Goal: Task Accomplishment & Management: Manage account settings

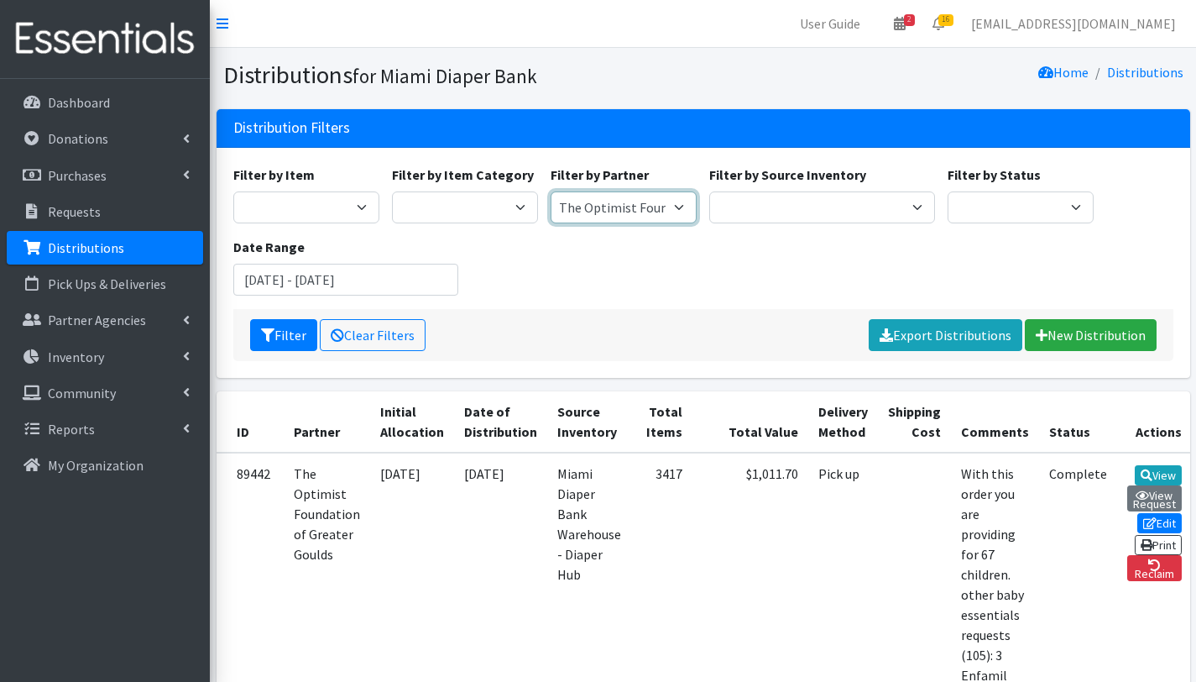
click at [677, 206] on select "305 Pink Pack A Safe Haven for Newborns Basic Needs Miami Belafonte TACOLCY Cen…" at bounding box center [624, 207] width 146 height 32
select select "8088"
click at [551, 191] on select "305 Pink Pack A Safe Haven for Newborns Basic Needs Miami Belafonte TACOLCY Cen…" at bounding box center [624, 207] width 146 height 32
click at [283, 337] on button "Filter" at bounding box center [283, 335] width 67 height 32
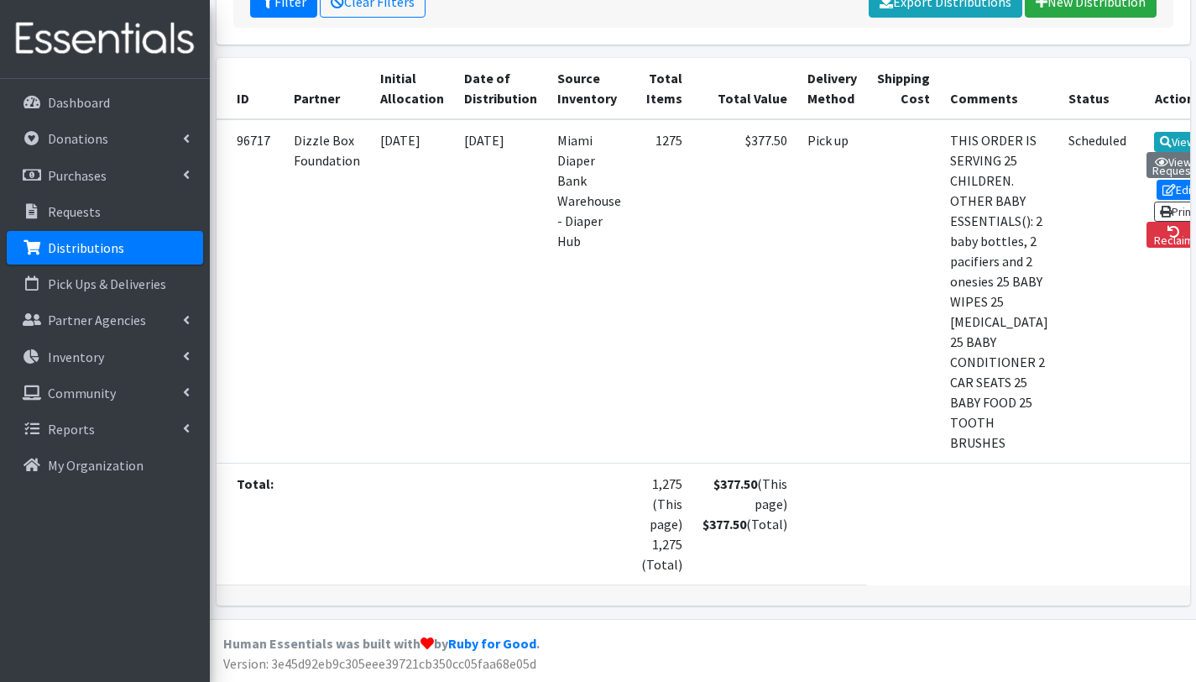
scroll to position [175, 0]
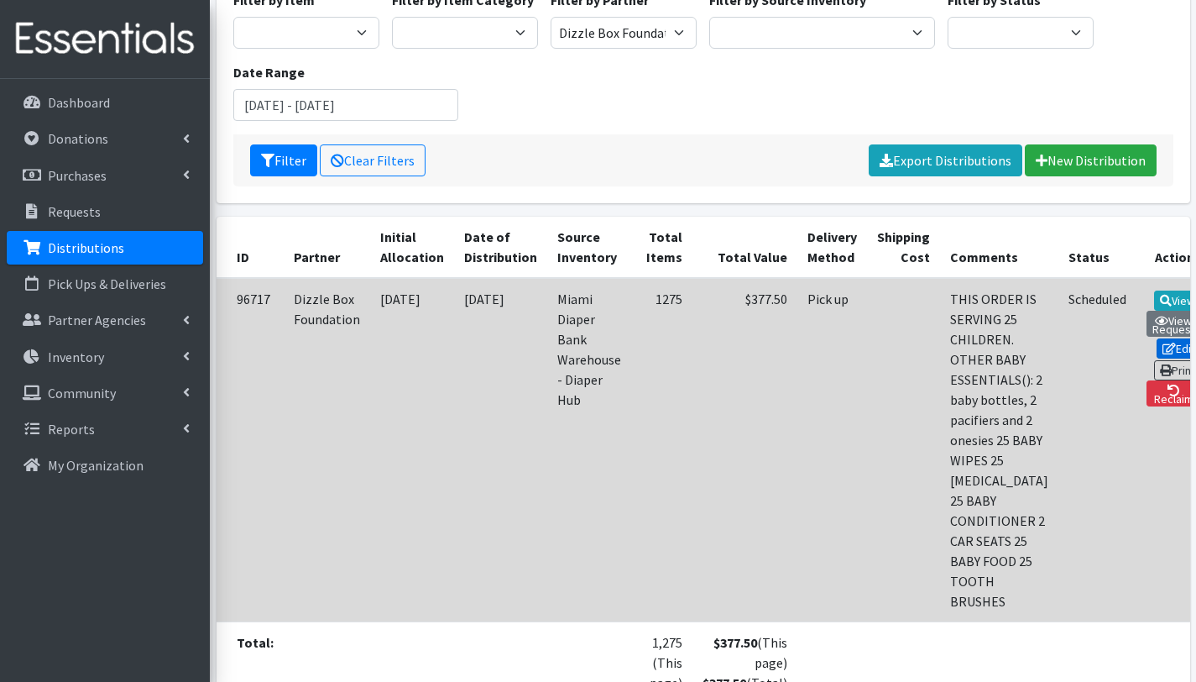
click at [1163, 344] on icon at bounding box center [1169, 349] width 13 height 12
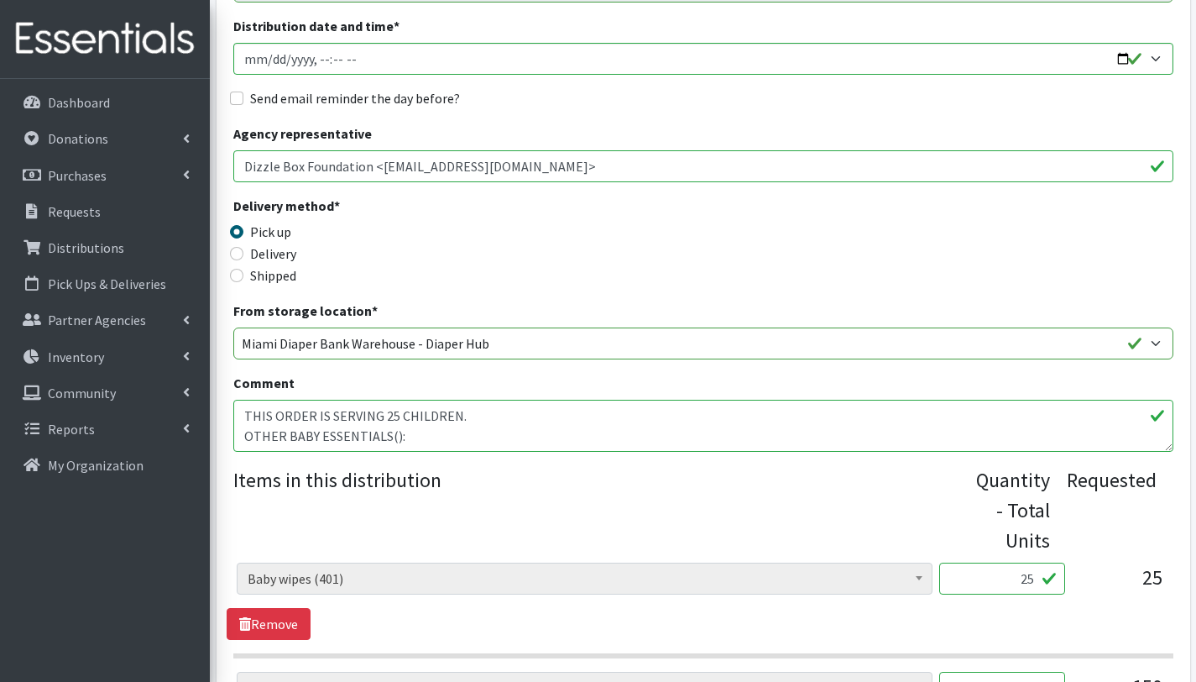
scroll to position [275, 0]
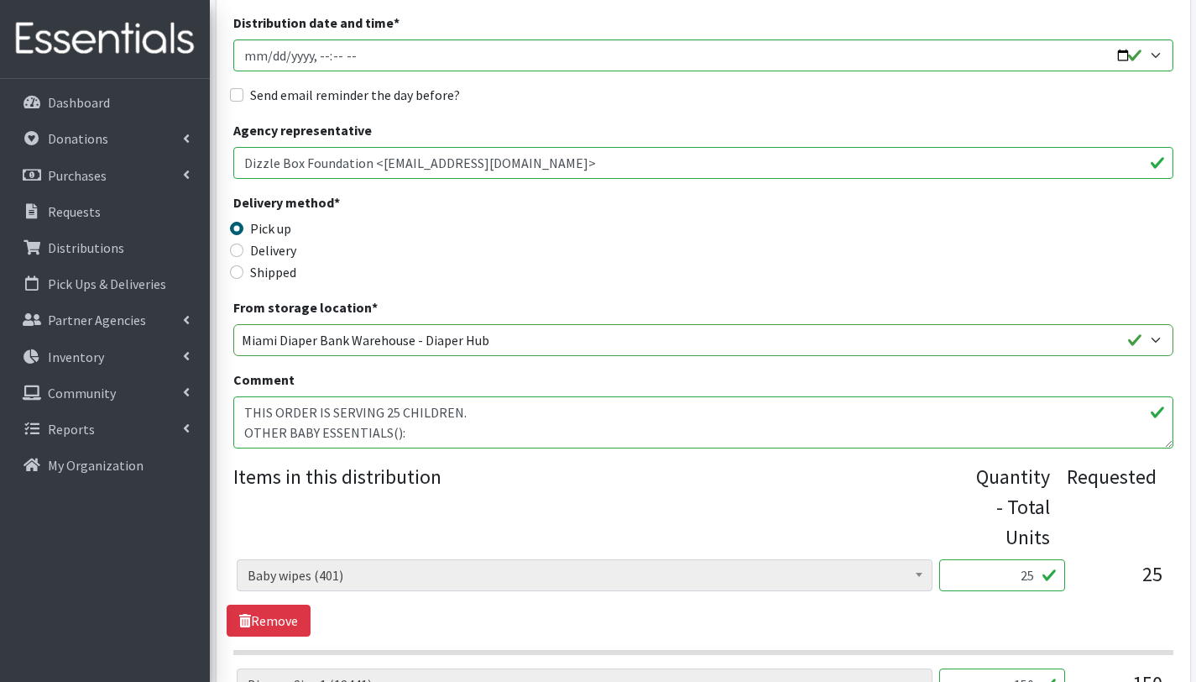
click at [390, 433] on textarea "THIS ORDER IS SERVING 25 CHILDREN. OTHER BABY ESSENTIALS(): 2 baby bottles, 2 p…" at bounding box center [703, 422] width 940 height 52
click at [434, 440] on textarea "THIS ORDER IS SERVING 25 CHILDREN. OTHER BABY ESSENTIALS(): 2 baby bottles, 2 p…" at bounding box center [703, 422] width 940 height 52
drag, startPoint x: 343, startPoint y: 429, endPoint x: 230, endPoint y: 437, distance: 113.6
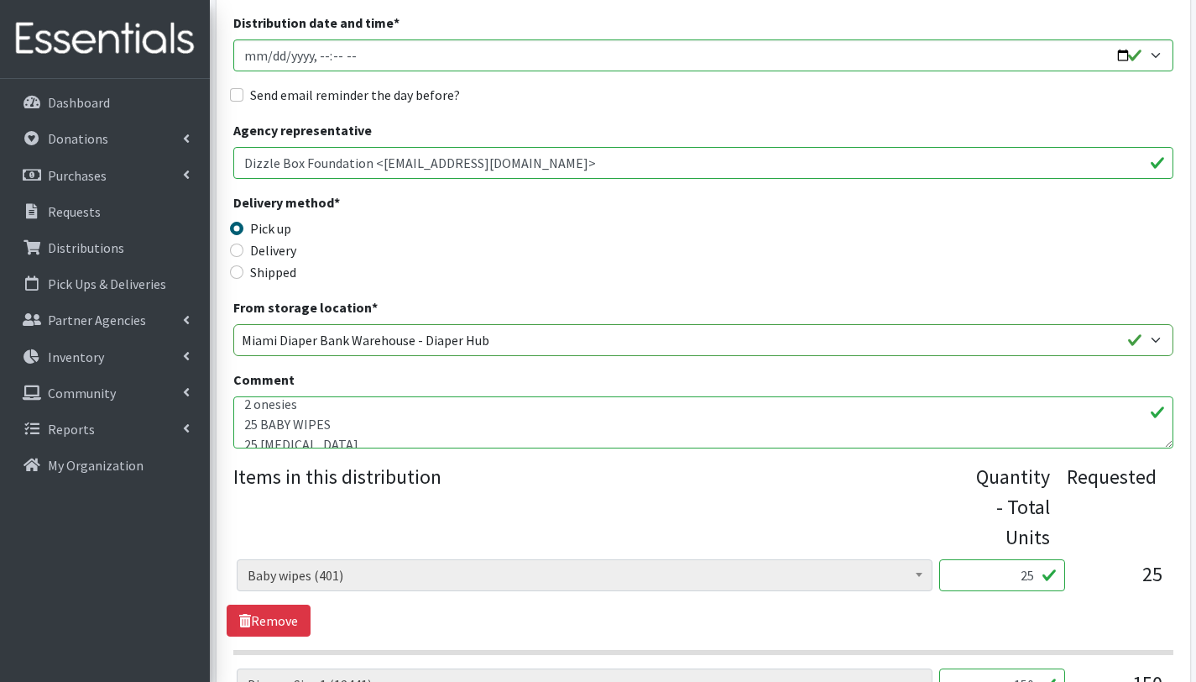
scroll to position [181, 0]
click at [405, 431] on textarea "THIS ORDER IS SERVING 25 CHILDREN. OTHER BABY ESSENTIALS(): 2 baby bottles, 2 p…" at bounding box center [703, 422] width 940 height 52
paste textarea "2 baby bottles,"
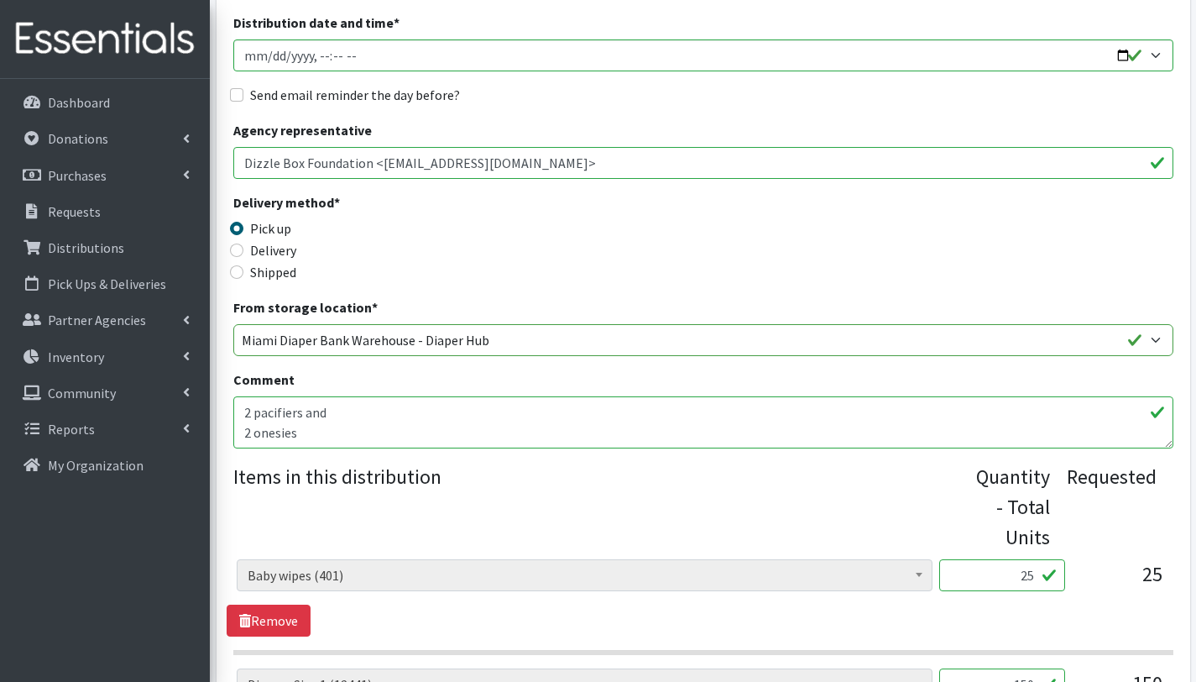
drag, startPoint x: 323, startPoint y: 435, endPoint x: 218, endPoint y: 430, distance: 105.1
click at [615, 439] on textarea "THIS ORDER IS SERVING 25 CHILDREN. OTHER BABY ESSENTIALS(): 2 baby bottles, 2 p…" at bounding box center [703, 422] width 940 height 52
paste textarea "2 onesies"
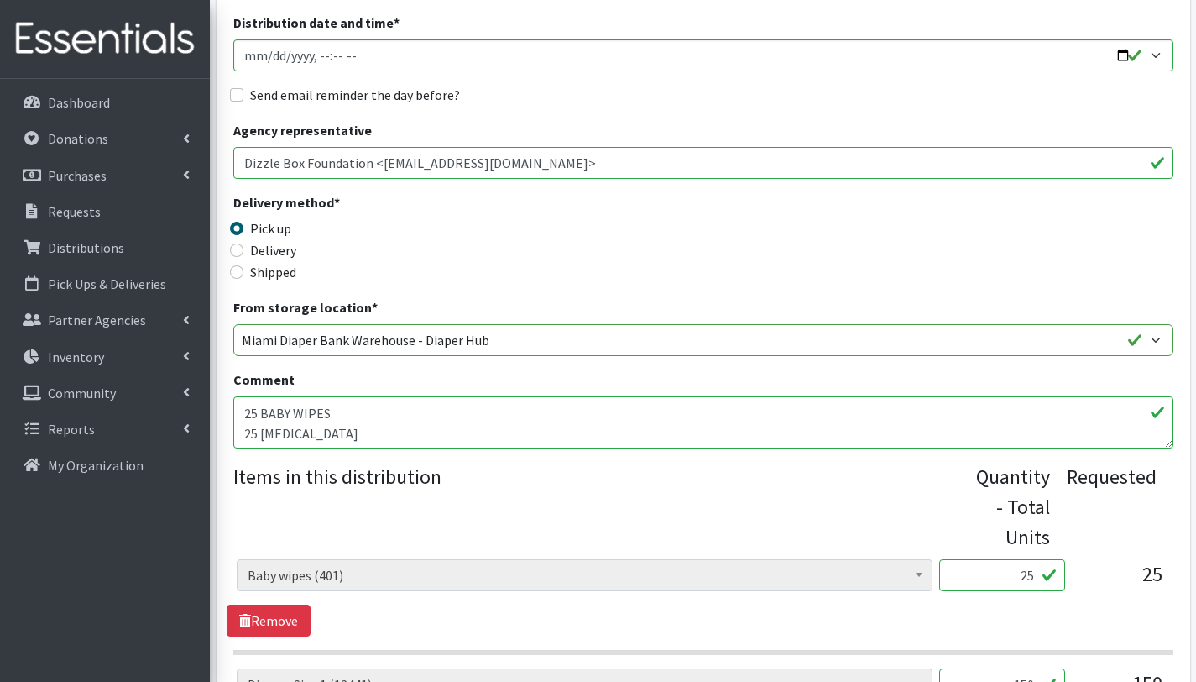
scroll to position [88, 0]
drag, startPoint x: 396, startPoint y: 431, endPoint x: 236, endPoint y: 423, distance: 160.5
click at [236, 423] on textarea "THIS ORDER IS SERVING 25 CHILDREN. OTHER BABY ESSENTIALS(): 2 baby bottles, 2 p…" at bounding box center [703, 422] width 940 height 52
click at [671, 426] on textarea "THIS ORDER IS SERVING 25 CHILDREN. OTHER BABY ESSENTIALS(): 2 baby bottles, 2 p…" at bounding box center [703, 422] width 940 height 52
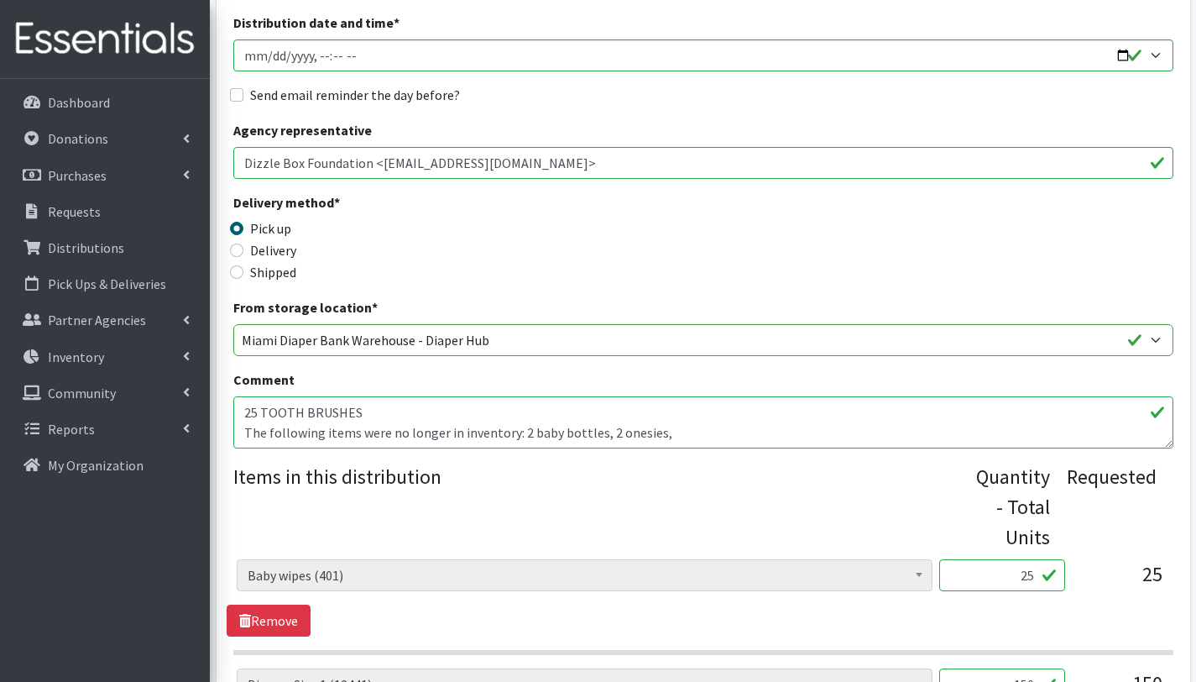
paste textarea "25 BABY WIPES 25 BABY SHAMPOO 25 BABY CONDITIONER"
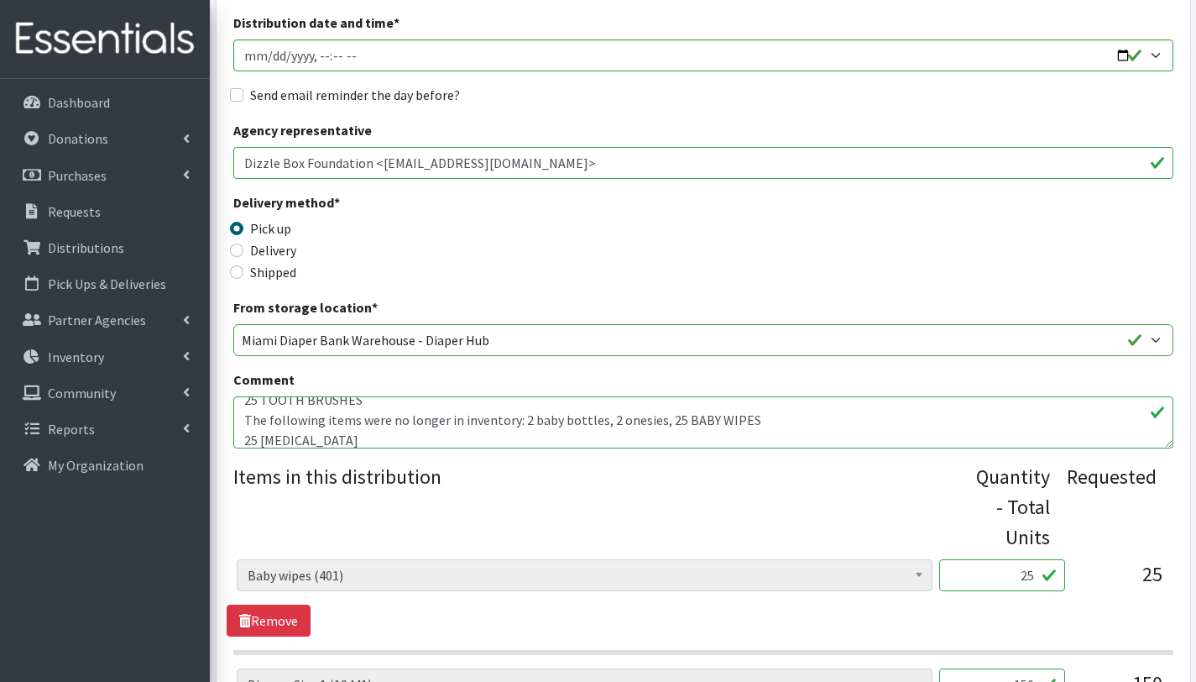
scroll to position [172, 0]
drag, startPoint x: 745, startPoint y: 421, endPoint x: 659, endPoint y: 423, distance: 86.5
click at [659, 423] on textarea "THIS ORDER IS SERVING 25 CHILDREN. OTHER BABY ESSENTIALS(): 2 baby bottles, 2 p…" at bounding box center [703, 422] width 940 height 52
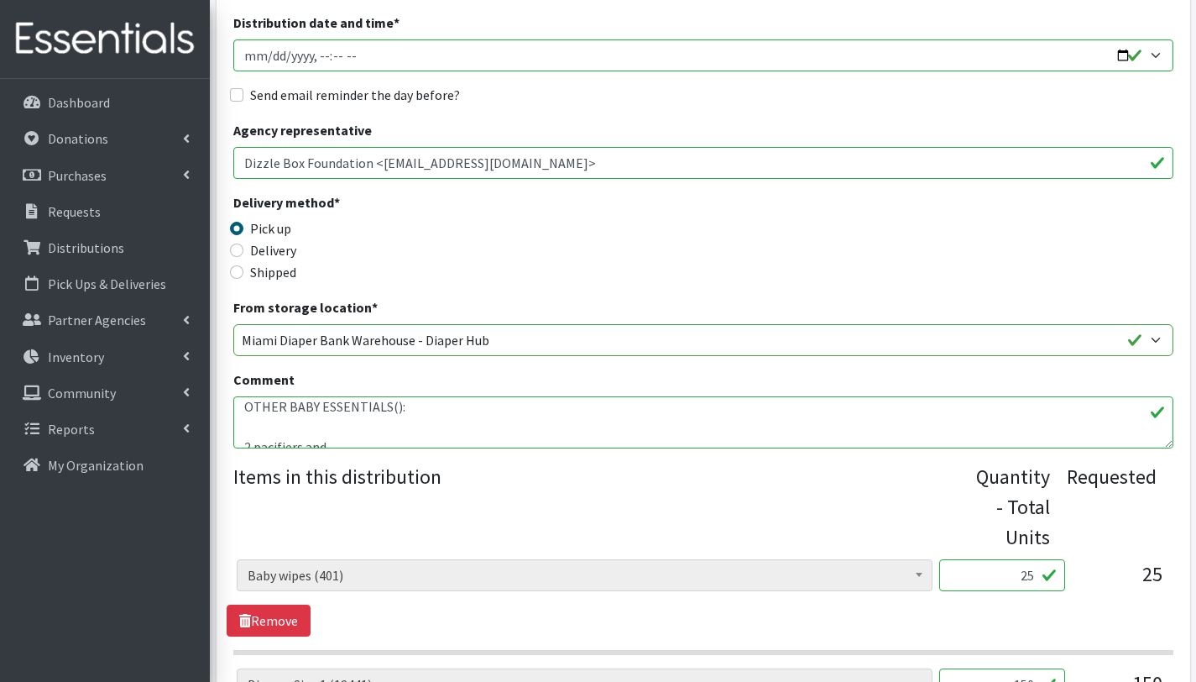
click at [254, 427] on textarea "THIS ORDER IS SERVING 25 CHILDREN. OTHER BABY ESSENTIALS(): 2 baby bottles, 2 p…" at bounding box center [703, 422] width 940 height 52
paste textarea "25 BABY WIPES"
drag, startPoint x: 332, startPoint y: 431, endPoint x: 233, endPoint y: 431, distance: 99.1
click at [233, 431] on textarea "THIS ORDER IS SERVING 25 CHILDREN. OTHER BABY ESSENTIALS(): 2 baby bottles, 2 p…" at bounding box center [703, 422] width 940 height 52
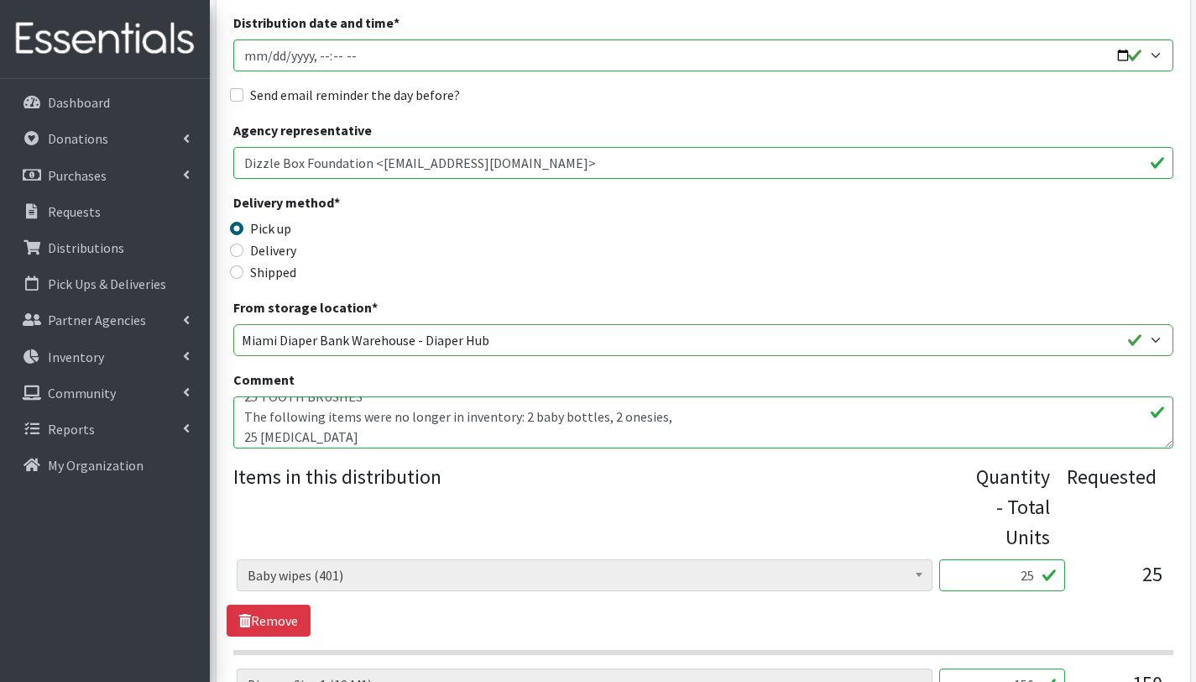
scroll to position [180, 0]
click at [667, 415] on textarea "THIS ORDER IS SERVING 25 CHILDREN. OTHER BABY ESSENTIALS(): 2 baby bottles, 2 p…" at bounding box center [703, 422] width 940 height 52
paste textarea "25 BABY FOOD"
click at [243, 432] on textarea "THIS ORDER IS SERVING 25 CHILDREN. OTHER BABY ESSENTIALS(): 2 baby bottles, 2 p…" at bounding box center [703, 422] width 940 height 52
click at [854, 416] on textarea "THIS ORDER IS SERVING 25 CHILDREN. OTHER BABY ESSENTIALS(): 2 baby bottles, 2 p…" at bounding box center [703, 422] width 940 height 52
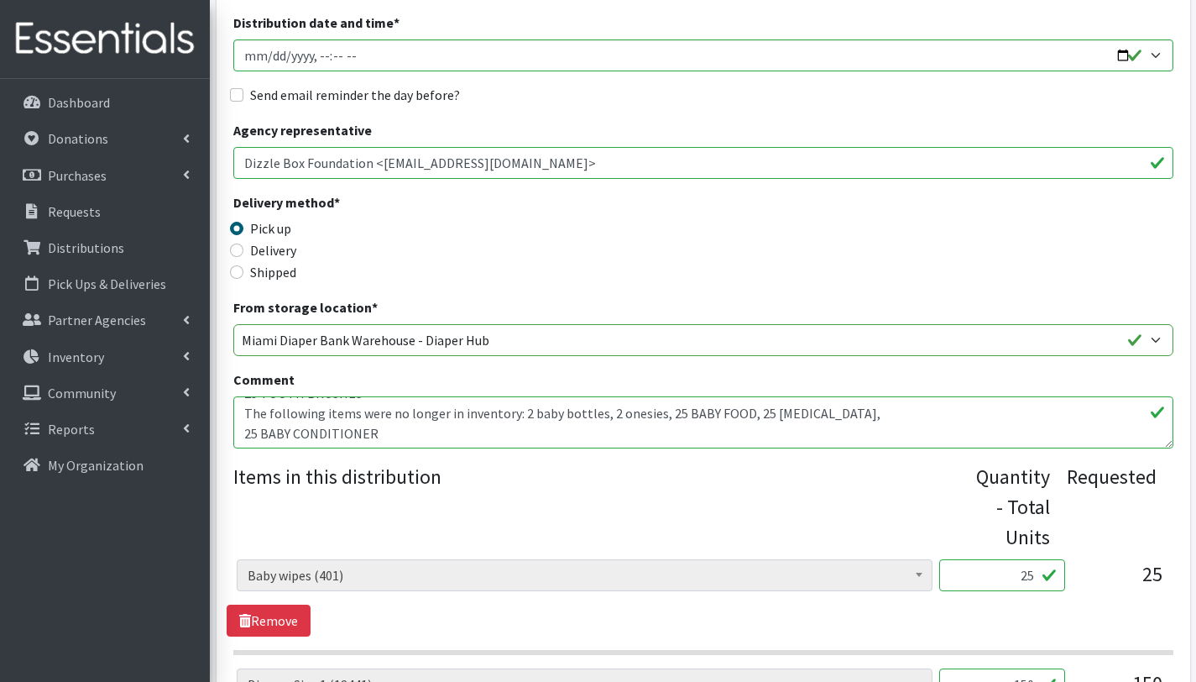
click at [243, 435] on textarea "THIS ORDER IS SERVING 25 CHILDREN. OTHER BABY ESSENTIALS(): 2 baby bottles, 2 p…" at bounding box center [703, 422] width 940 height 52
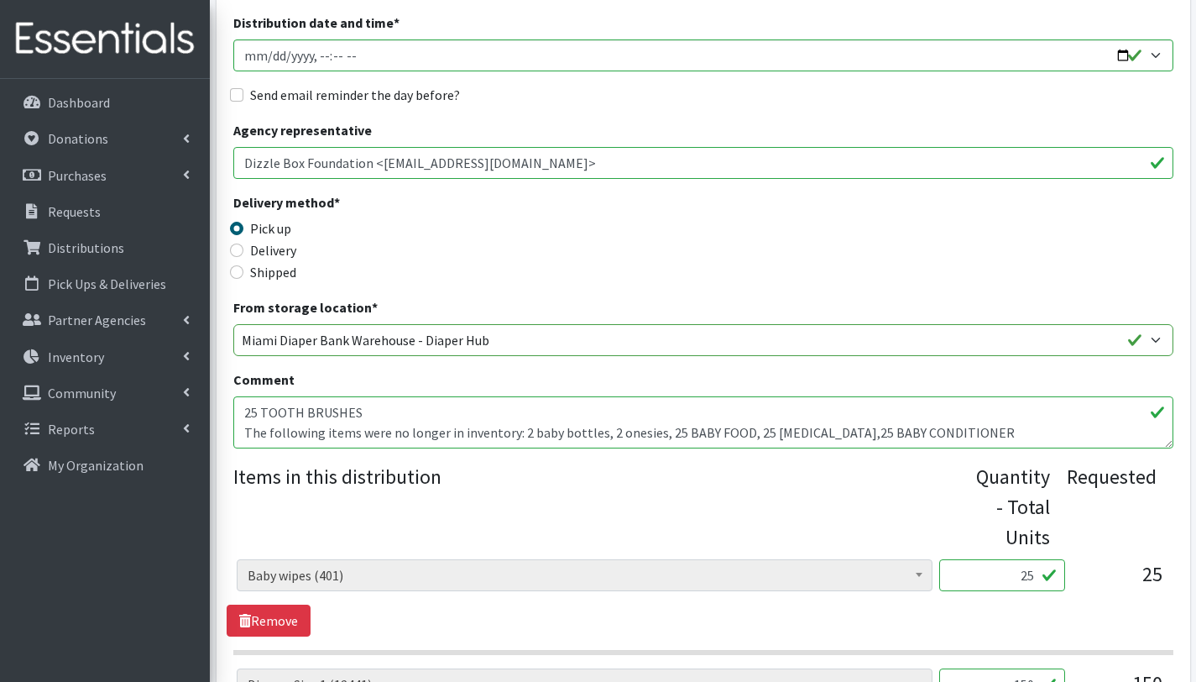
scroll to position [161, 0]
drag, startPoint x: 256, startPoint y: 415, endPoint x: 272, endPoint y: 423, distance: 18.0
click at [259, 416] on textarea "THIS ORDER IS SERVING 25 CHILDREN. OTHER BABY ESSENTIALS(): 2 baby bottles, 2 p…" at bounding box center [703, 422] width 940 height 52
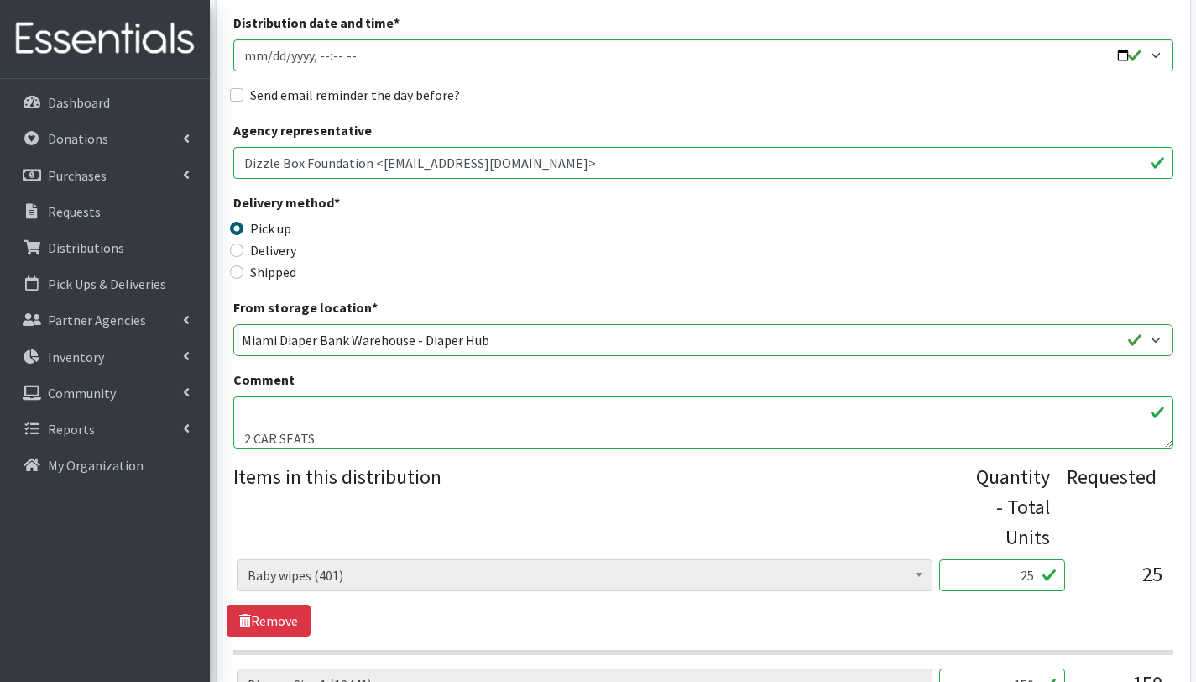
scroll to position [94, 0]
click at [246, 428] on textarea "THIS ORDER IS SERVING 25 CHILDREN. OTHER BABY ESSENTIALS(): 2 baby bottles, 2 p…" at bounding box center [703, 422] width 940 height 52
click at [389, 406] on textarea "THIS ORDER IS SERVING 25 CHILDREN. OTHER BABY ESSENTIALS(): 2 baby bottles, 2 p…" at bounding box center [703, 422] width 940 height 52
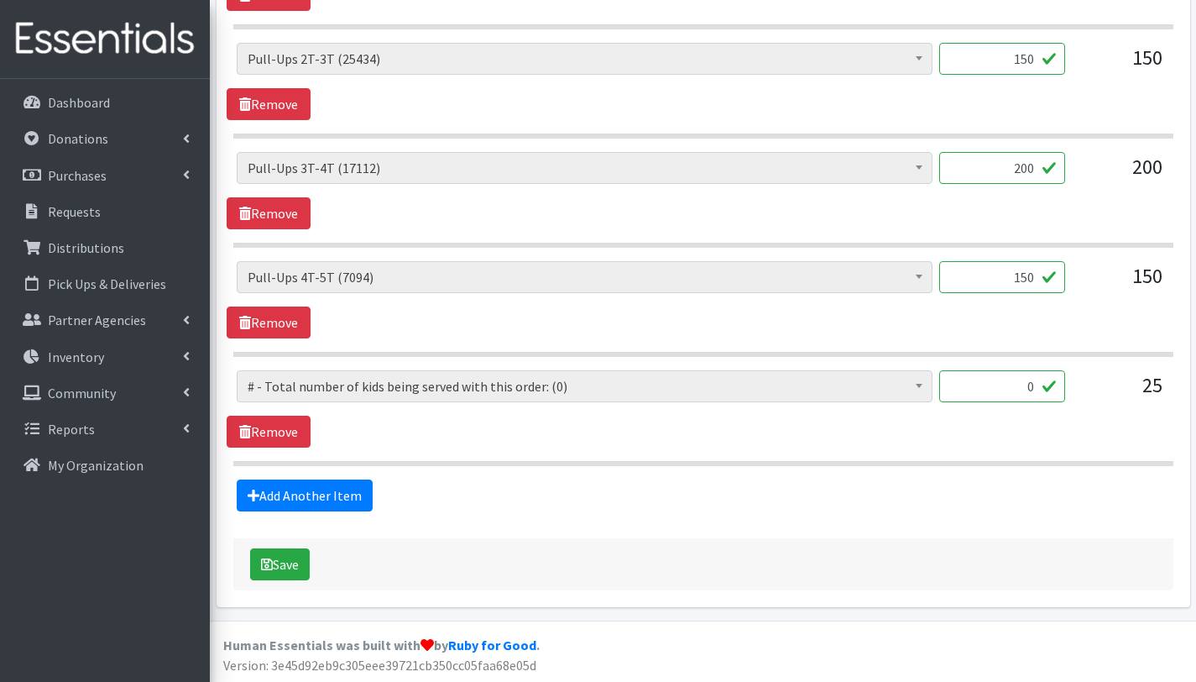
scroll to position [1446, 0]
type textarea "THIS ORDER IS SERVING 25 CHILDREN. OTHER BABY ESSENTIALS(53): 25 BABY WIPES 2 p…"
click at [291, 433] on link "Remove" at bounding box center [269, 431] width 84 height 32
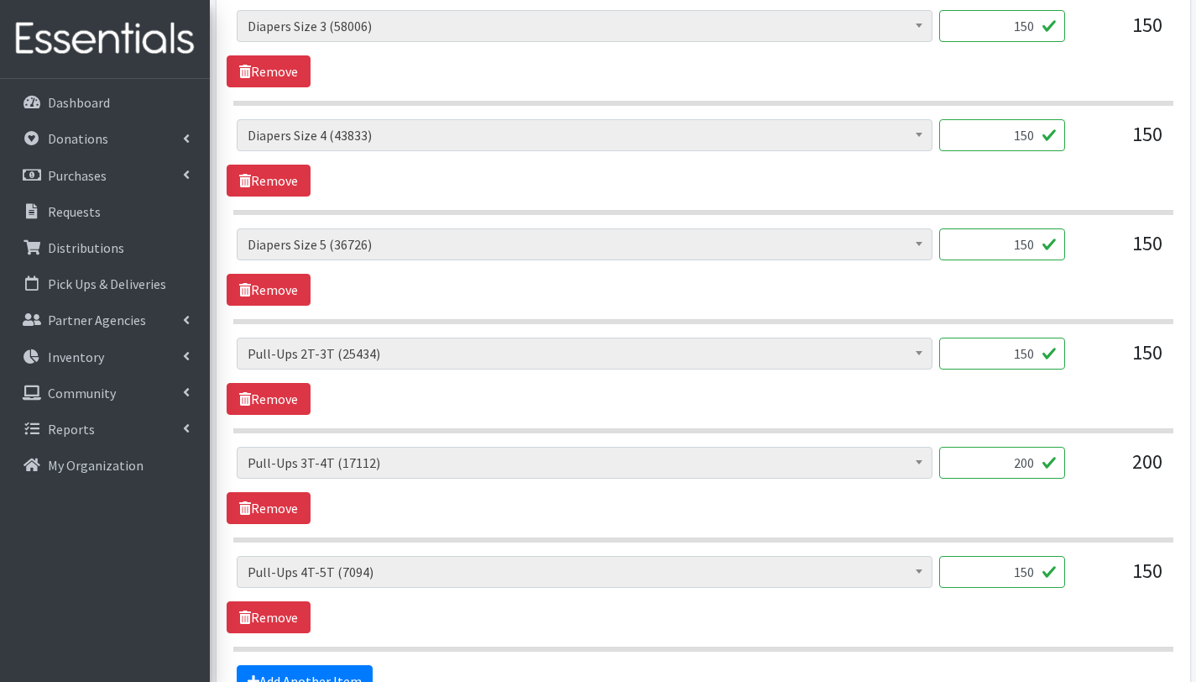
scroll to position [1337, 0]
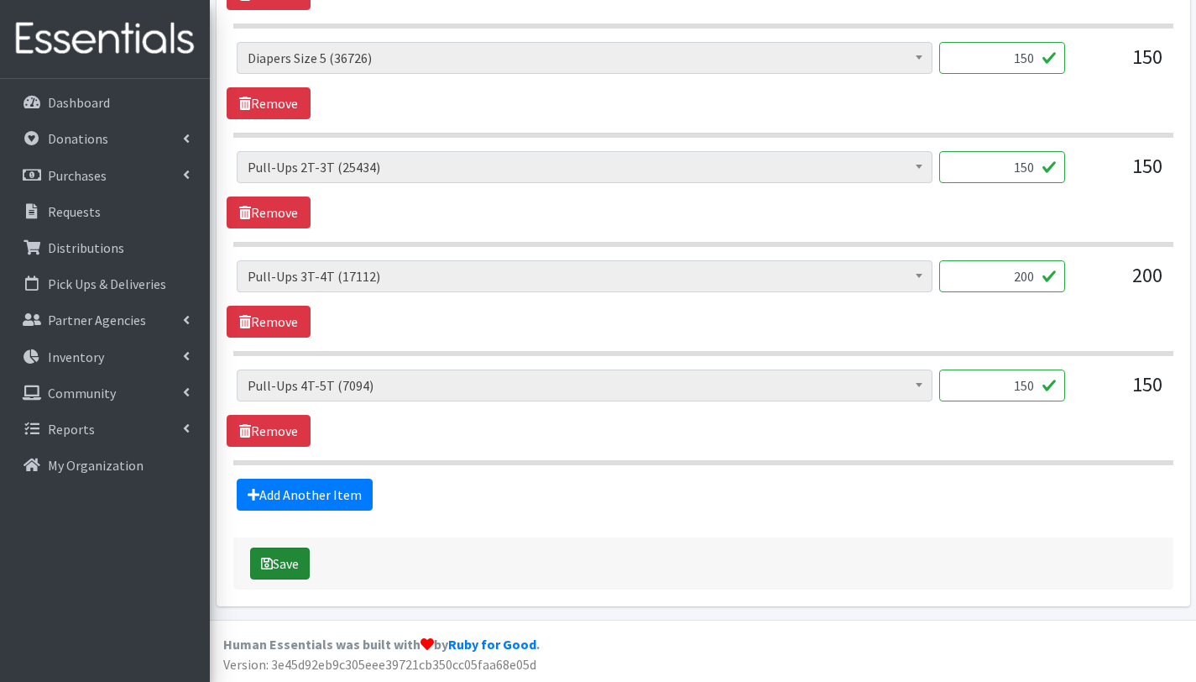
click at [297, 557] on button "Save" at bounding box center [280, 563] width 60 height 32
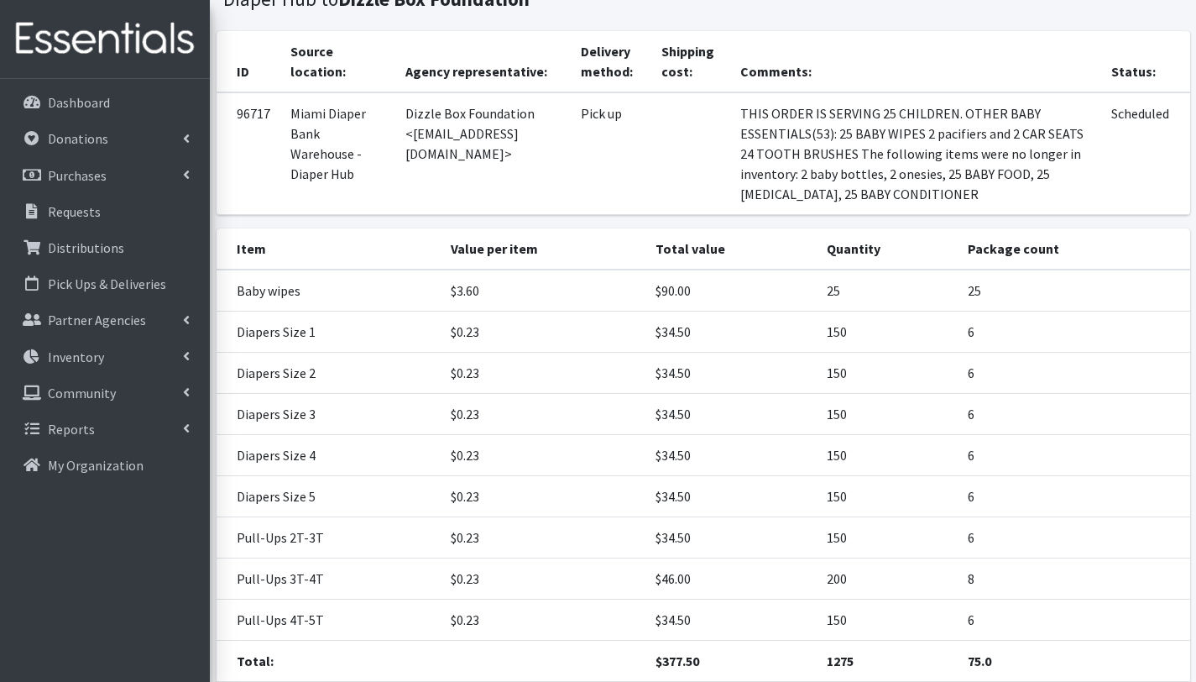
scroll to position [366, 0]
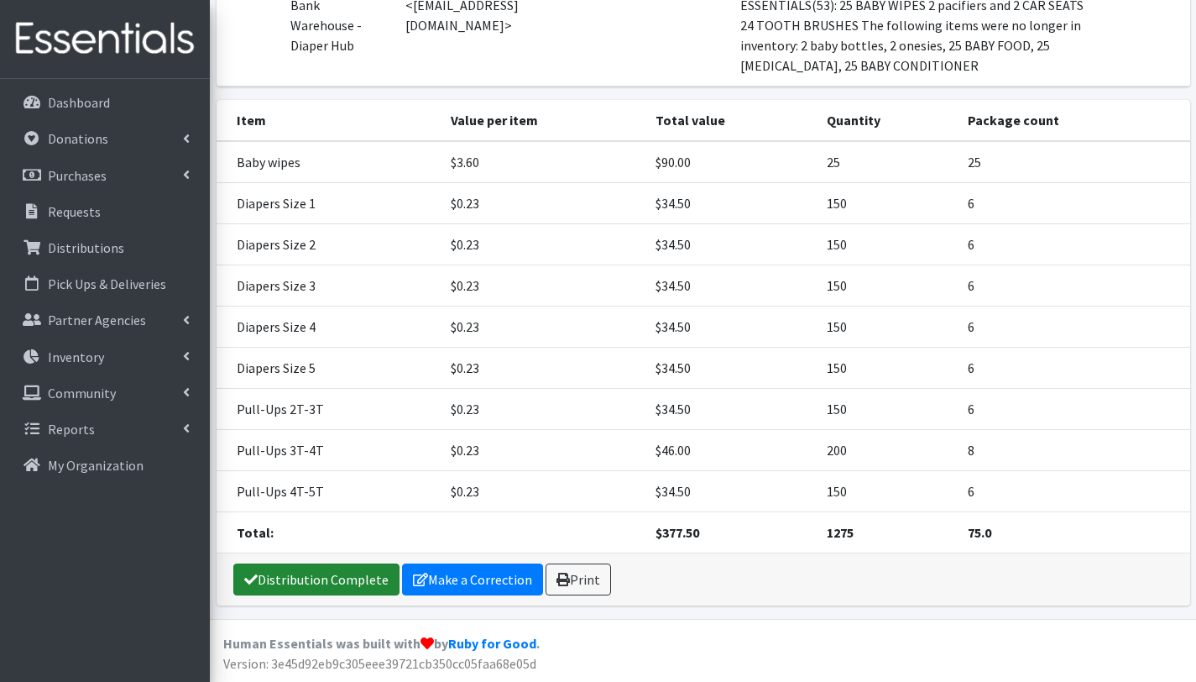
click at [316, 581] on link "Distribution Complete" at bounding box center [316, 579] width 166 height 32
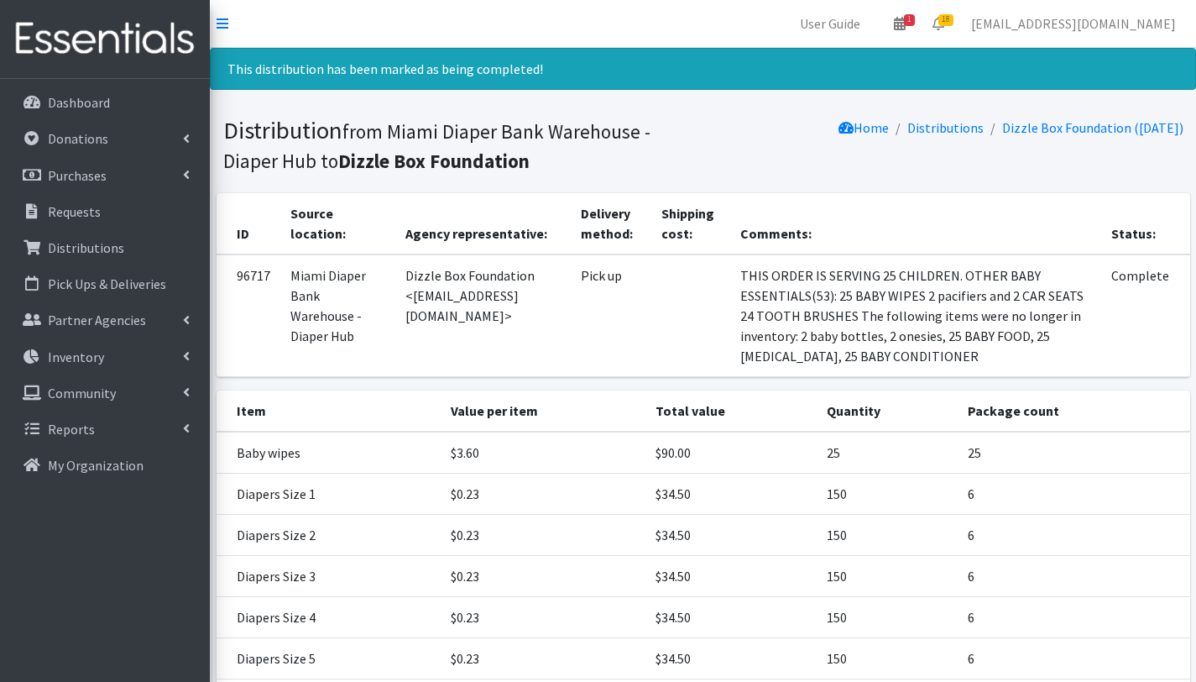
scroll to position [311, 0]
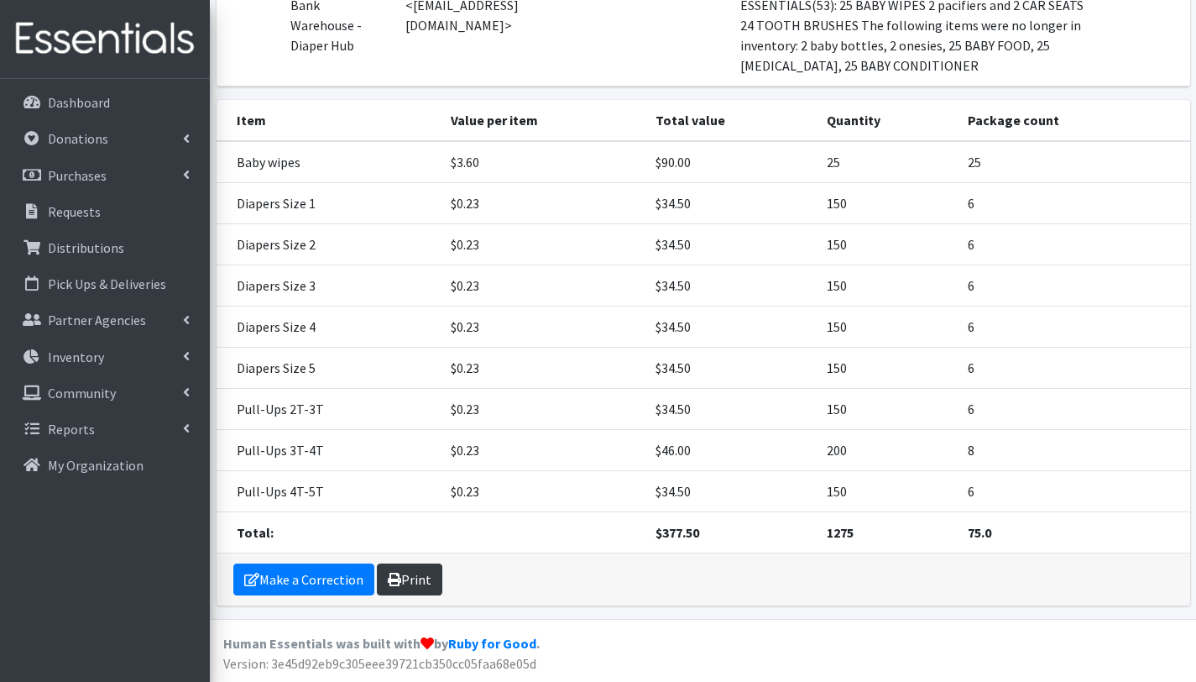
click at [426, 585] on link "Print" at bounding box center [409, 579] width 65 height 32
click at [92, 248] on p "Distributions" at bounding box center [86, 247] width 76 height 17
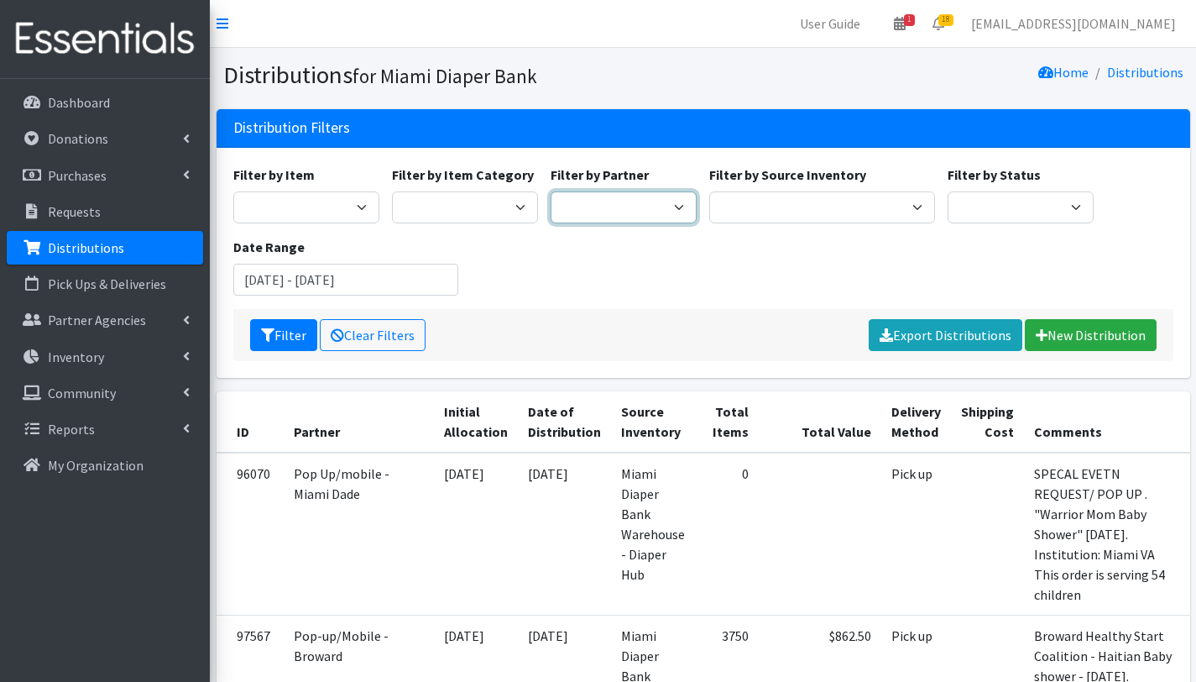
click at [667, 212] on select "305 Pink Pack A Safe Haven for Newborns Basic Needs Miami Belafonte TACOLCY Cen…" at bounding box center [624, 207] width 146 height 32
select select "8089"
click at [551, 191] on select "305 Pink Pack A Safe Haven for Newborns Basic Needs Miami Belafonte TACOLCY Cen…" at bounding box center [624, 207] width 146 height 32
click at [279, 335] on button "Filter" at bounding box center [283, 335] width 67 height 32
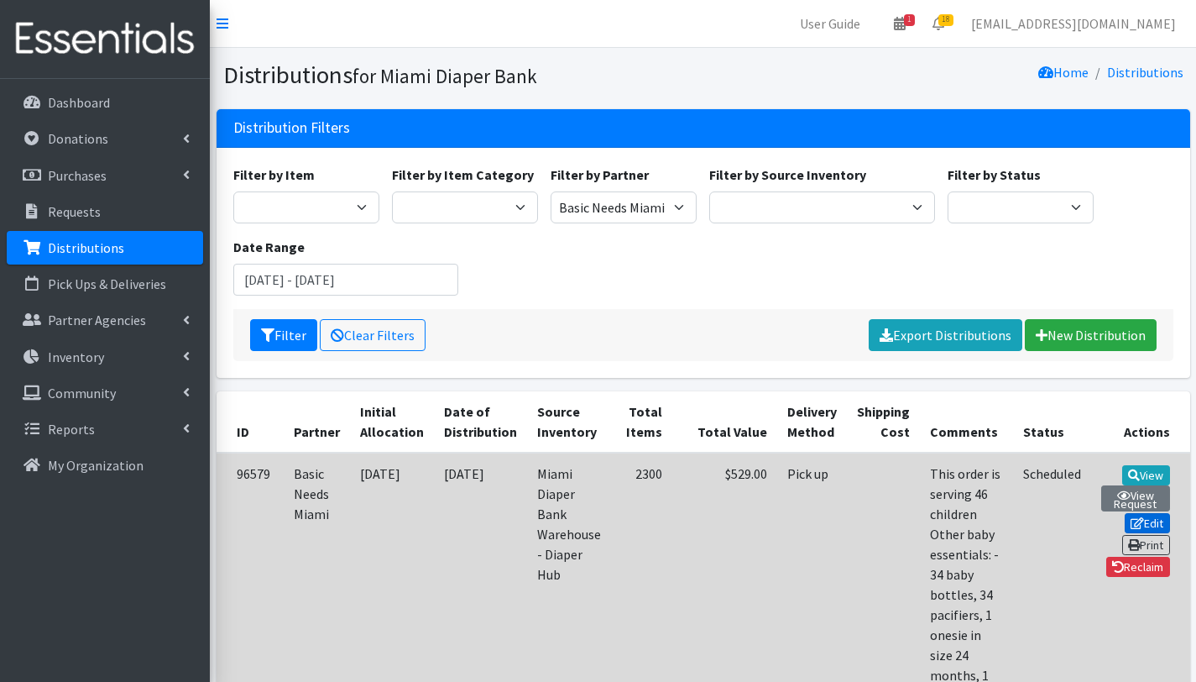
click at [1125, 517] on link "Edit" at bounding box center [1147, 523] width 45 height 20
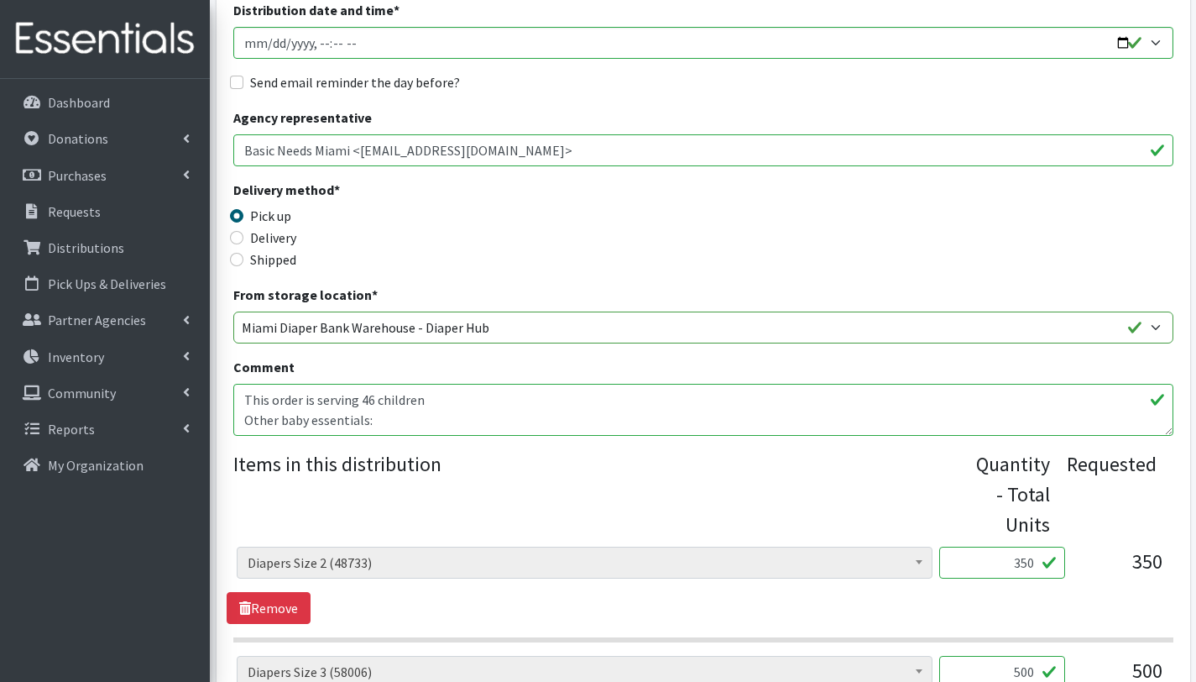
scroll to position [288, 0]
click at [349, 395] on textarea "This order is serving 46 children Other baby essentials: - 34 baby bottles, 34 …" at bounding box center [703, 409] width 940 height 52
click at [257, 411] on textarea "This order is serving 46 children Other baby essentials: - 34 baby bottles, 34 …" at bounding box center [703, 409] width 940 height 52
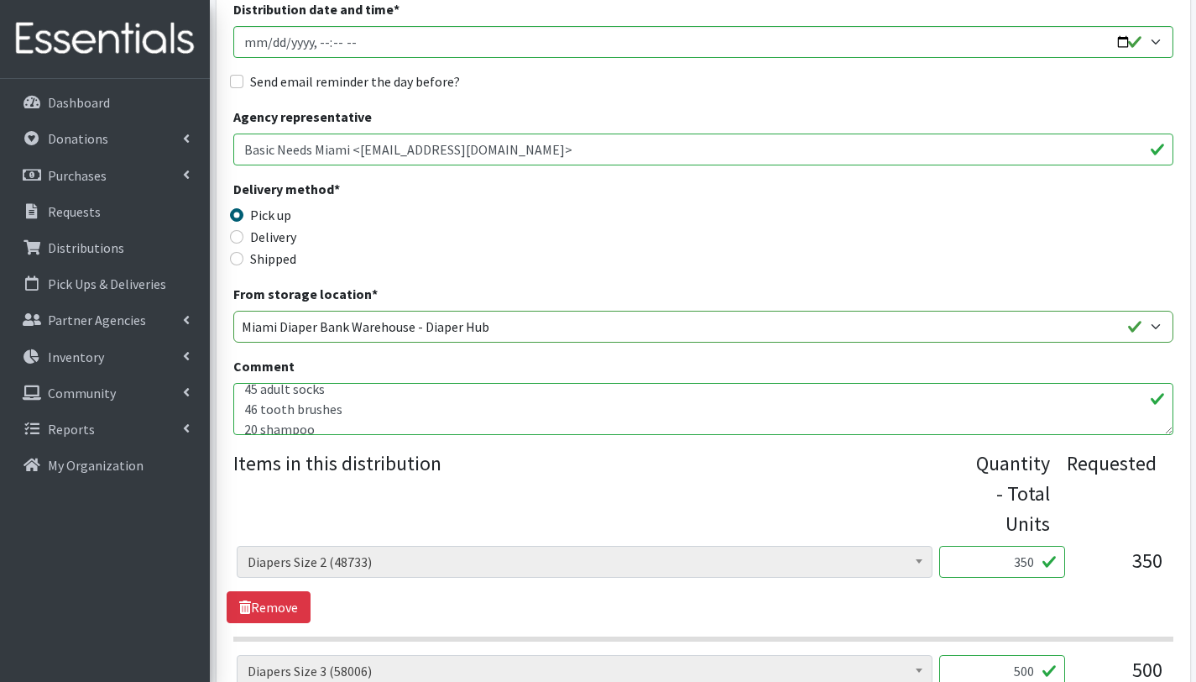
drag, startPoint x: 349, startPoint y: 412, endPoint x: 242, endPoint y: 406, distance: 107.6
click at [242, 406] on textarea "This order is serving 46 children Other baby essentials: - 34 baby bottles, 34 …" at bounding box center [703, 409] width 940 height 52
click at [258, 425] on textarea "This order is serving 46 children Other baby essentials: - 34 baby bottles, 34 …" at bounding box center [703, 409] width 940 height 52
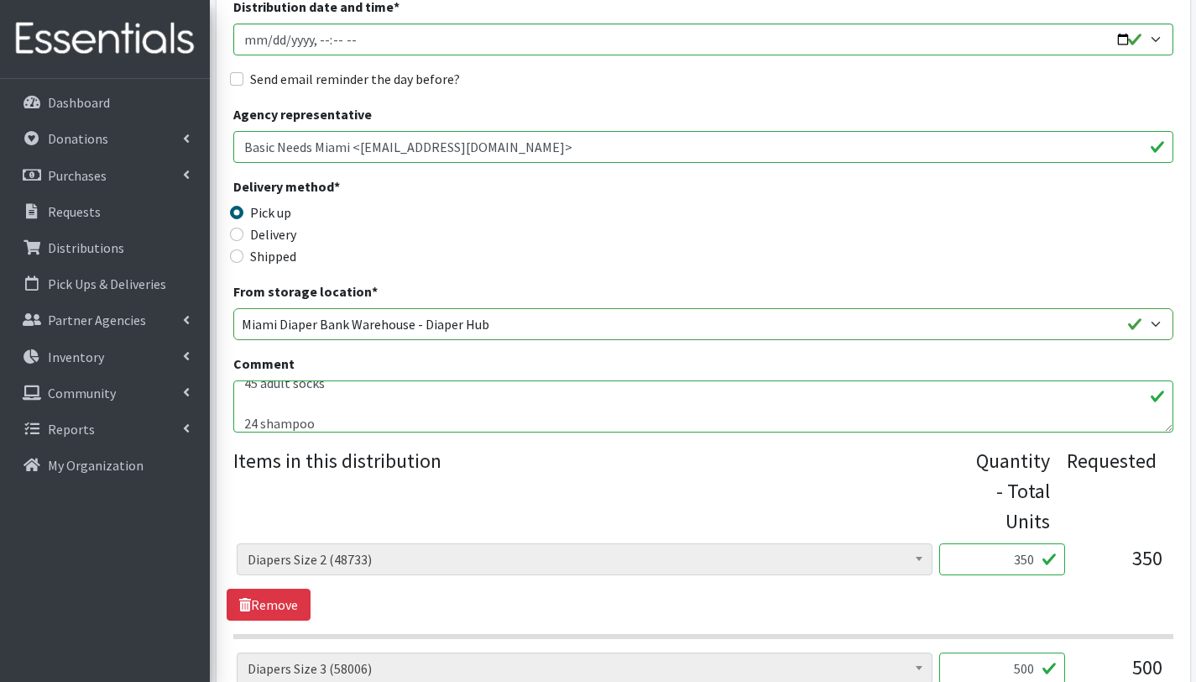
scroll to position [291, 0]
click at [255, 405] on textarea "This order is serving 46 children Other baby essentials: - 34 baby bottles, 34 …" at bounding box center [703, 405] width 940 height 52
click at [307, 400] on textarea "This order is serving 46 children Other baby essentials: - 34 baby bottles, 34 …" at bounding box center [703, 406] width 940 height 52
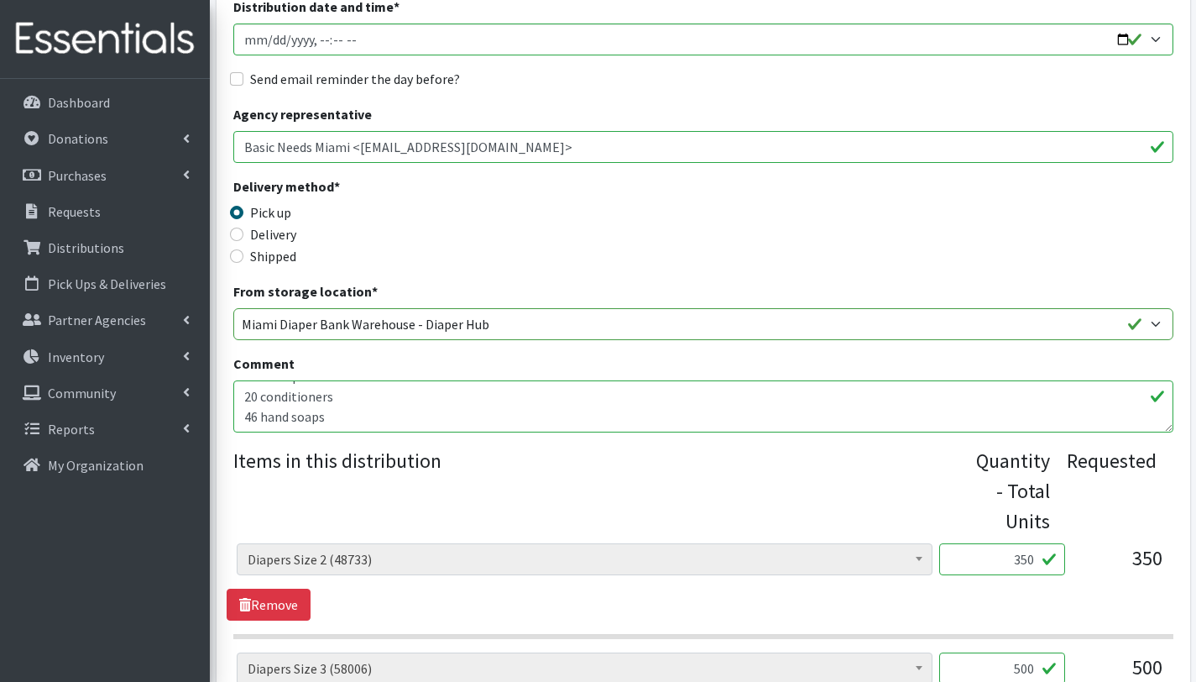
click at [254, 395] on textarea "This order is serving 46 children Other baby essentials: - 34 baby bottles, 34 …" at bounding box center [703, 406] width 940 height 52
drag, startPoint x: 350, startPoint y: 427, endPoint x: 196, endPoint y: 417, distance: 154.8
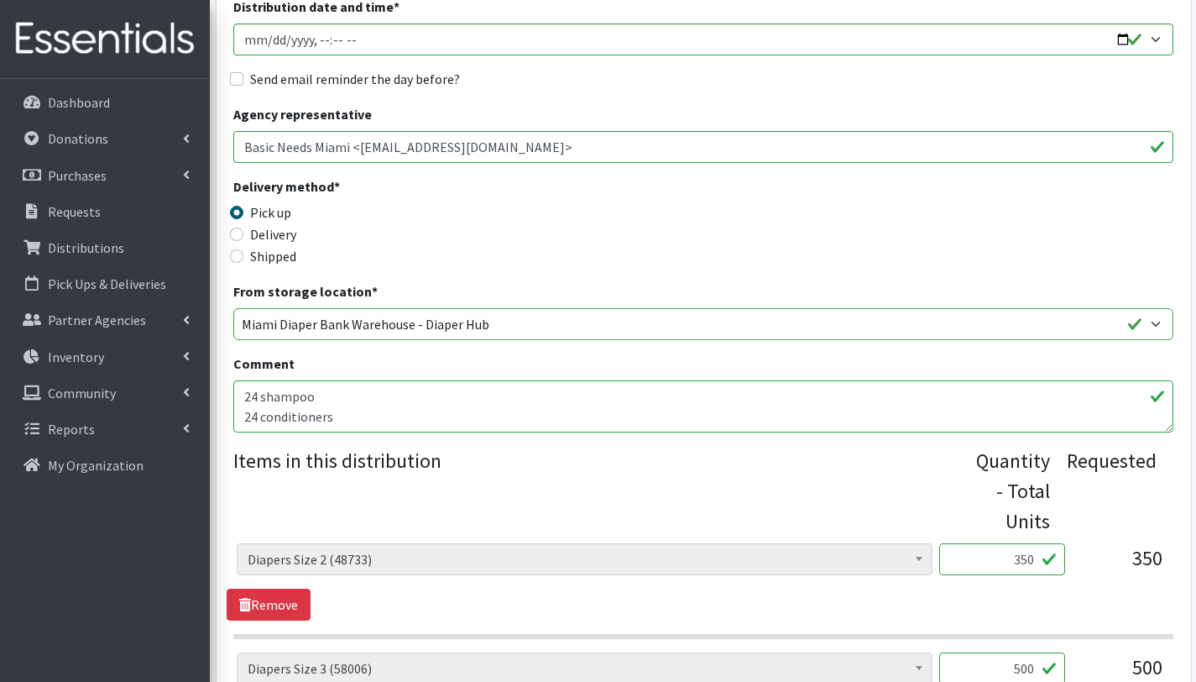
click at [346, 400] on textarea "This order is serving 46 children Other baby essentials: - 34 baby bottles, 34 …" at bounding box center [703, 406] width 940 height 52
click at [254, 424] on textarea "This order is serving 46 children Other baby essentials: - 34 baby bottles, 34 …" at bounding box center [703, 406] width 940 height 52
paste textarea "- 34 baby bottles, 1 onesie in size 24 months, 1 onesie in size 6–9 months, 1 o…"
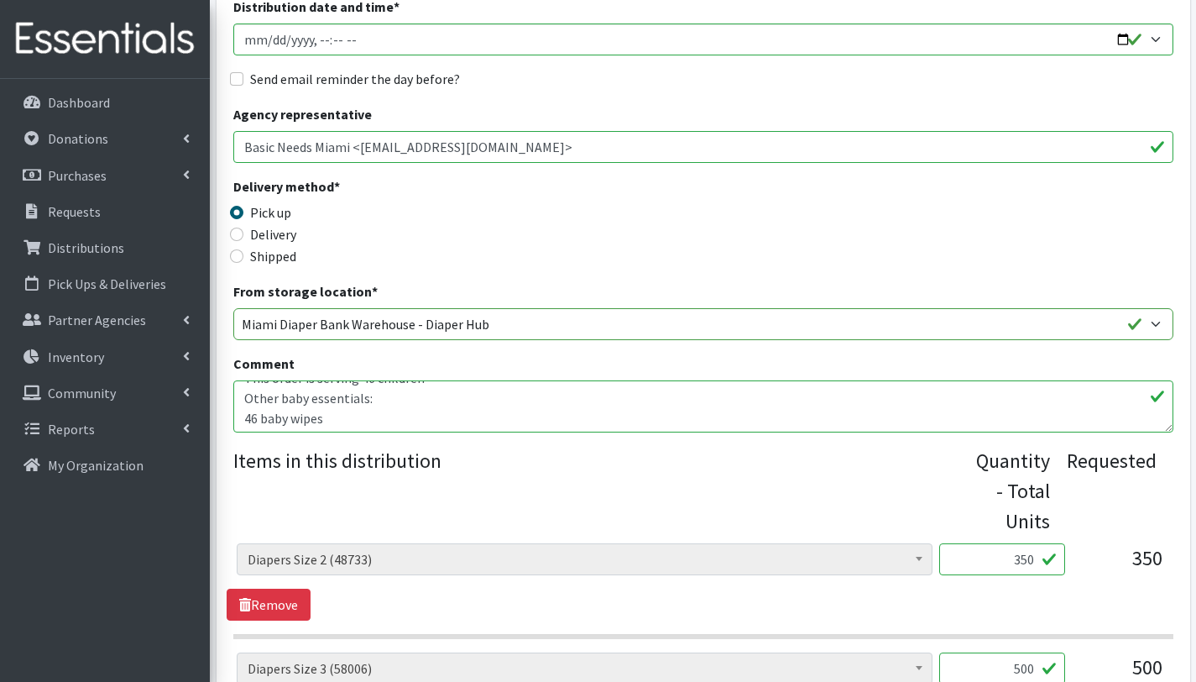
click at [364, 399] on textarea "This order is serving 46 children Other baby essentials: - 34 baby bottles, 34 …" at bounding box center [703, 406] width 940 height 52
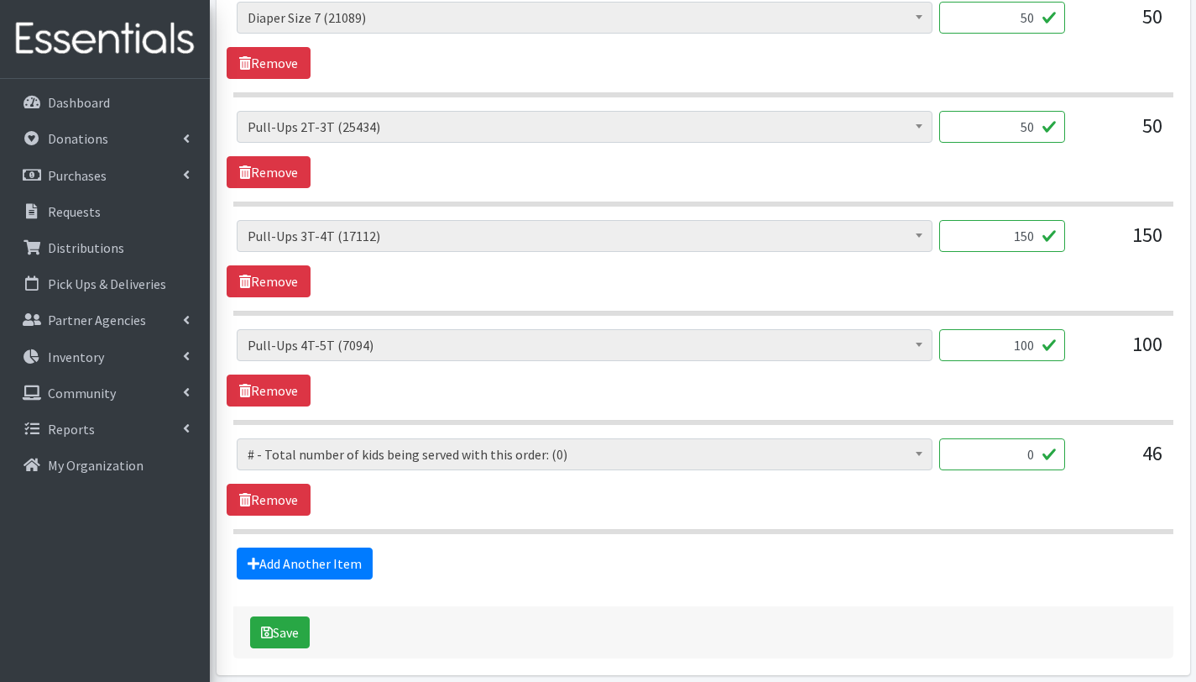
scroll to position [1446, 0]
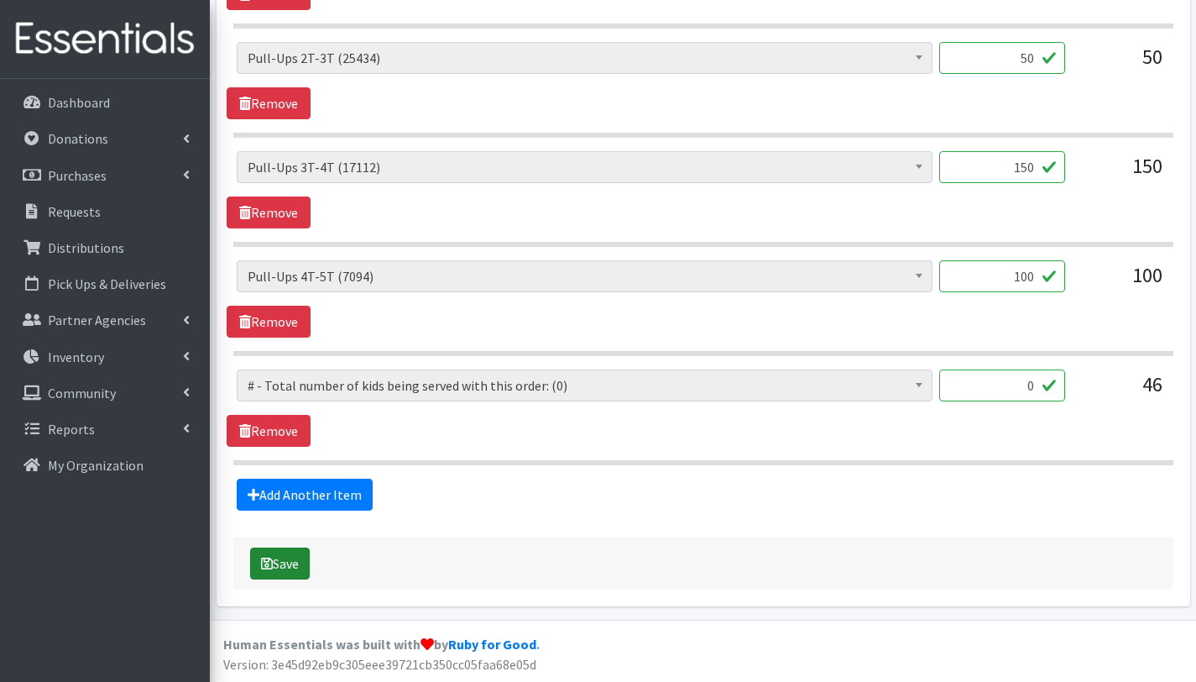
type textarea "This order is serving 46 children Other baby essentials (192): 46 baby wipes 46…"
click at [286, 566] on button "Save" at bounding box center [280, 563] width 60 height 32
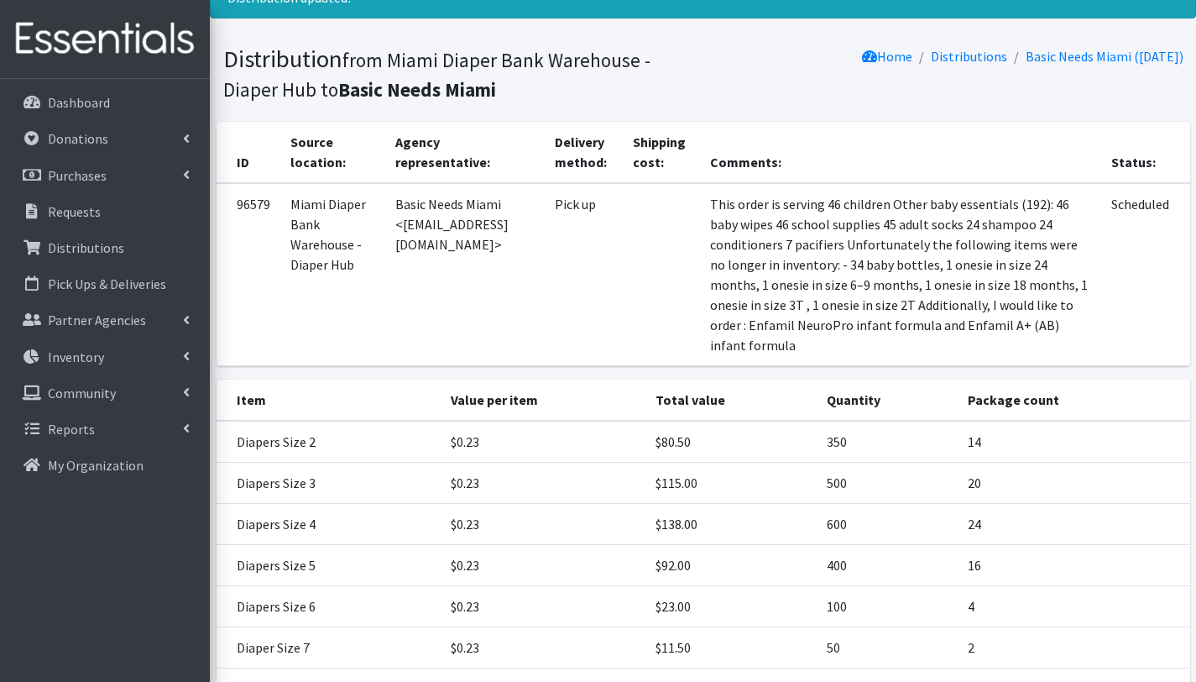
scroll to position [406, 0]
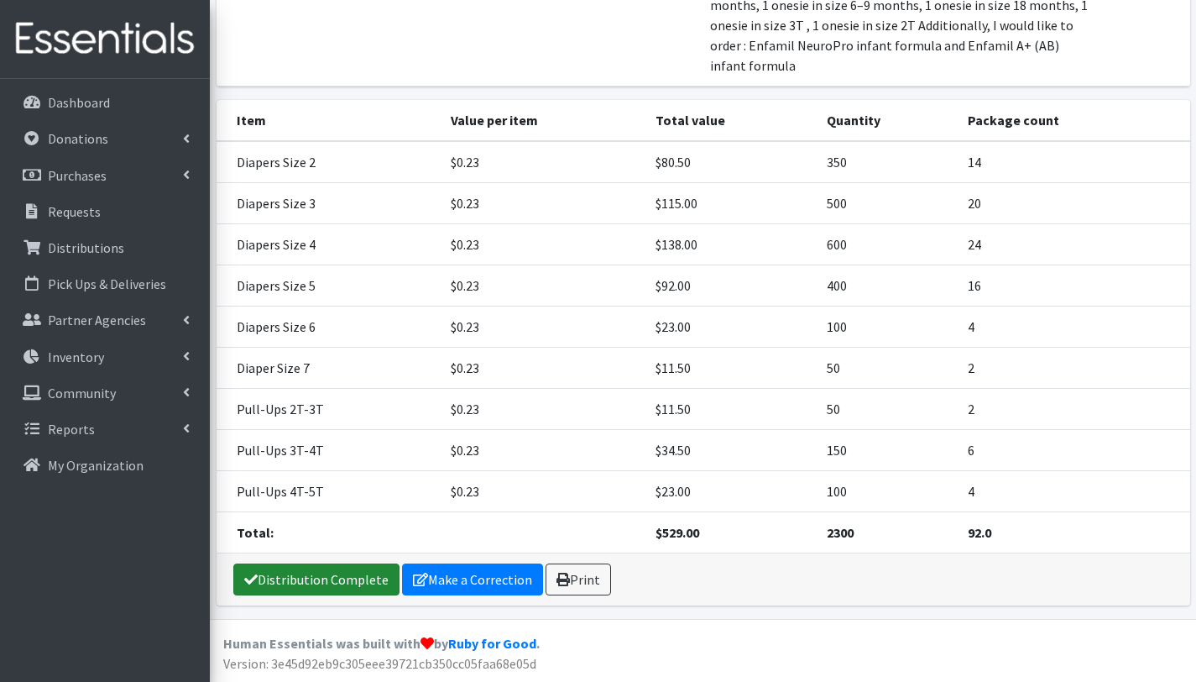
click at [342, 582] on link "Distribution Complete" at bounding box center [316, 579] width 166 height 32
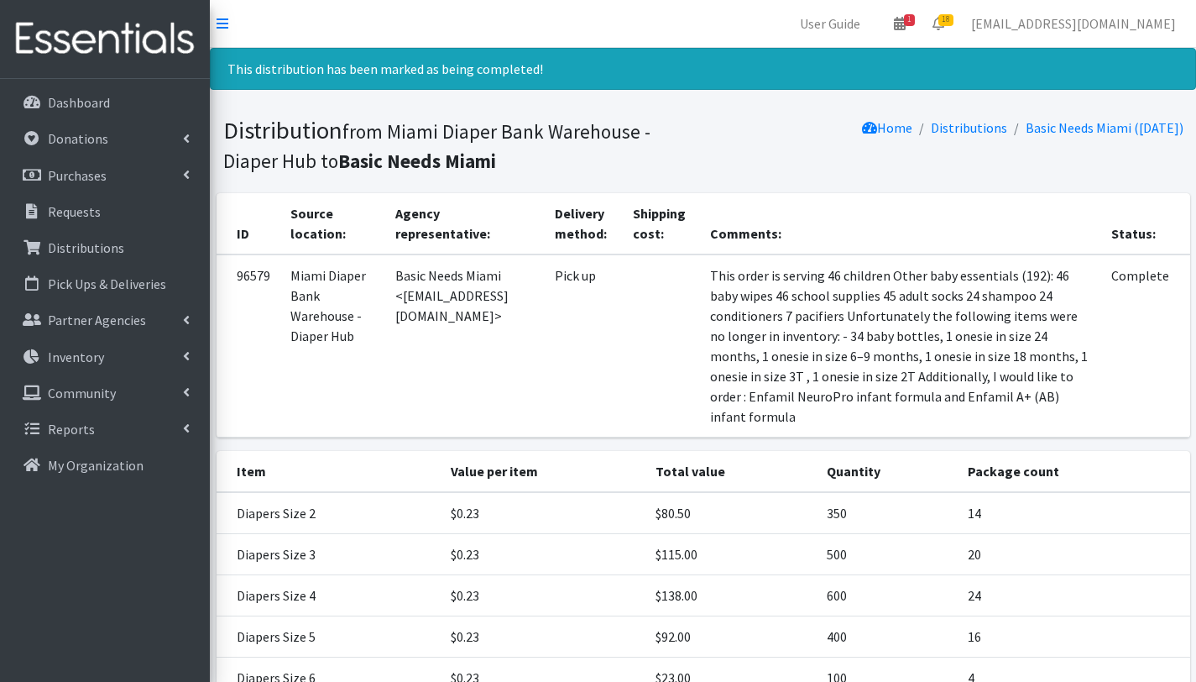
scroll to position [351, 0]
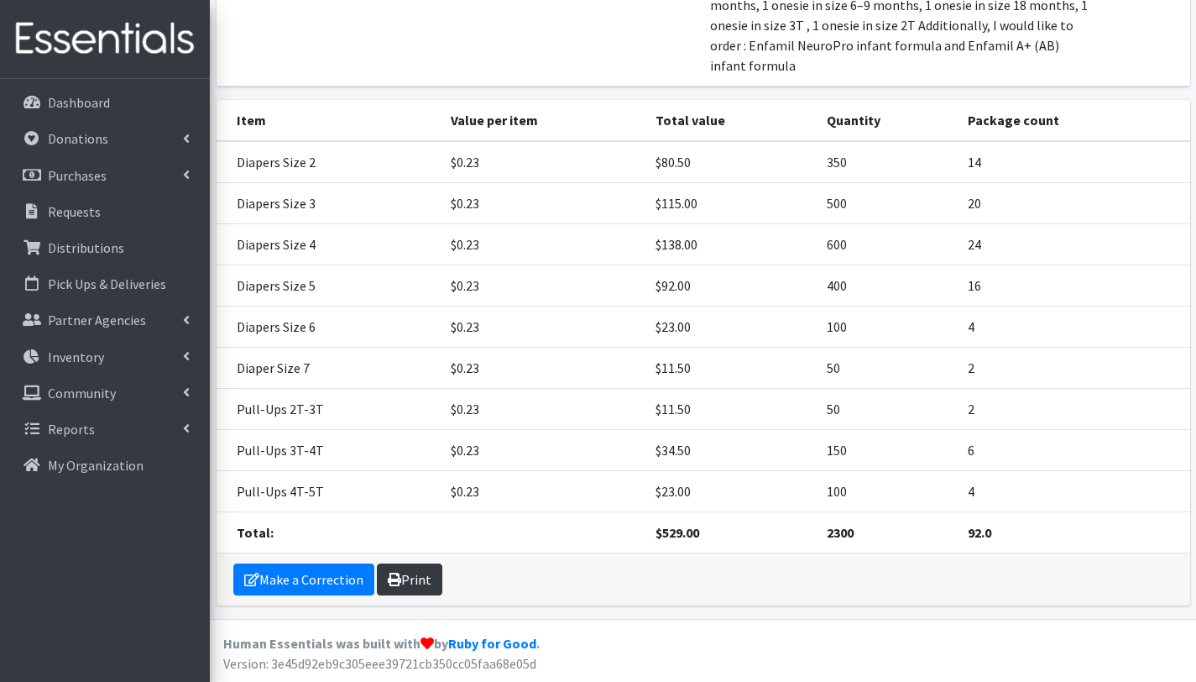
click at [422, 585] on link "Print" at bounding box center [409, 579] width 65 height 32
click at [80, 248] on p "Distributions" at bounding box center [86, 247] width 76 height 17
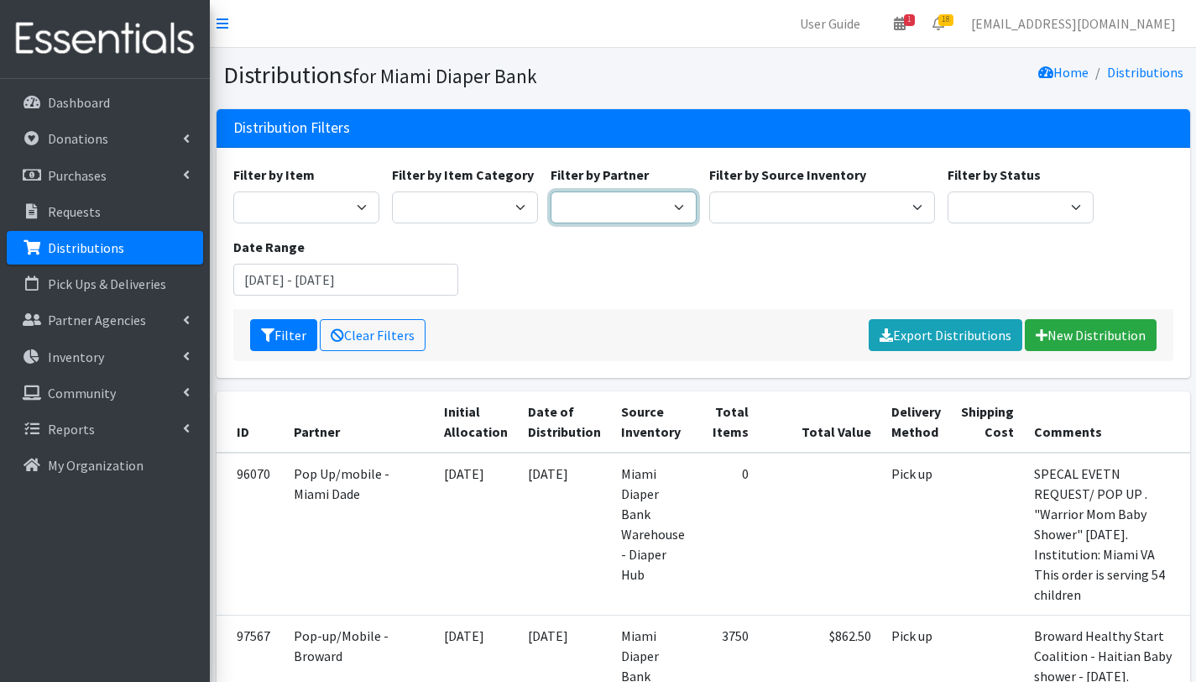
click at [594, 206] on select "305 Pink Pack A Safe Haven for Newborns Basic Needs [GEOGRAPHIC_DATA] Belafonte…" at bounding box center [624, 207] width 146 height 32
select select "2766"
click at [551, 191] on select "305 Pink Pack A Safe Haven for Newborns Basic Needs [GEOGRAPHIC_DATA] Belafonte…" at bounding box center [624, 207] width 146 height 32
click at [288, 335] on button "Filter" at bounding box center [283, 335] width 67 height 32
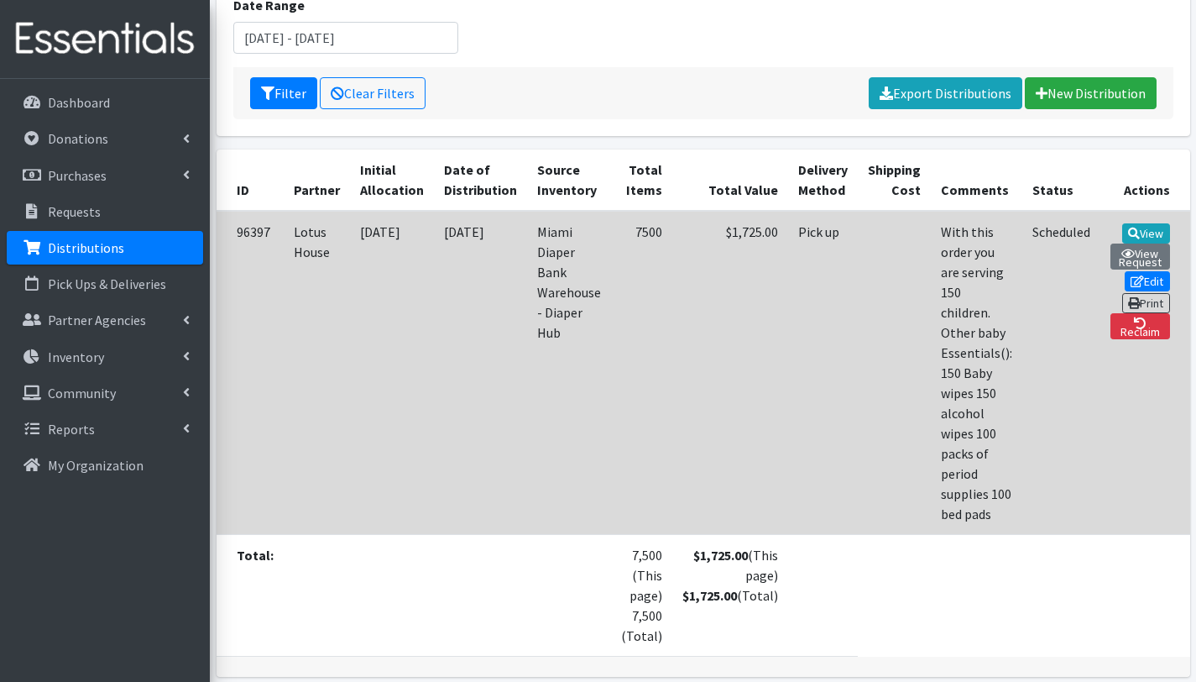
scroll to position [243, 0]
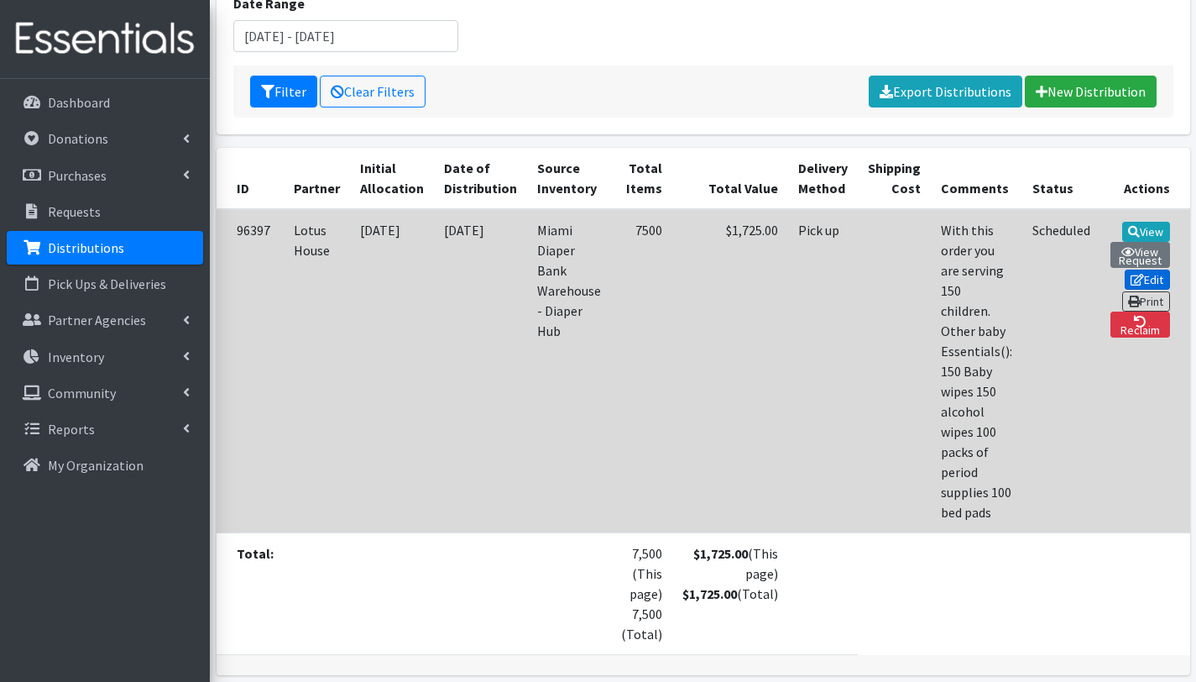
click at [1125, 277] on link "Edit" at bounding box center [1147, 279] width 45 height 20
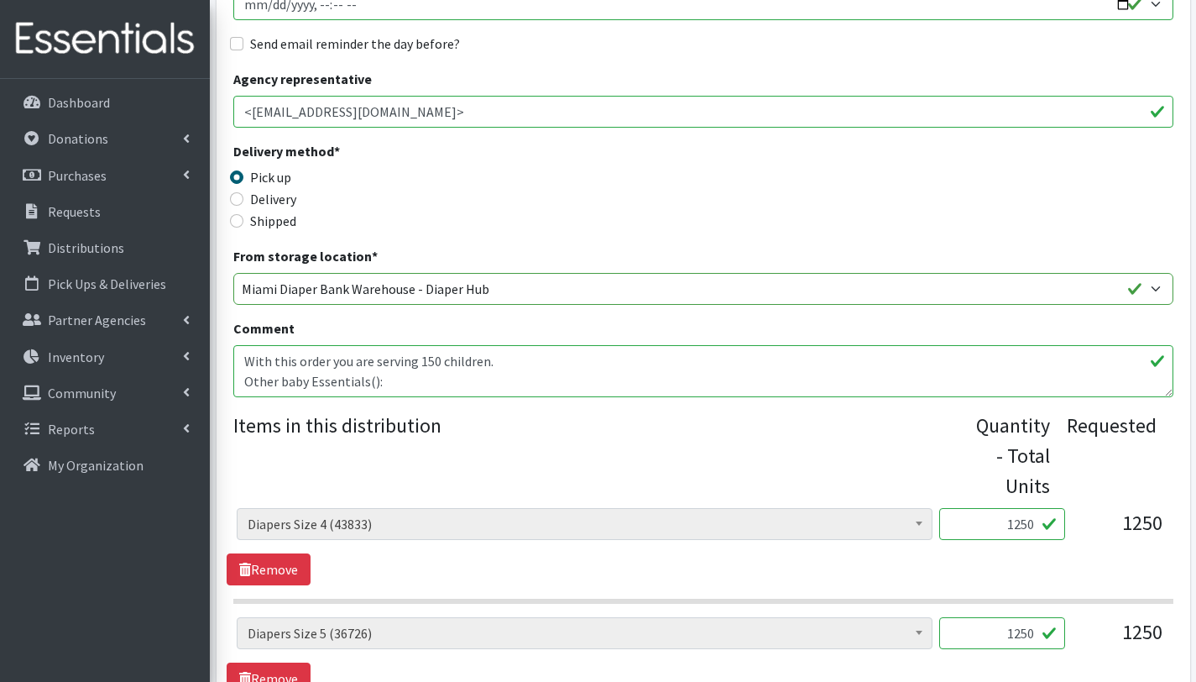
scroll to position [327, 0]
click at [381, 379] on textarea "With this order you are serving 150 children. Other baby Essentials(): 150 Baby…" at bounding box center [703, 370] width 940 height 52
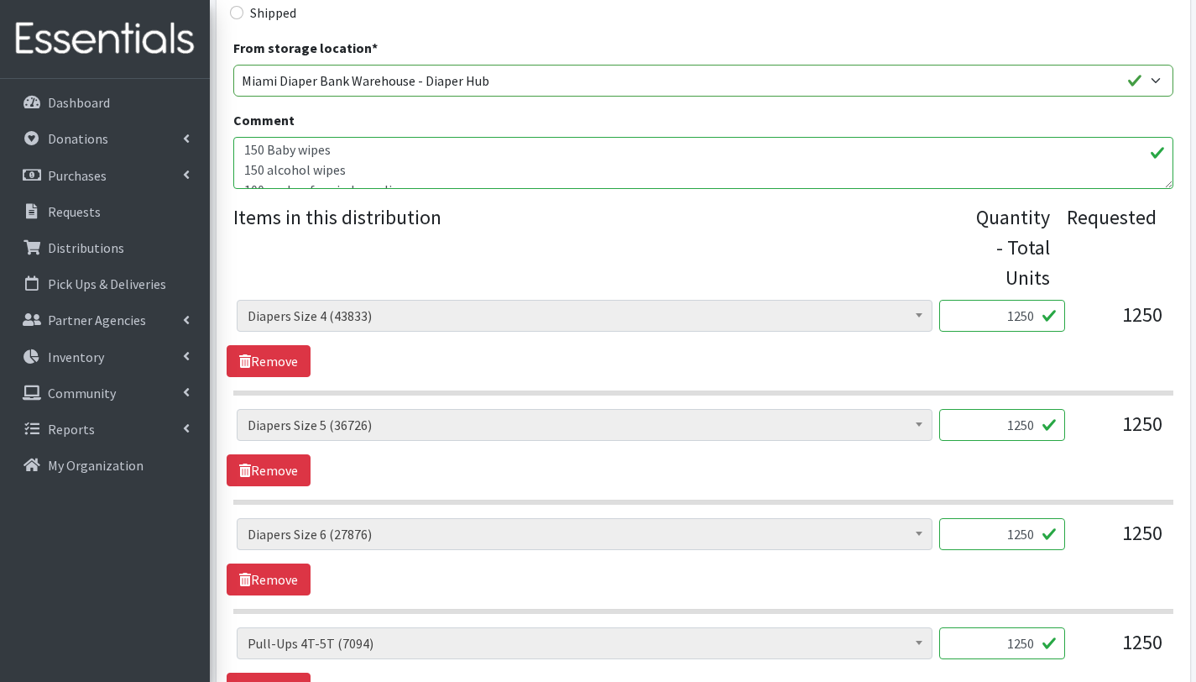
scroll to position [499, 0]
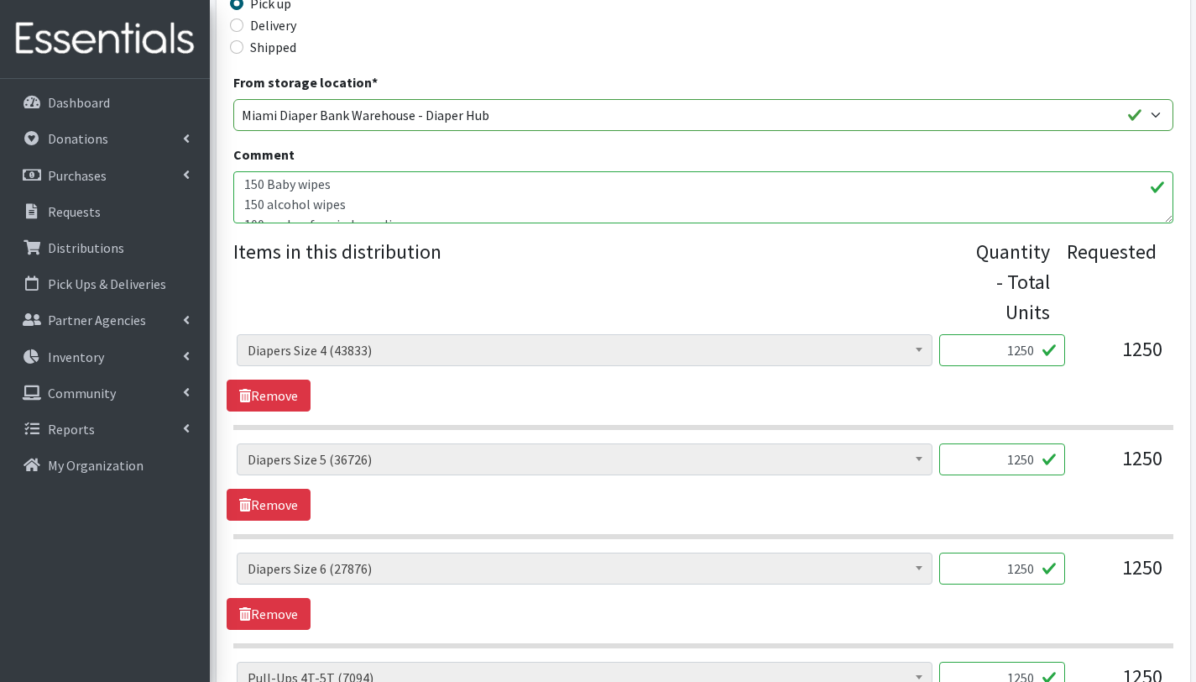
click at [422, 199] on textarea "With this order you are serving 150 children. Other baby Essentials(): 150 Baby…" at bounding box center [703, 197] width 940 height 52
click at [285, 201] on textarea "With this order you are serving 150 children. Other baby Essentials(): 150 Baby…" at bounding box center [703, 197] width 940 height 52
drag, startPoint x: 345, startPoint y: 215, endPoint x: 244, endPoint y: 194, distance: 102.9
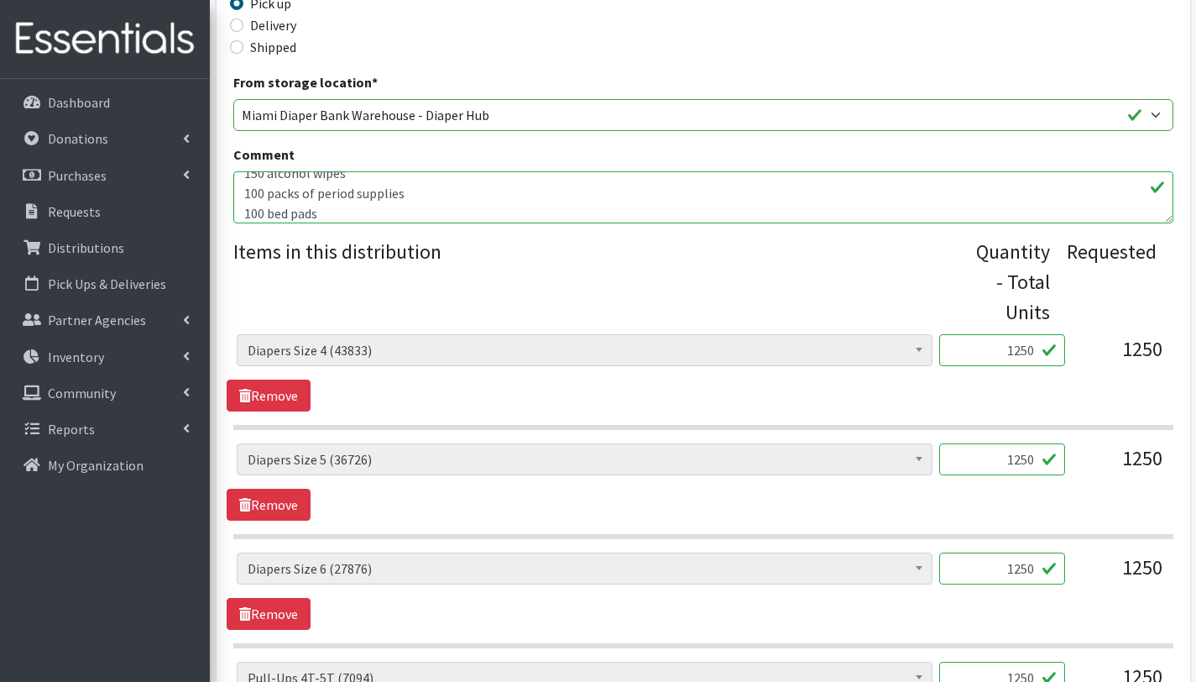
click at [244, 194] on textarea "With this order you are serving 150 children. Other baby Essentials(): 150 Baby…" at bounding box center [703, 197] width 940 height 52
click at [368, 188] on textarea "With this order you are serving 150 children. Other baby Essentials(): 150 Baby…" at bounding box center [703, 197] width 940 height 52
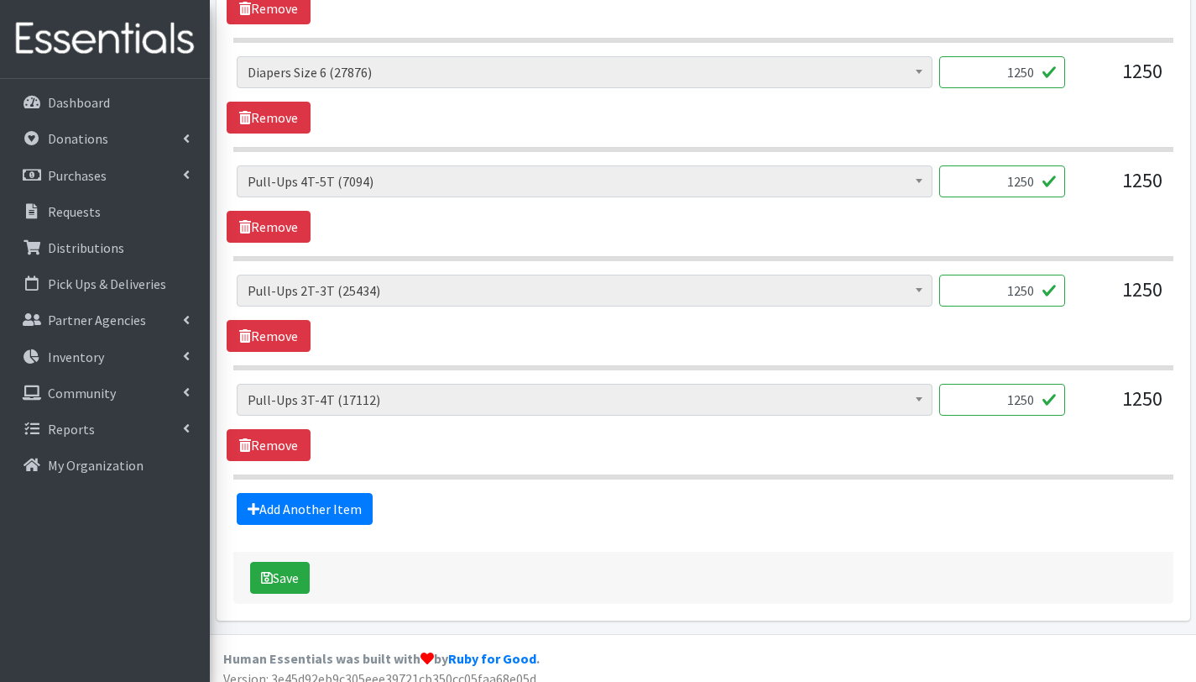
scroll to position [1010, 0]
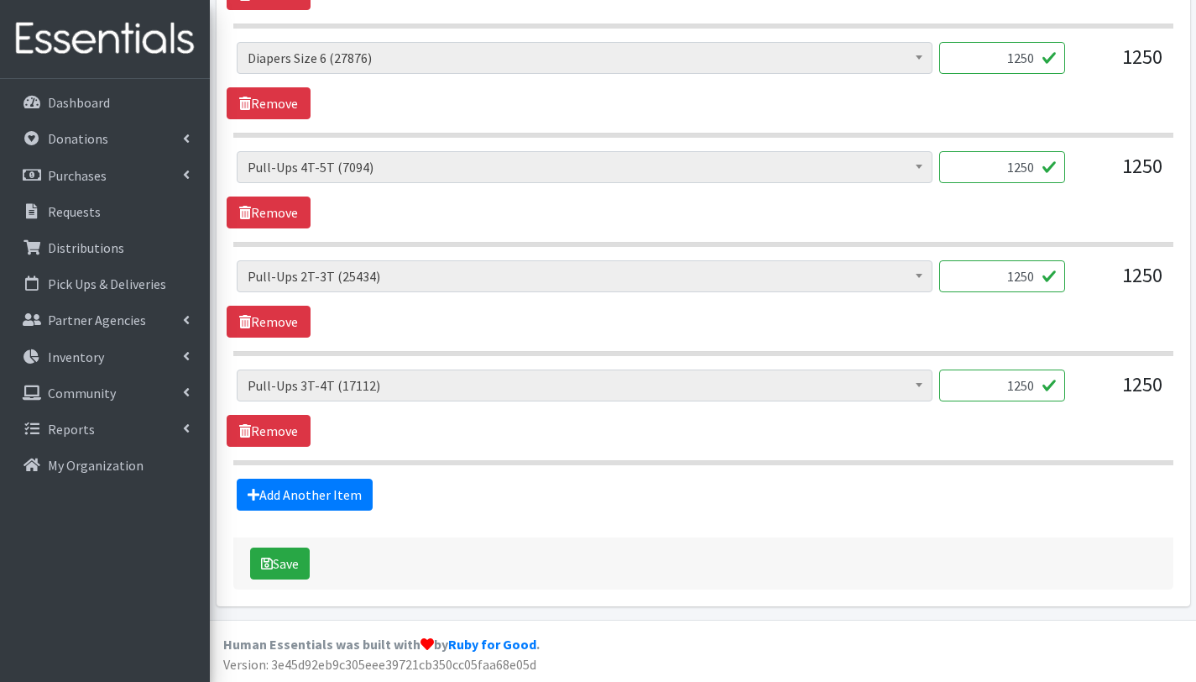
type textarea "With this order you are serving 150 children. Other baby Essentials(300): 150 B…"
click at [300, 570] on button "Save" at bounding box center [280, 563] width 60 height 32
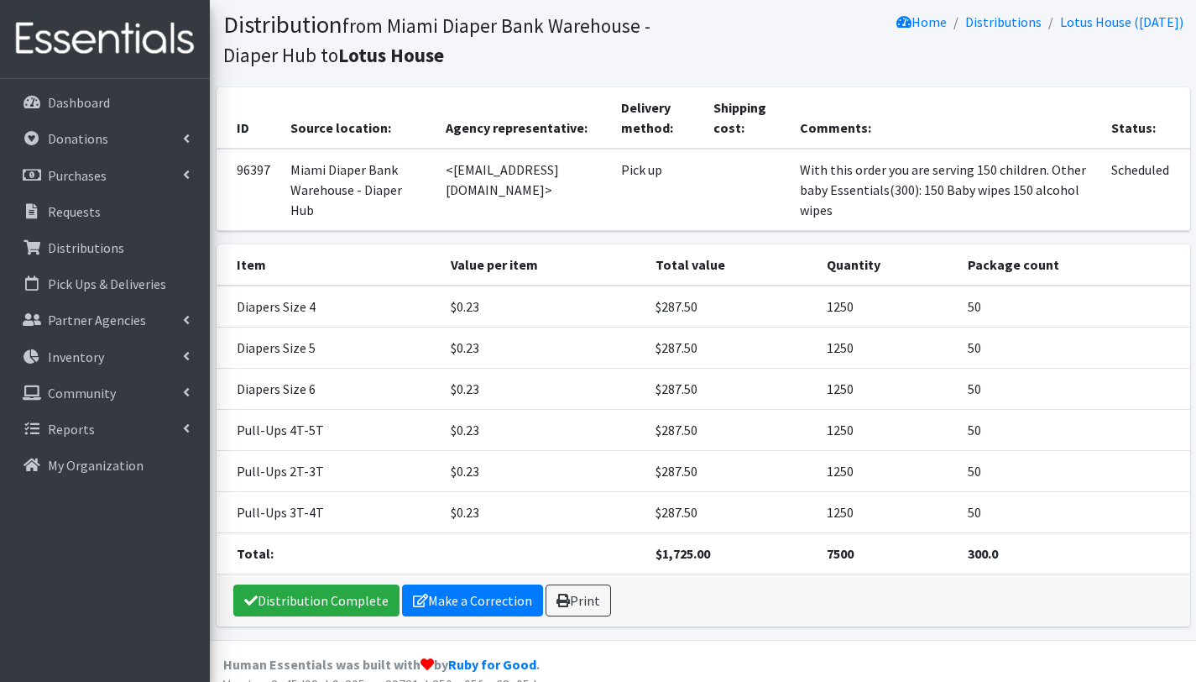
scroll to position [182, 0]
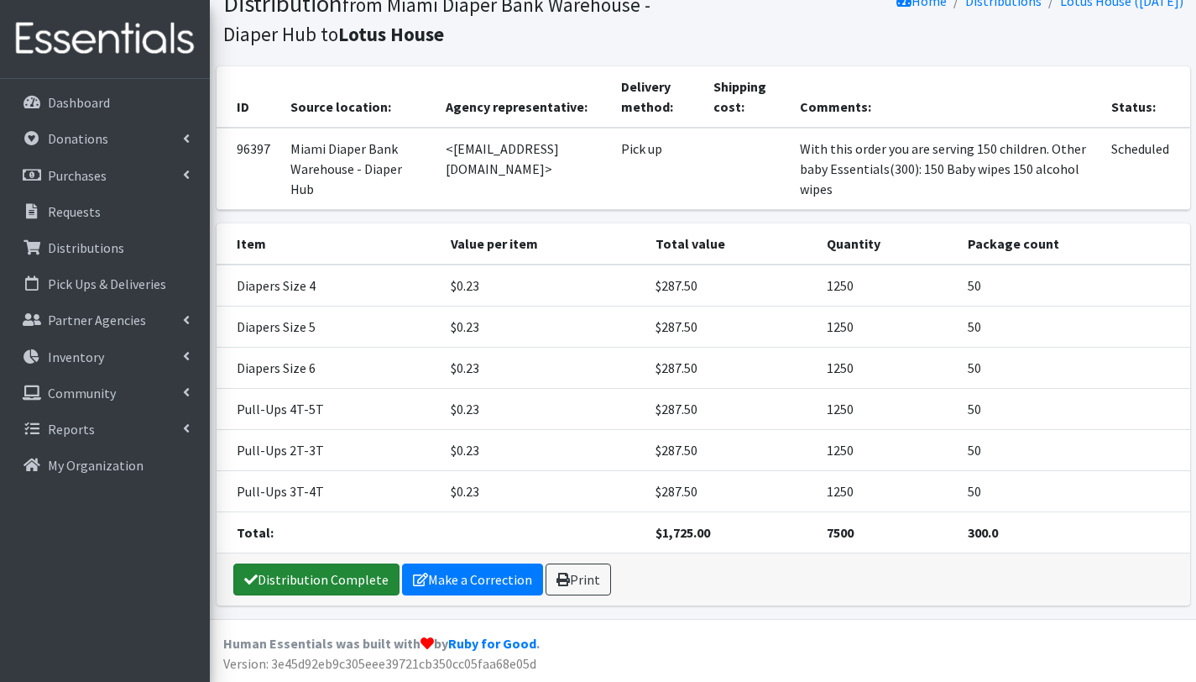
click at [353, 587] on link "Distribution Complete" at bounding box center [316, 579] width 166 height 32
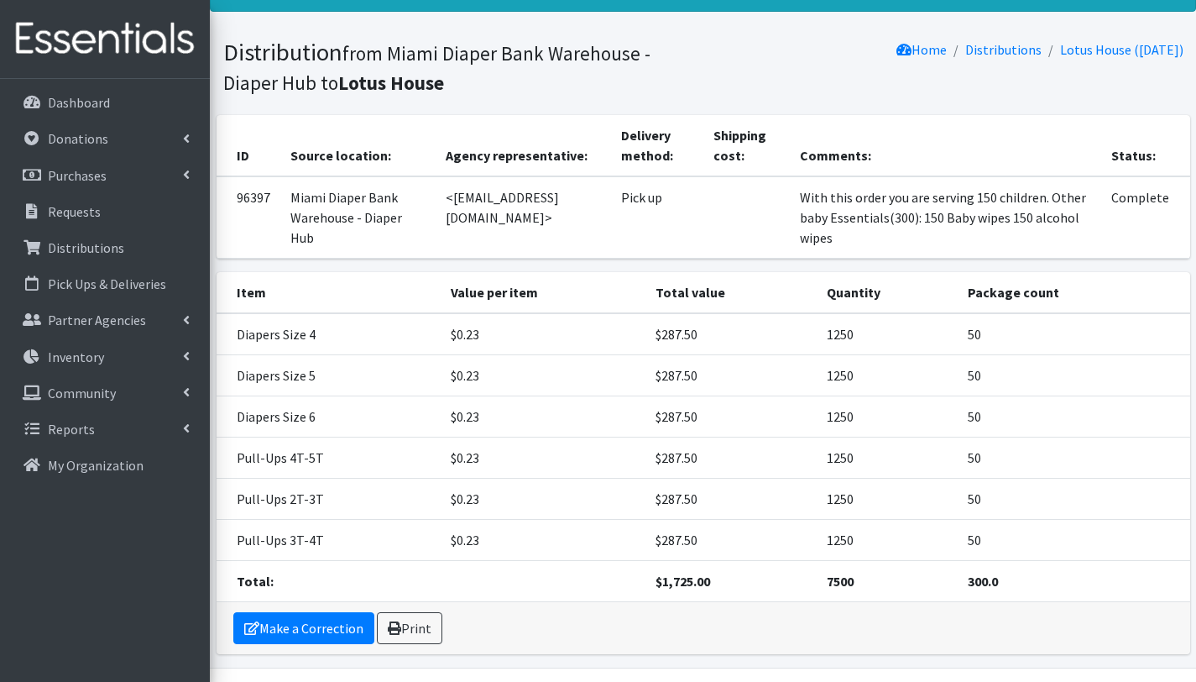
scroll to position [127, 0]
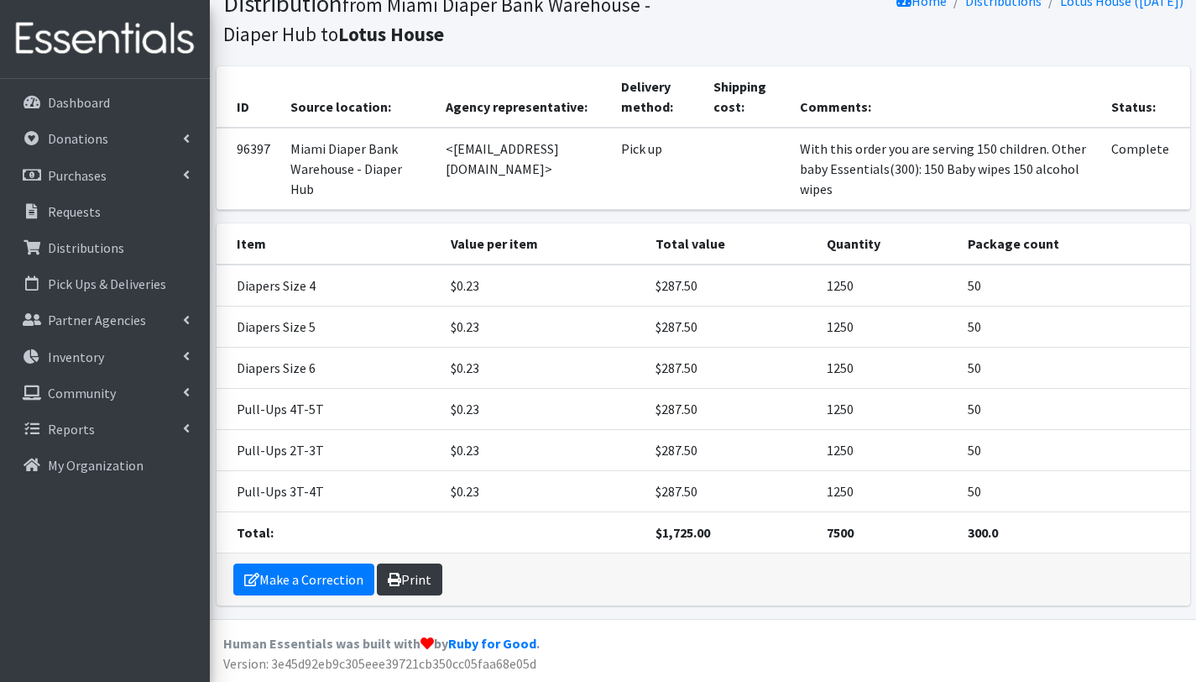
click at [404, 574] on link "Print" at bounding box center [409, 579] width 65 height 32
click at [97, 252] on p "Distributions" at bounding box center [86, 247] width 76 height 17
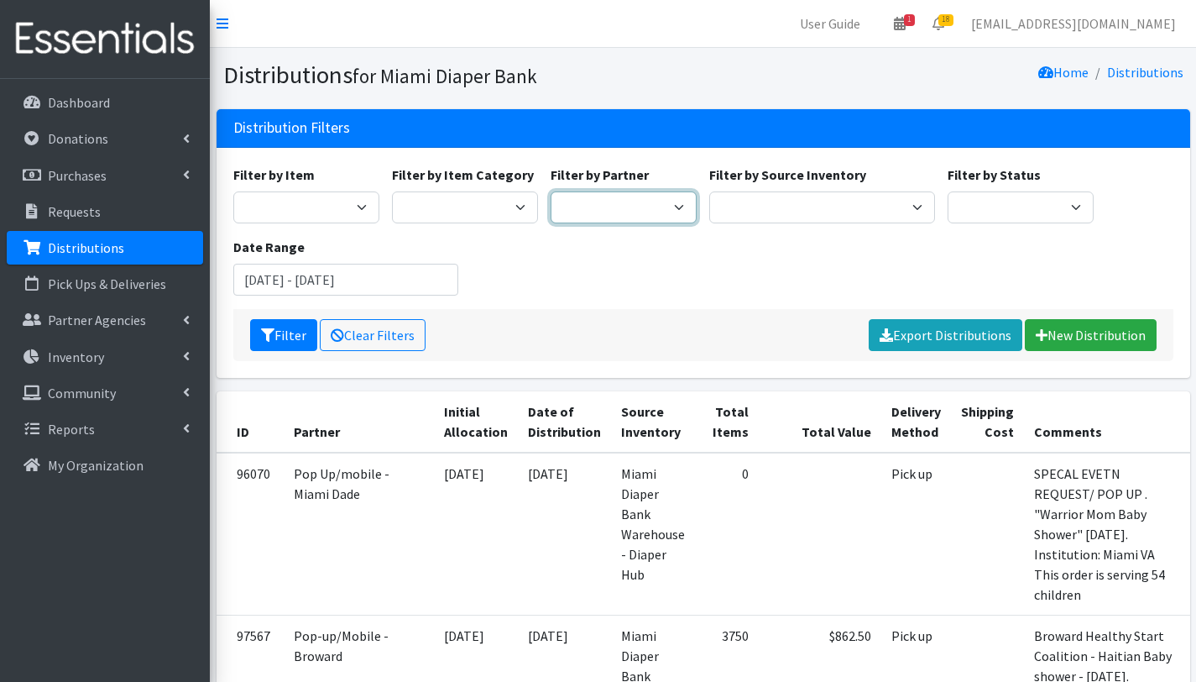
click at [603, 205] on select "305 Pink Pack A Safe Haven for Newborns Basic Needs Miami Belafonte TACOLCY Cen…" at bounding box center [624, 207] width 146 height 32
select select "2775"
click at [551, 191] on select "305 Pink Pack A Safe Haven for Newborns Basic Needs Miami Belafonte TACOLCY Cen…" at bounding box center [624, 207] width 146 height 32
click at [297, 337] on button "Filter" at bounding box center [283, 335] width 67 height 32
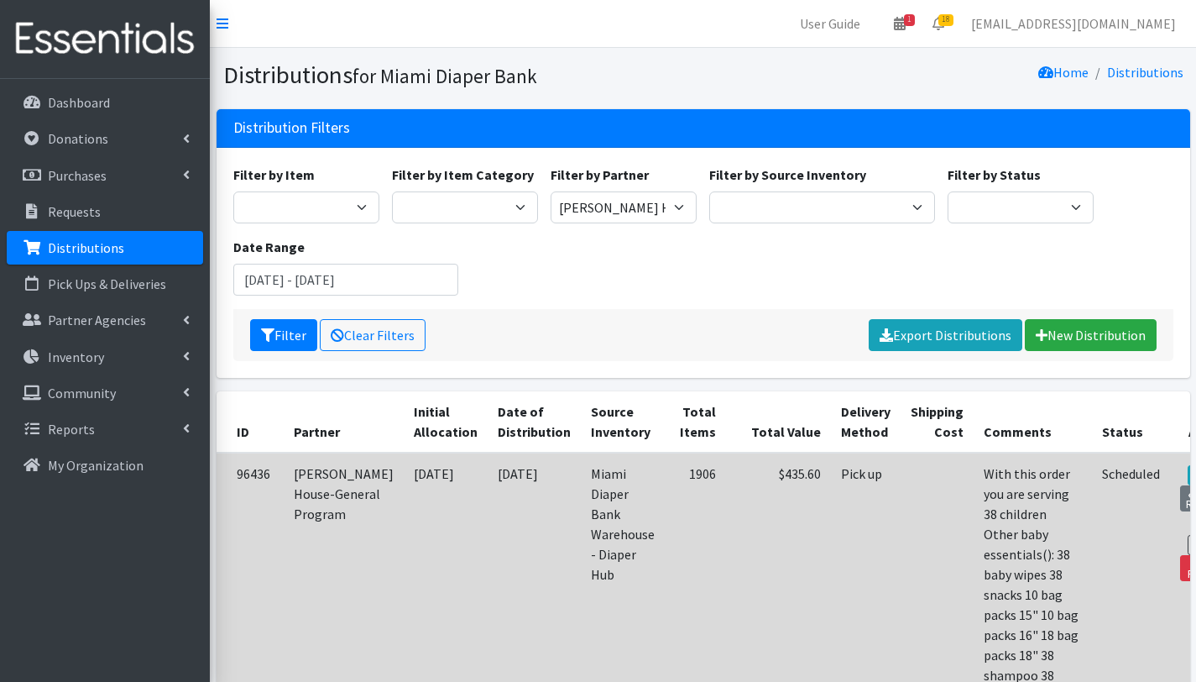
click at [1190, 513] on link "Edit" at bounding box center [1212, 523] width 45 height 20
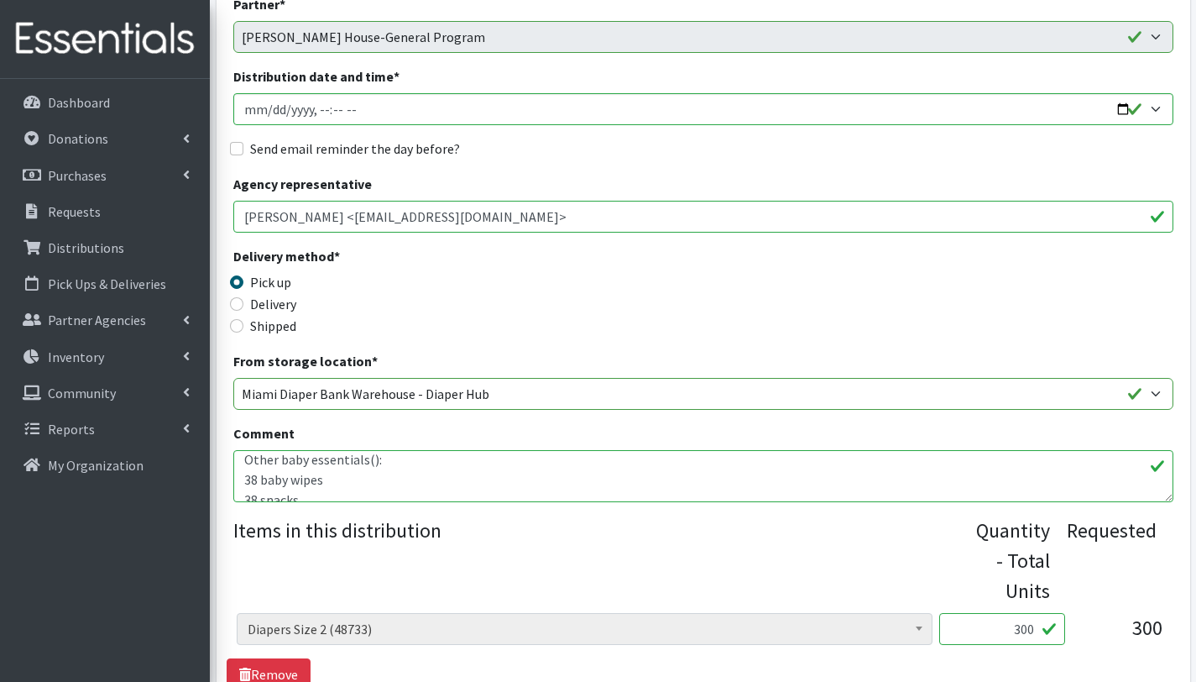
scroll to position [39, 0]
drag, startPoint x: 323, startPoint y: 488, endPoint x: 201, endPoint y: 484, distance: 122.6
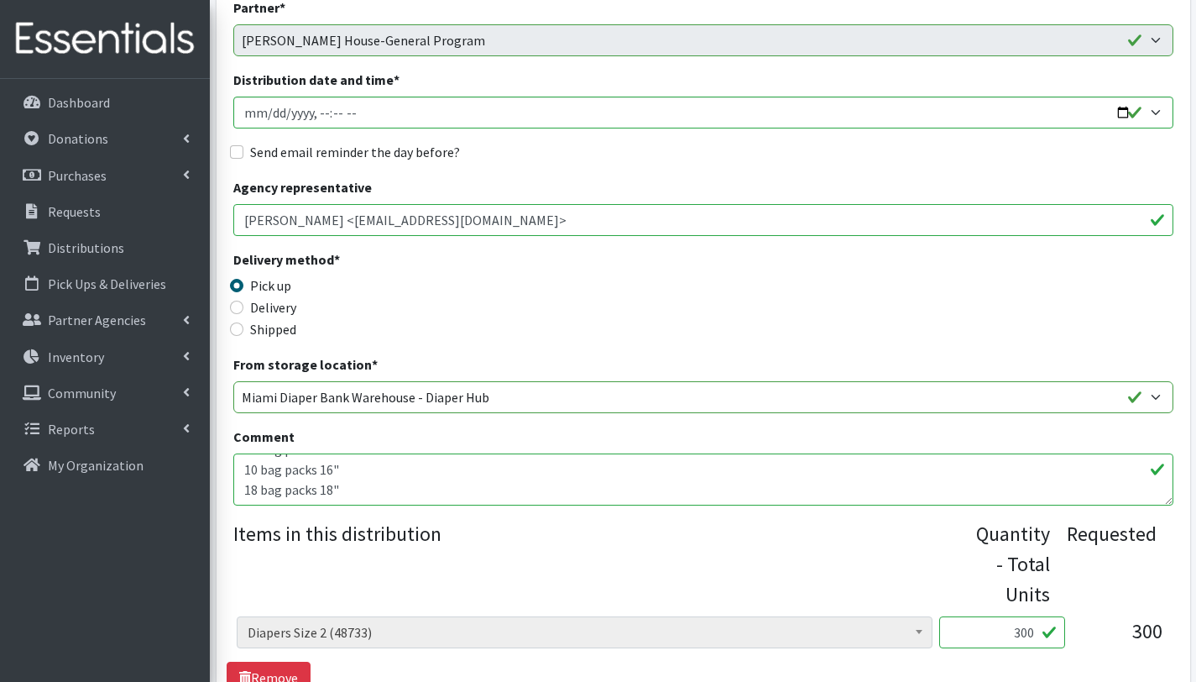
scroll to position [78, 0]
drag, startPoint x: 340, startPoint y: 493, endPoint x: 230, endPoint y: 484, distance: 110.3
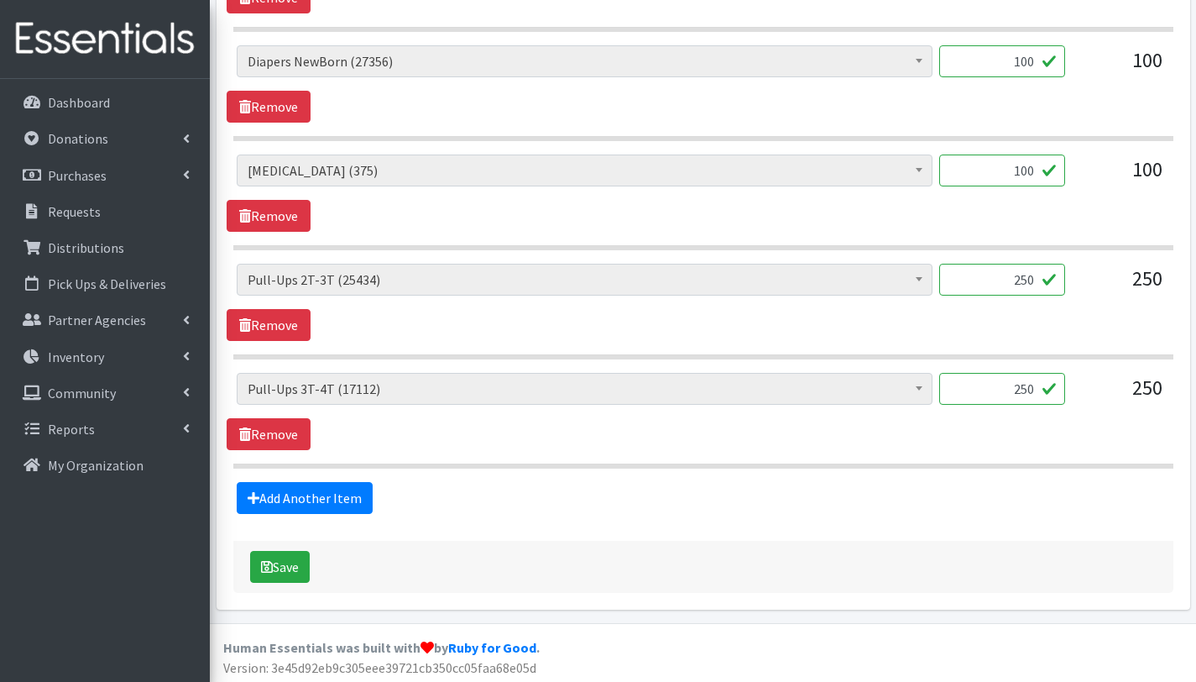
scroll to position [1446, 0]
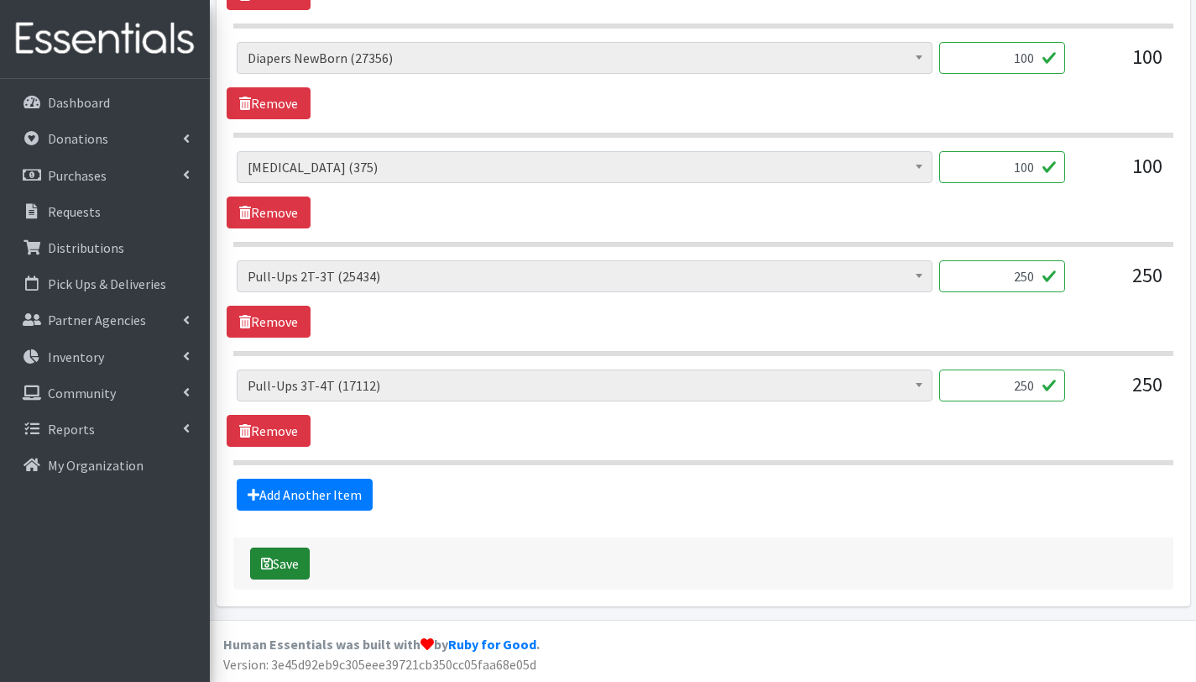
type textarea "With this order you are serving 38 children Other baby essentials(): 38 baby wi…"
click at [292, 568] on button "Save" at bounding box center [280, 563] width 60 height 32
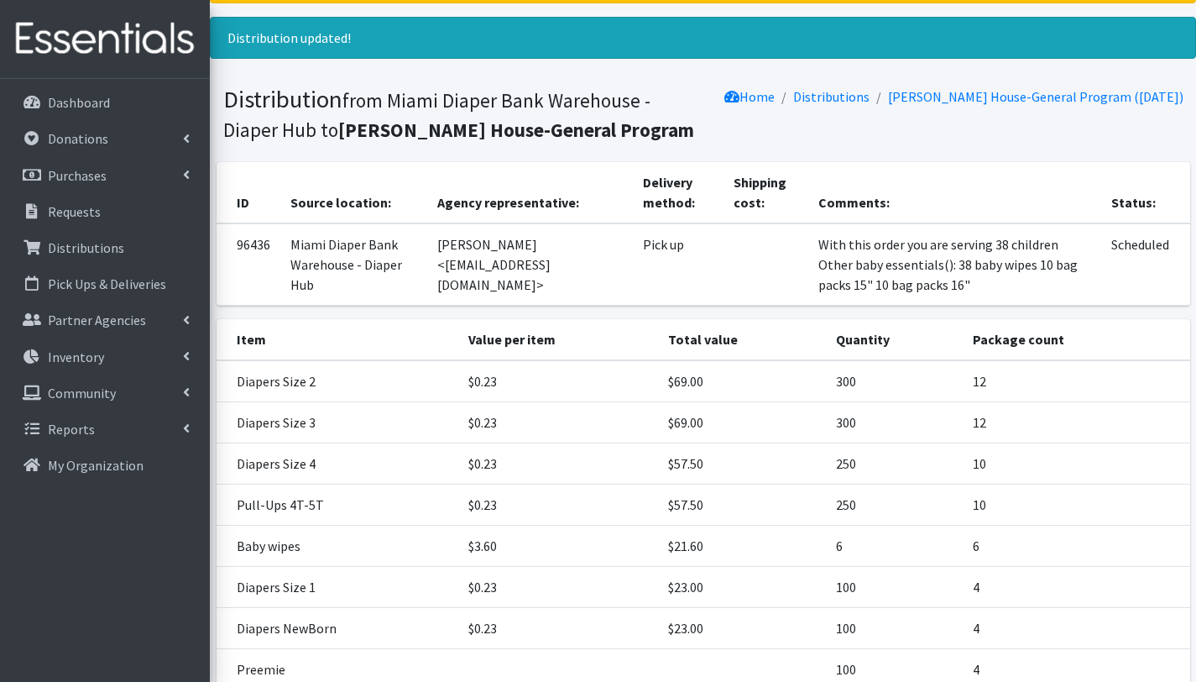
scroll to position [341, 0]
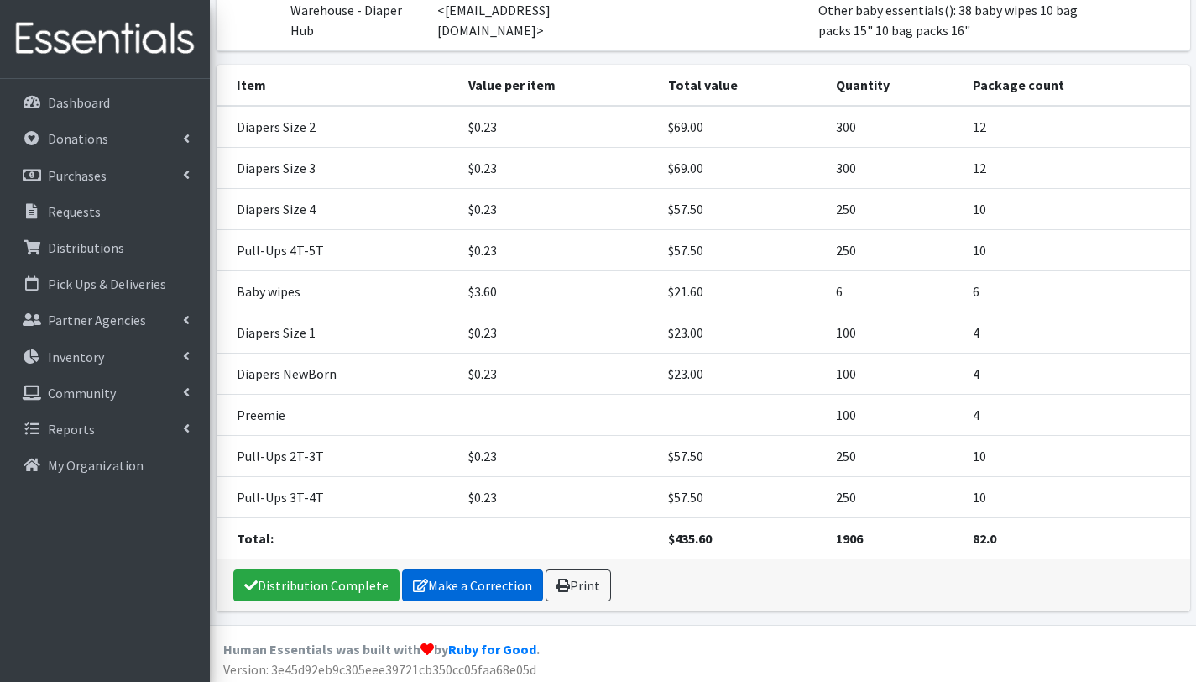
click at [458, 578] on link "Make a Correction" at bounding box center [472, 585] width 141 height 32
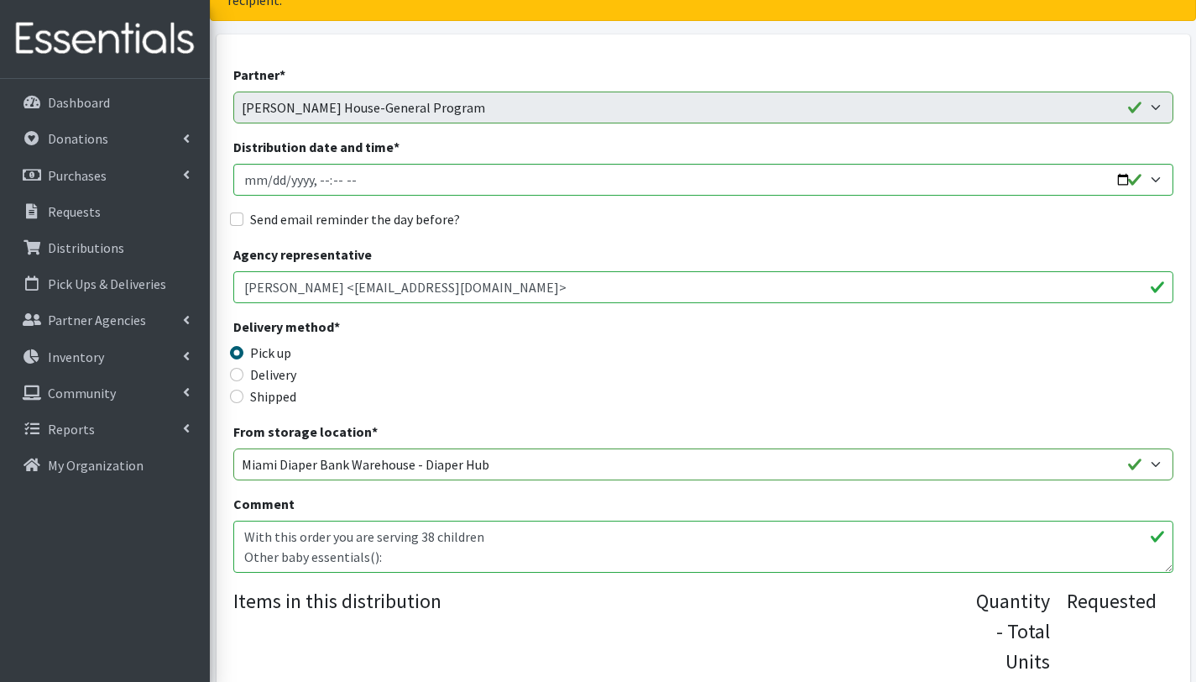
scroll to position [151, 0]
click at [368, 557] on textarea "With this order you are serving 38 children Other baby essentials(): 38 baby wi…" at bounding box center [703, 546] width 940 height 52
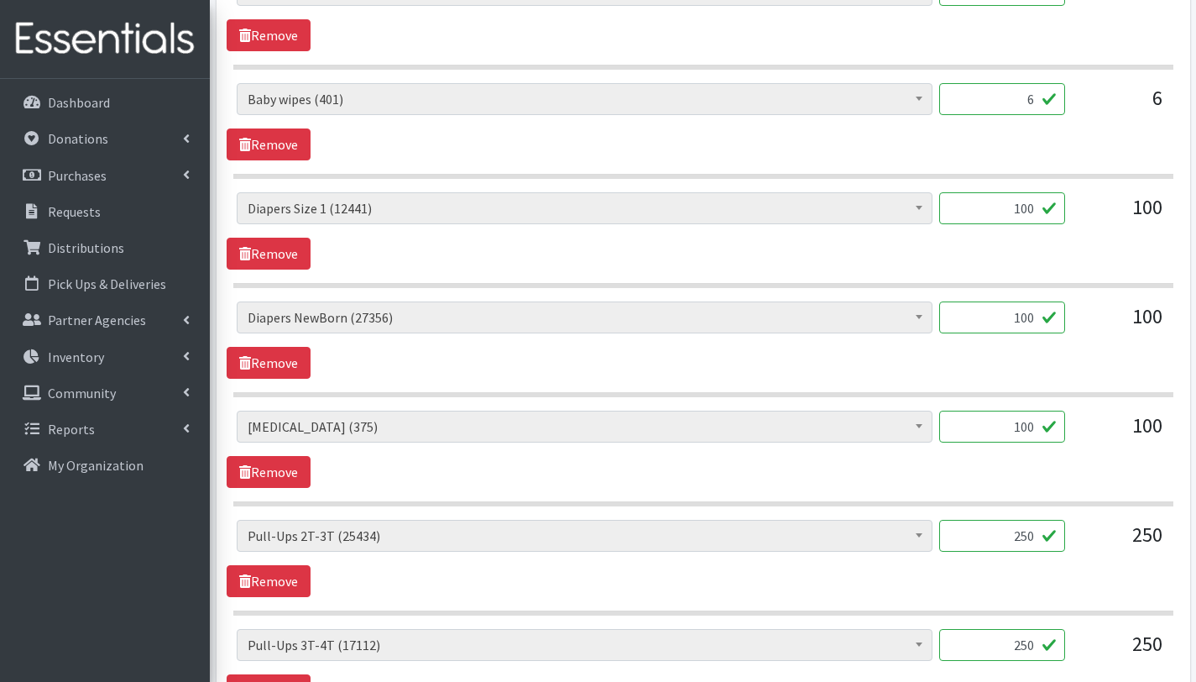
scroll to position [1399, 0]
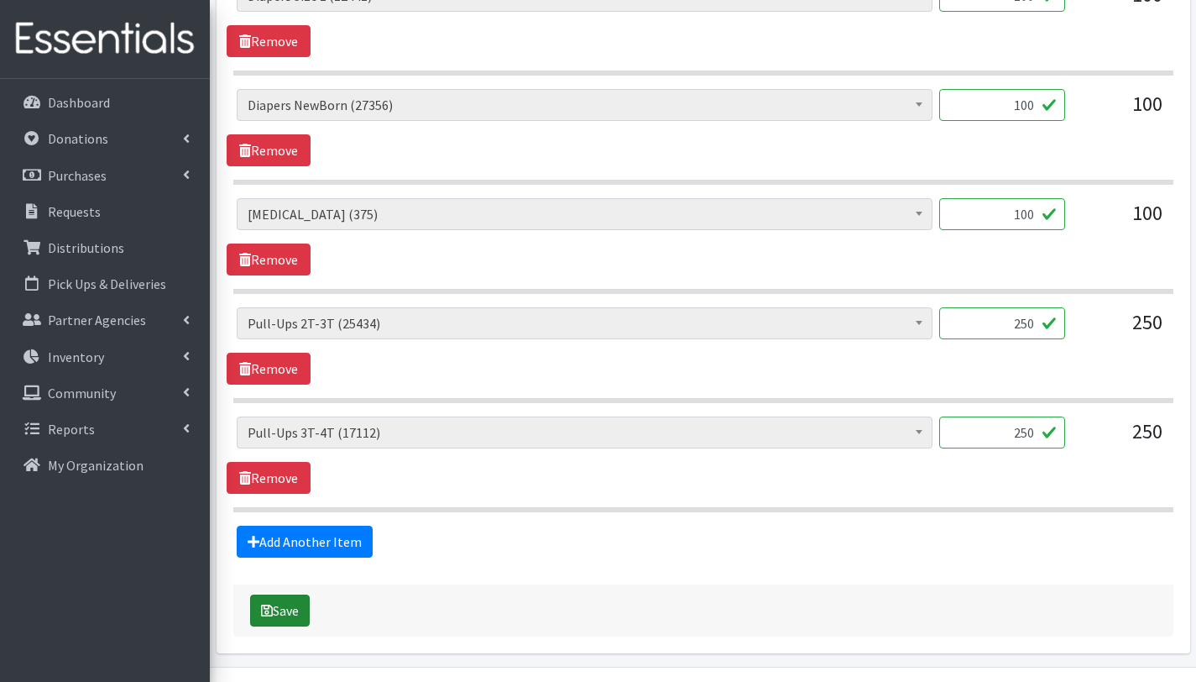
type textarea "With this order you are serving 38 children Other baby essentials(58): 38 baby …"
click at [289, 613] on button "Save" at bounding box center [280, 610] width 60 height 32
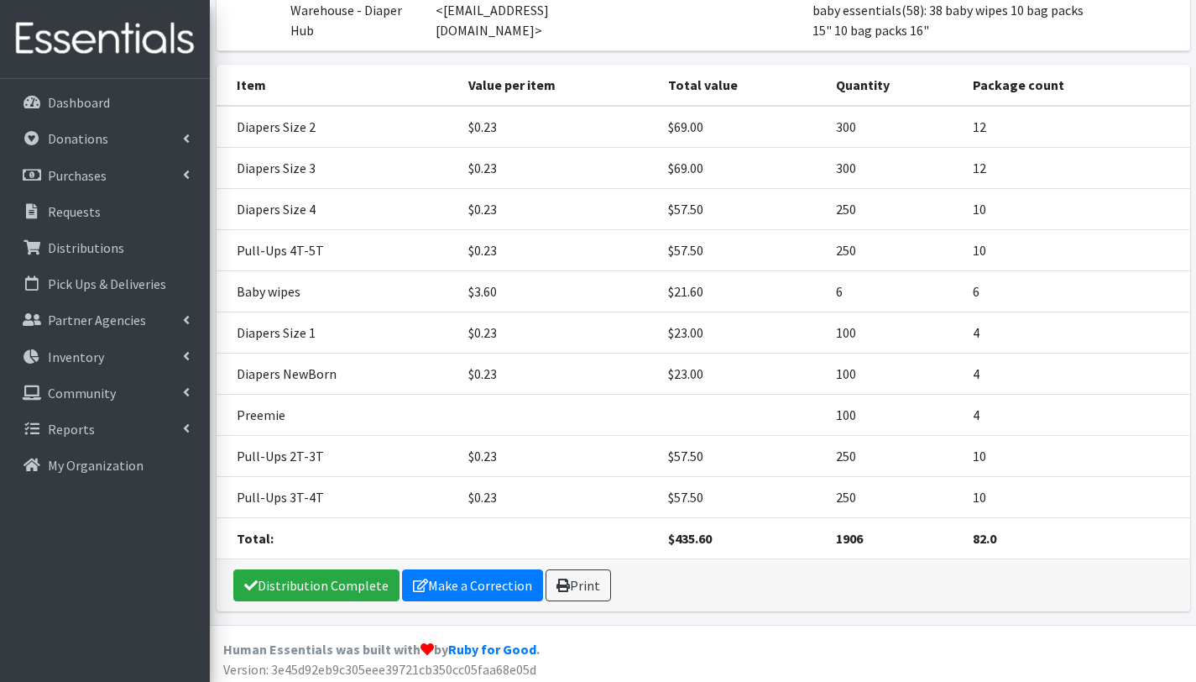
scroll to position [347, 0]
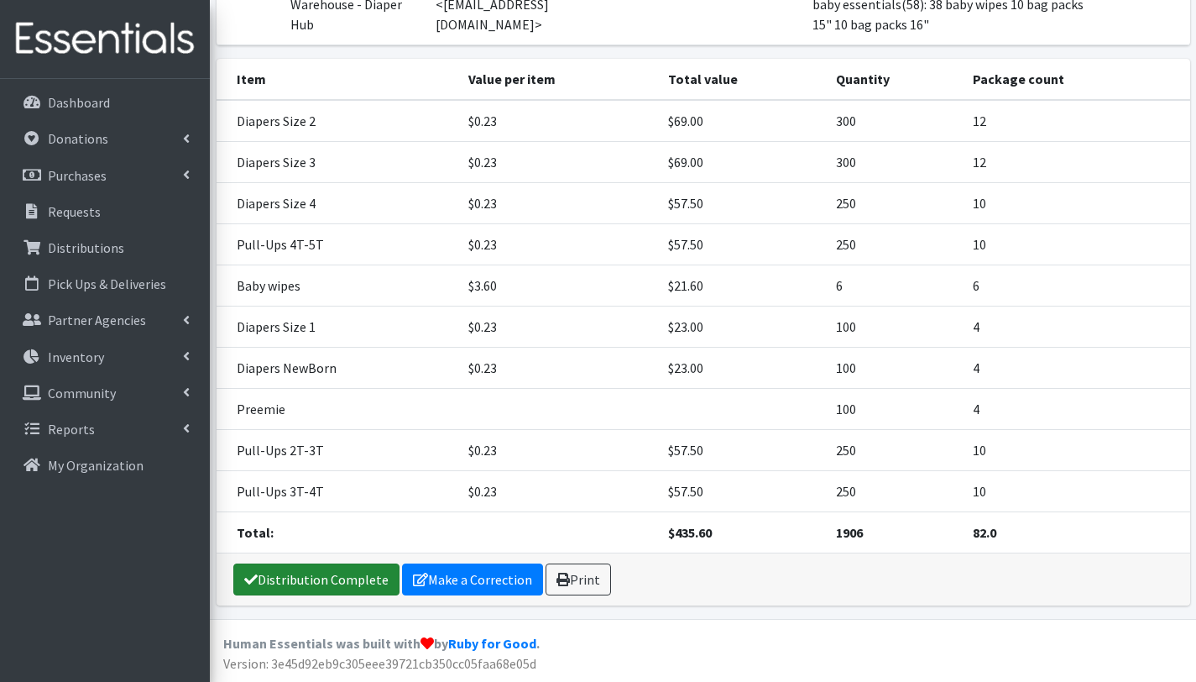
click at [355, 578] on link "Distribution Complete" at bounding box center [316, 579] width 166 height 32
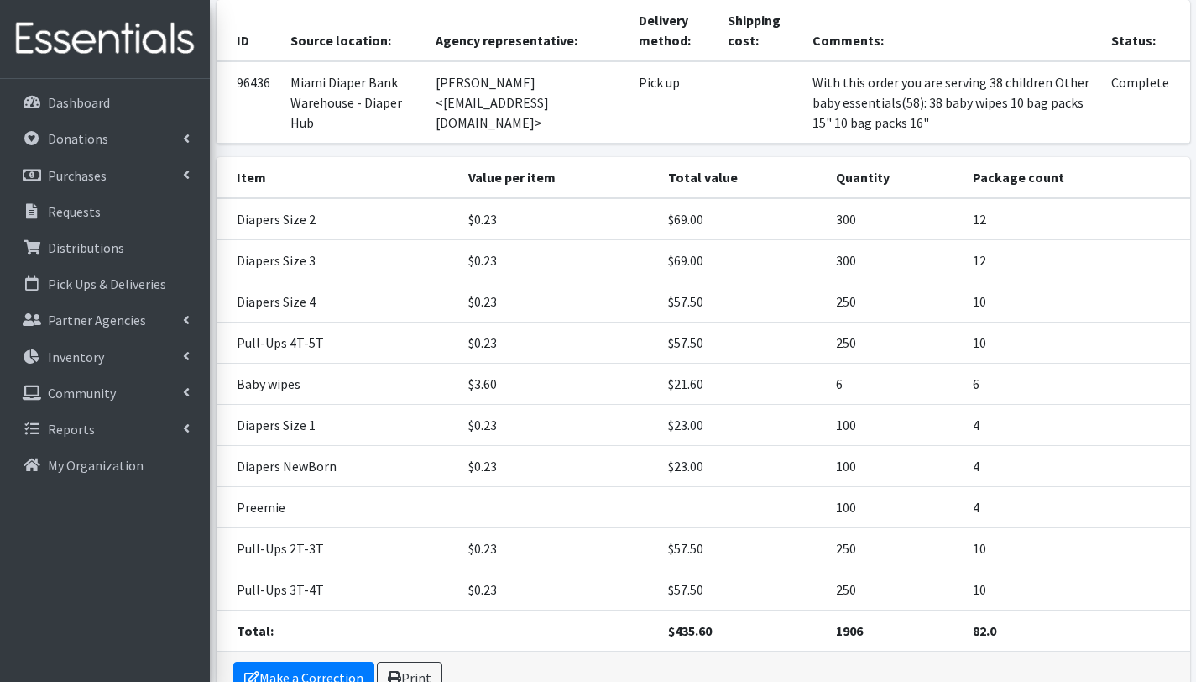
scroll to position [291, 0]
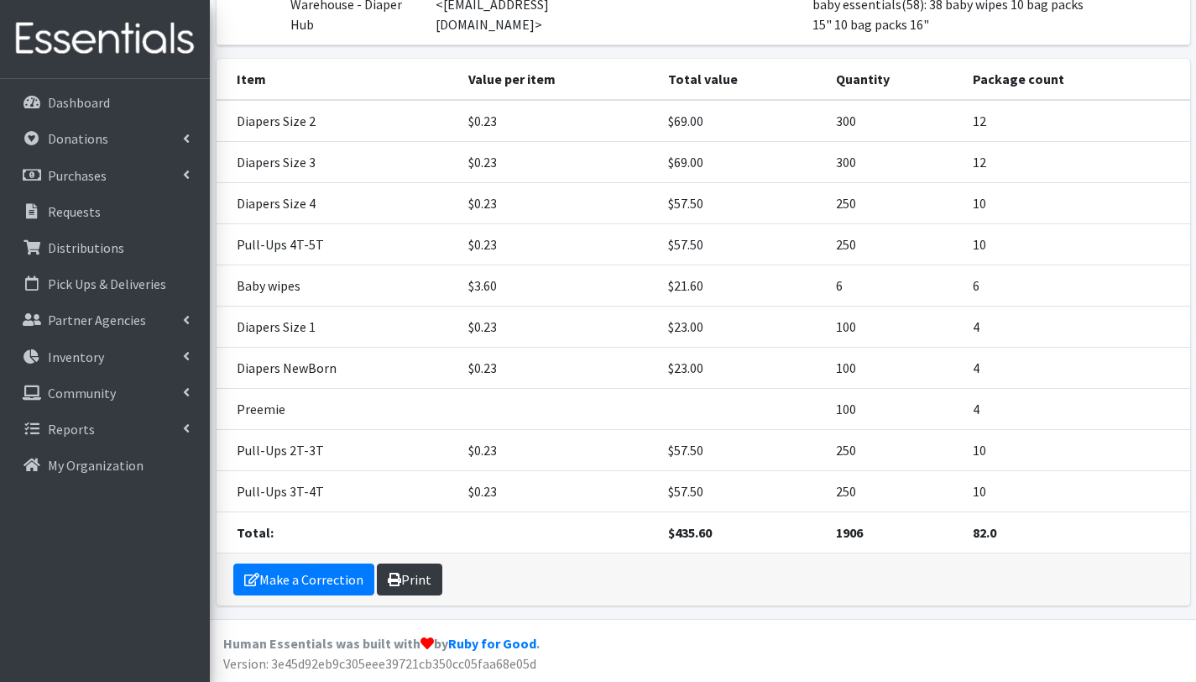
click at [428, 573] on link "Print" at bounding box center [409, 579] width 65 height 32
click at [356, 578] on link "Make a Correction" at bounding box center [303, 579] width 141 height 32
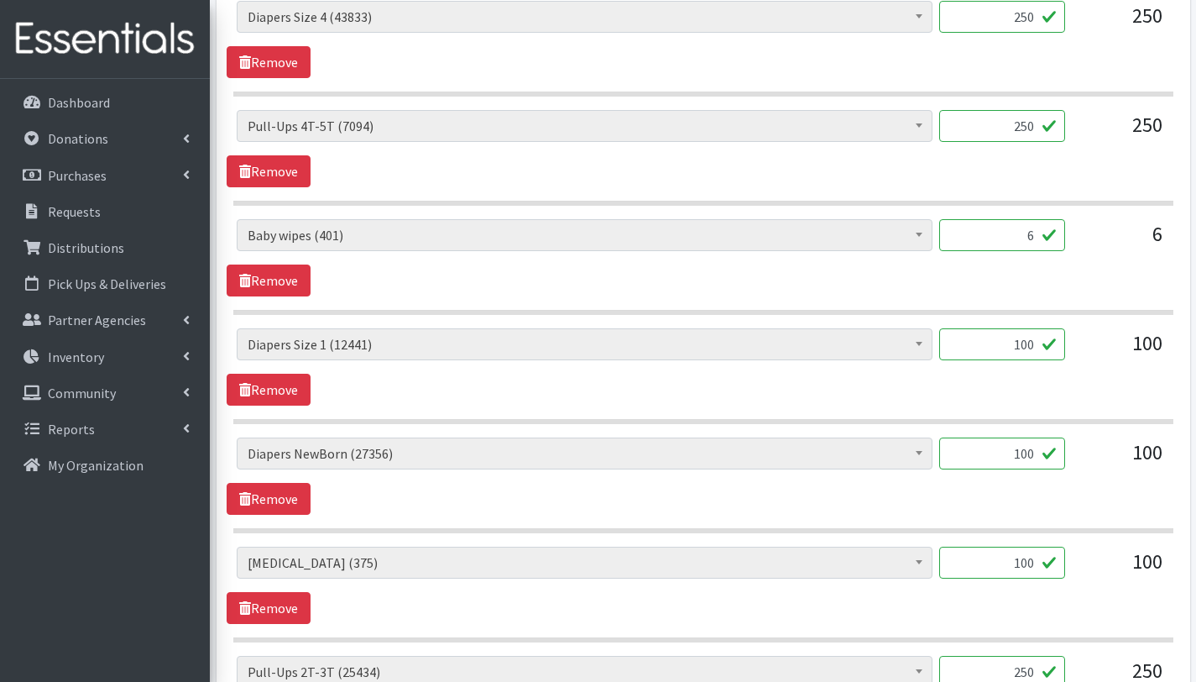
scroll to position [1052, 0]
click at [1031, 233] on input "6" at bounding box center [1002, 234] width 126 height 32
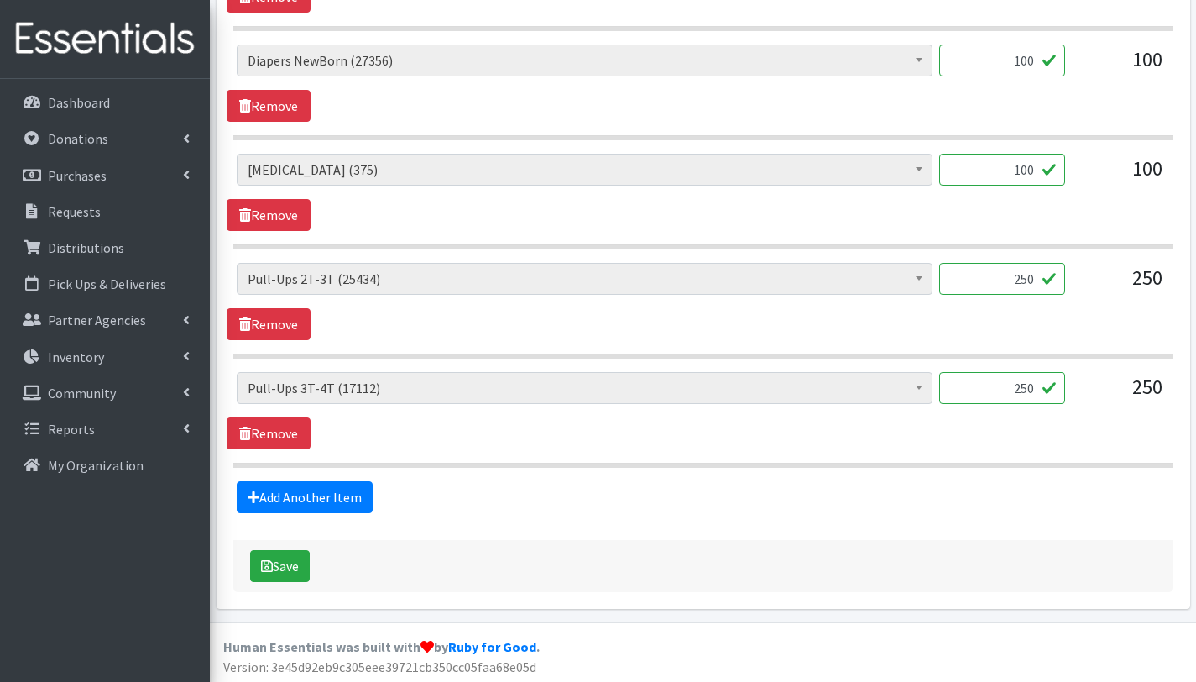
scroll to position [1446, 0]
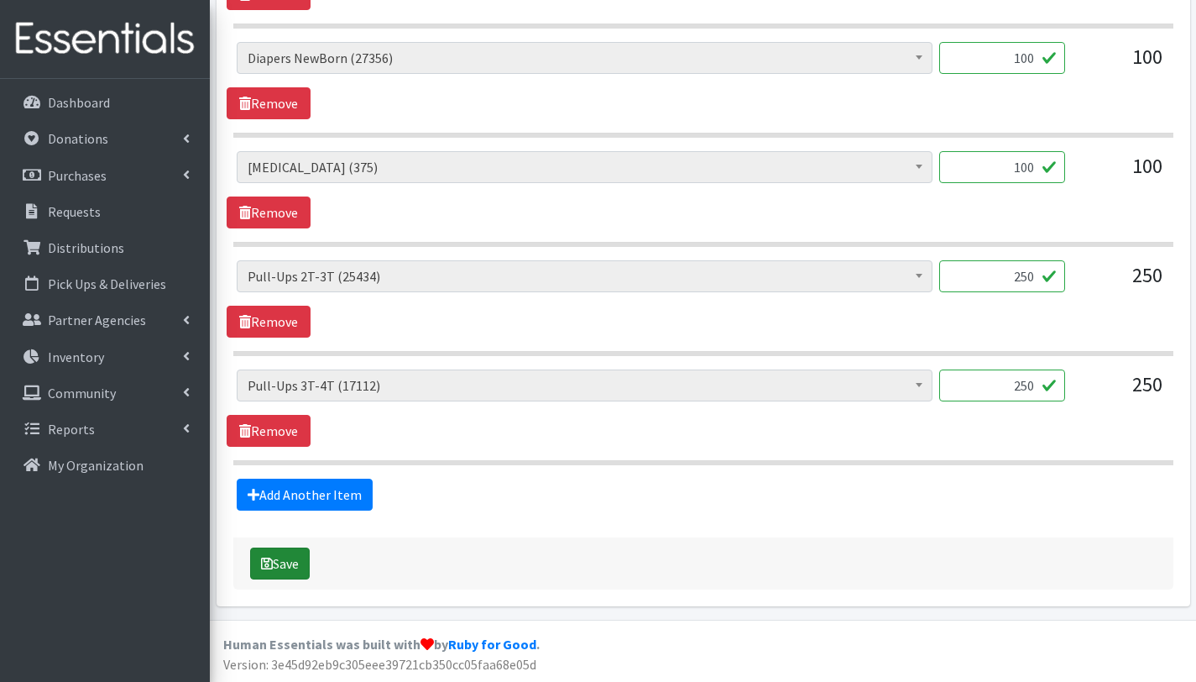
type input "38"
click at [301, 559] on button "Save" at bounding box center [280, 563] width 60 height 32
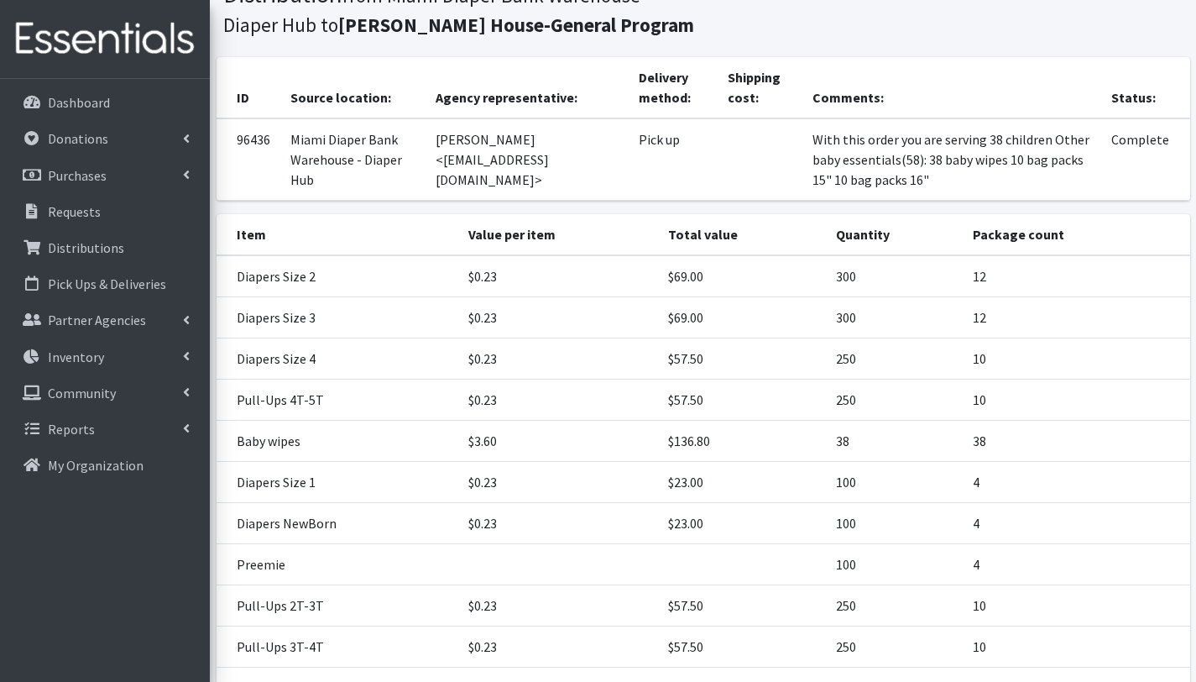
scroll to position [347, 0]
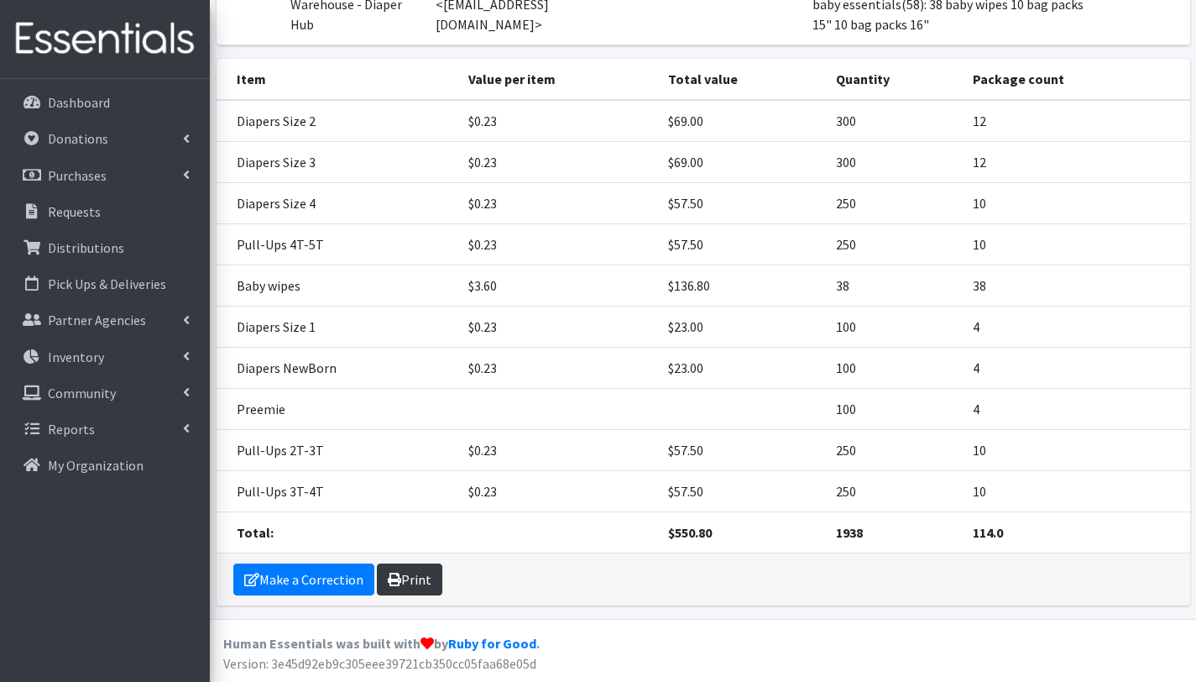
click at [390, 578] on icon at bounding box center [394, 579] width 13 height 13
click at [86, 250] on p "Distributions" at bounding box center [86, 247] width 76 height 17
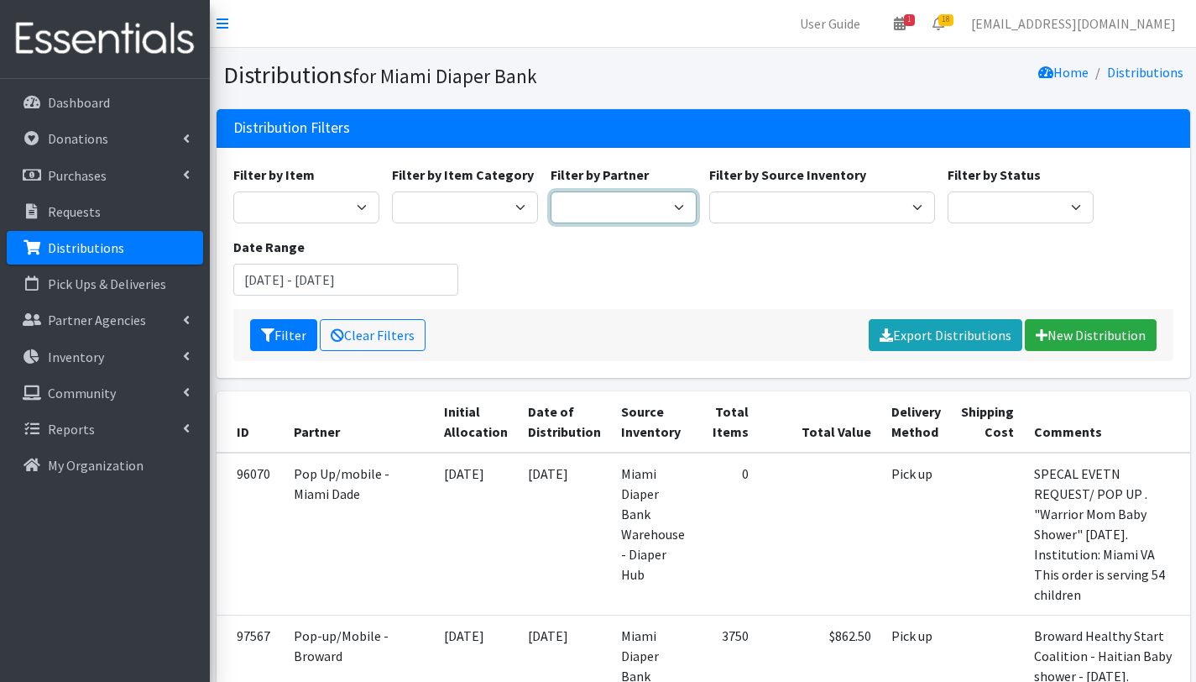
click at [630, 209] on select "305 Pink Pack A Safe Haven for Newborns Basic Needs [GEOGRAPHIC_DATA] Belafonte…" at bounding box center [624, 207] width 146 height 32
select select "7096"
click at [551, 191] on select "305 Pink Pack A Safe Haven for Newborns Basic Needs [GEOGRAPHIC_DATA] Belafonte…" at bounding box center [624, 207] width 146 height 32
click at [287, 335] on button "Filter" at bounding box center [283, 335] width 67 height 32
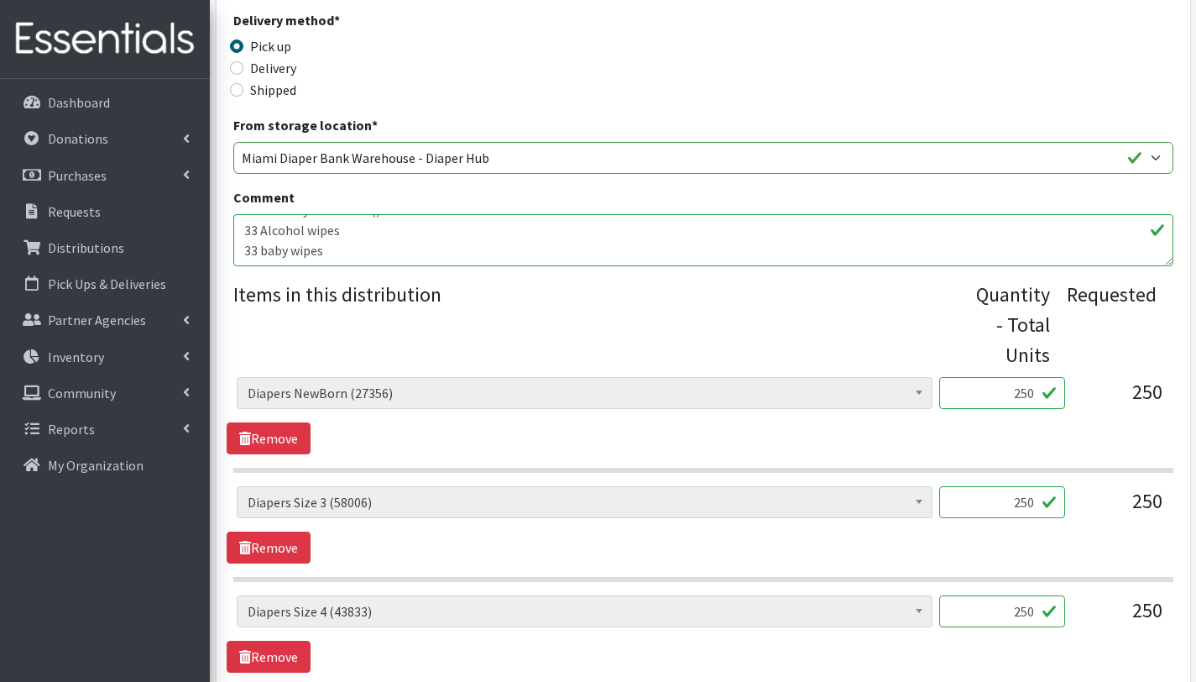
scroll to position [40, 0]
click at [337, 255] on textarea "WITH THIS ORDER YOU ARE SERVING 33 CHILDREN Other baby Essentials(): 33 Alcohol…" at bounding box center [703, 240] width 940 height 52
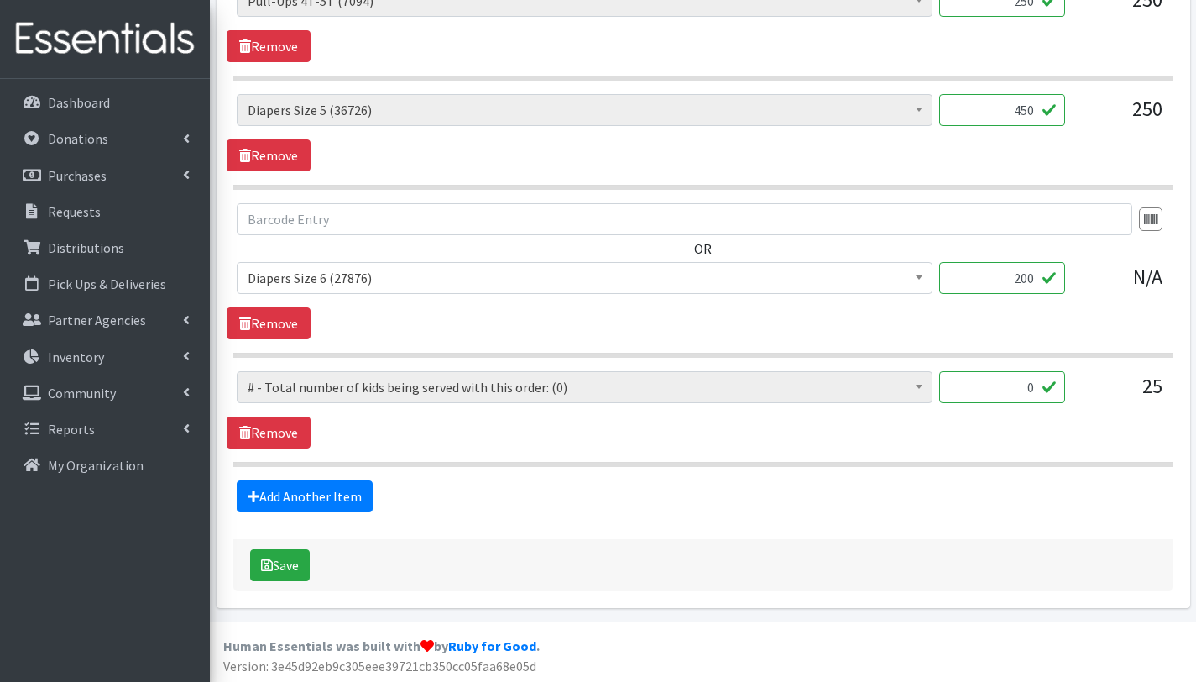
scroll to position [1178, 0]
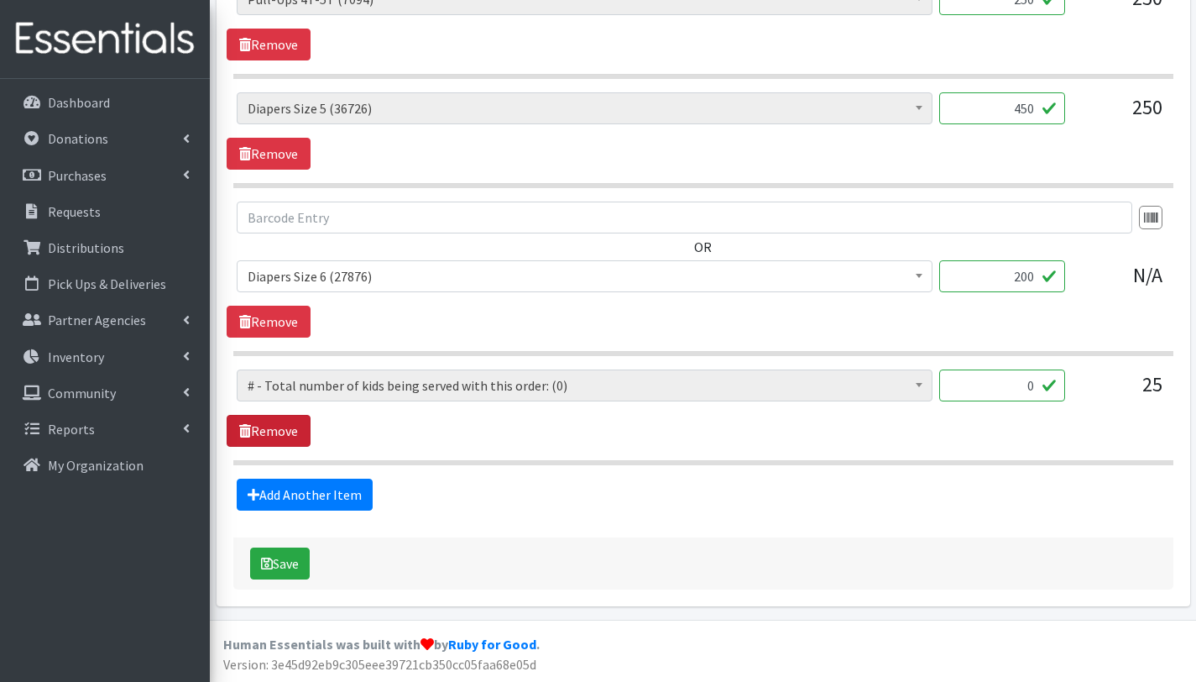
click at [260, 432] on link "Remove" at bounding box center [269, 431] width 84 height 32
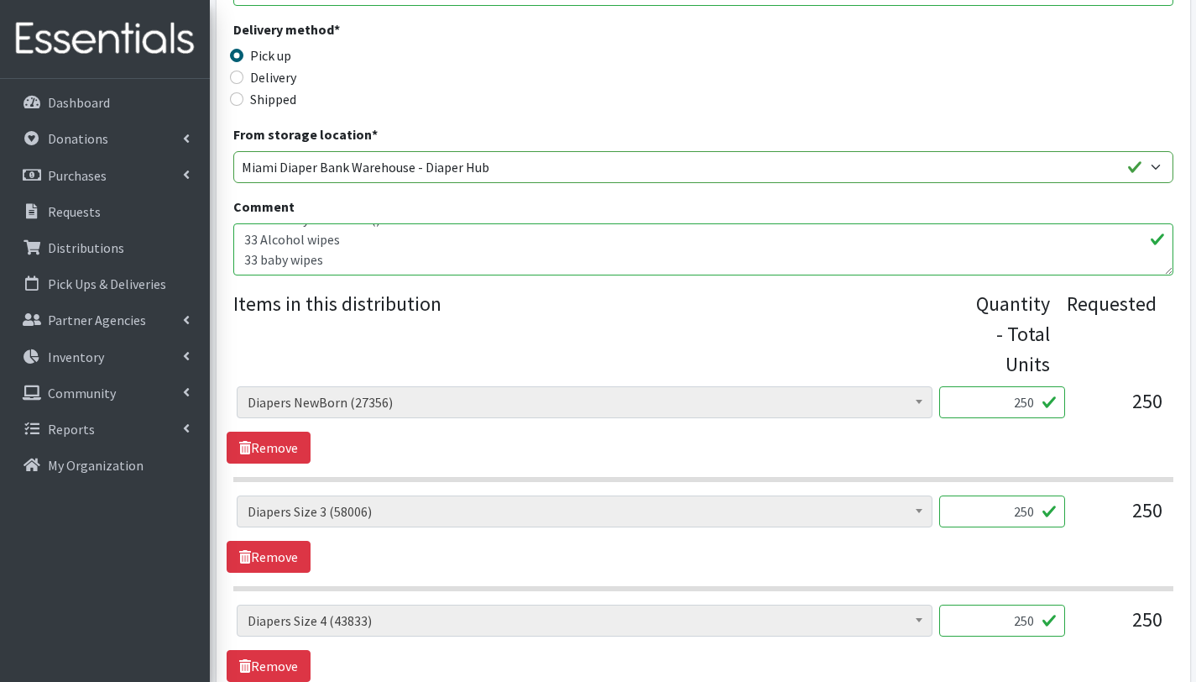
scroll to position [444, 0]
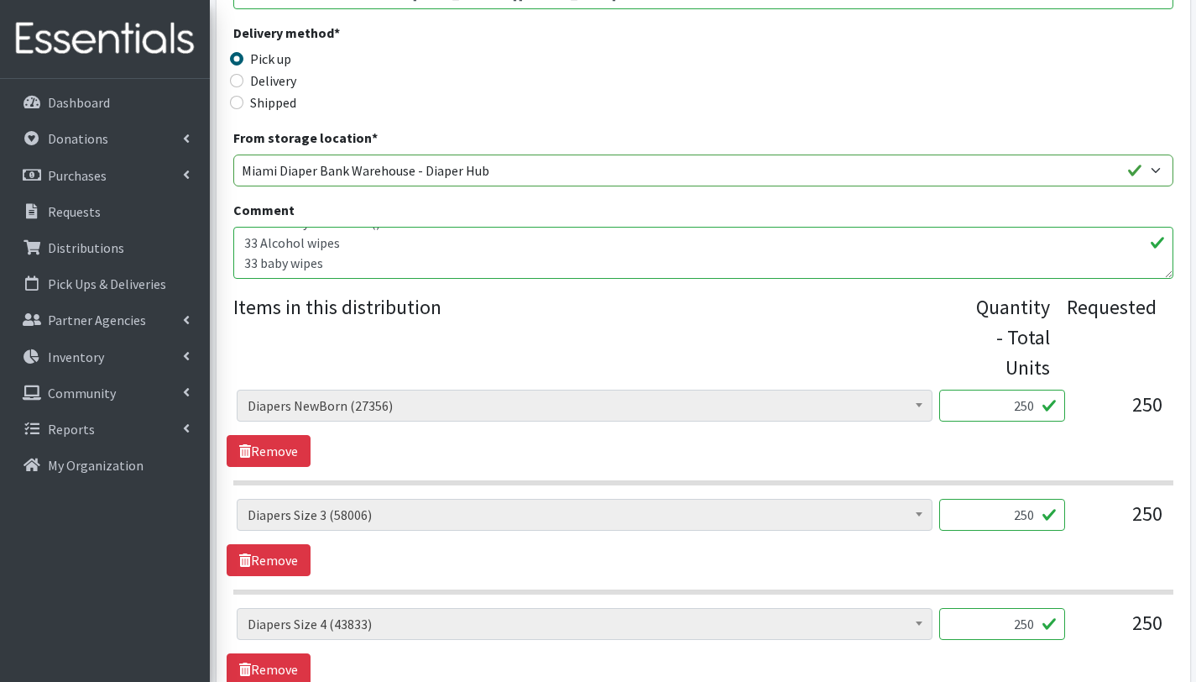
click at [286, 254] on textarea "WITH THIS ORDER YOU ARE SERVING 33 CHILDREN Other baby Essentials(): 33 Alcohol…" at bounding box center [703, 253] width 940 height 52
drag, startPoint x: 242, startPoint y: 259, endPoint x: 369, endPoint y: 248, distance: 128.0
click at [369, 248] on textarea "WITH THIS ORDER YOU ARE SERVING 33 CHILDREN Other baby Essentials(): 33 Alcohol…" at bounding box center [703, 253] width 940 height 52
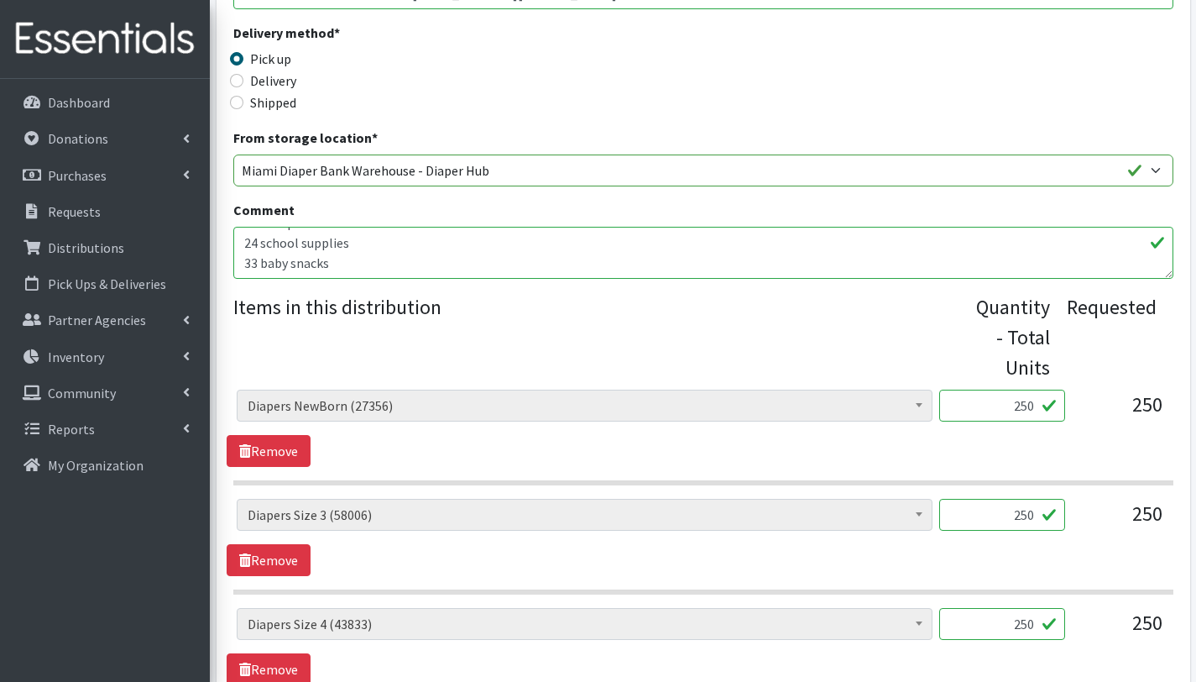
drag, startPoint x: 330, startPoint y: 265, endPoint x: 236, endPoint y: 262, distance: 94.1
click at [236, 262] on textarea "WITH THIS ORDER YOU ARE SERVING 33 CHILDREN Other baby Essentials(): 33 Alcohol…" at bounding box center [703, 253] width 940 height 52
click at [369, 243] on textarea "WITH THIS ORDER YOU ARE SERVING 33 CHILDREN Other baby Essentials(): 33 Alcohol…" at bounding box center [703, 253] width 940 height 52
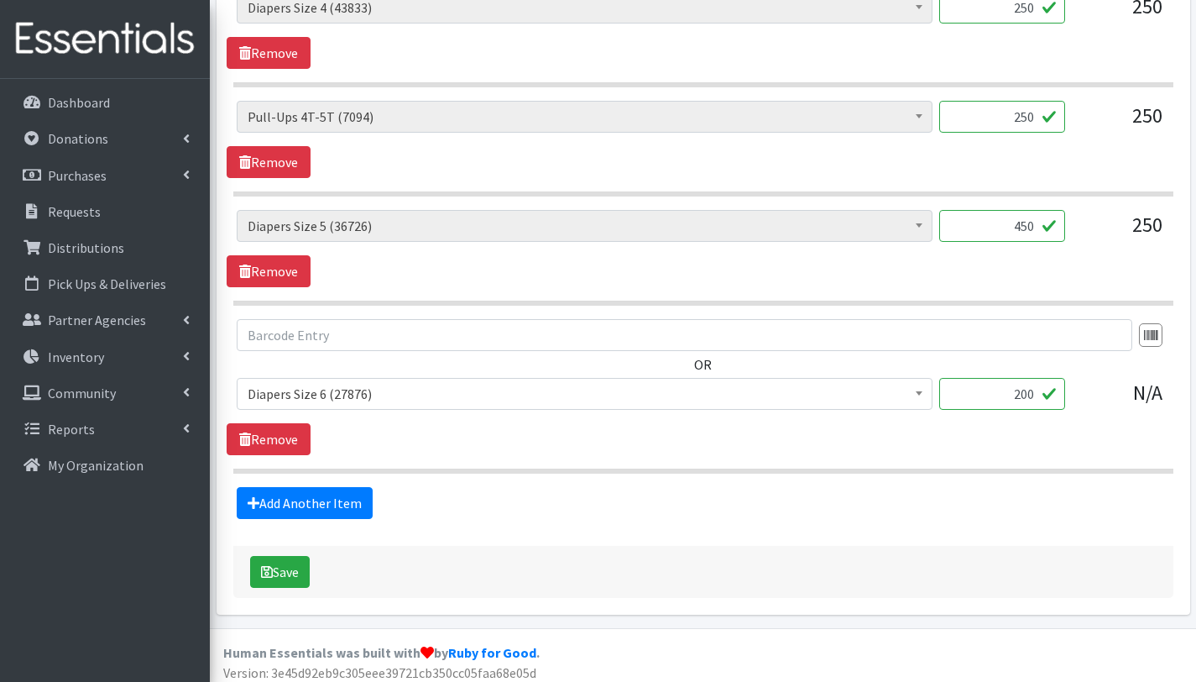
scroll to position [1069, 0]
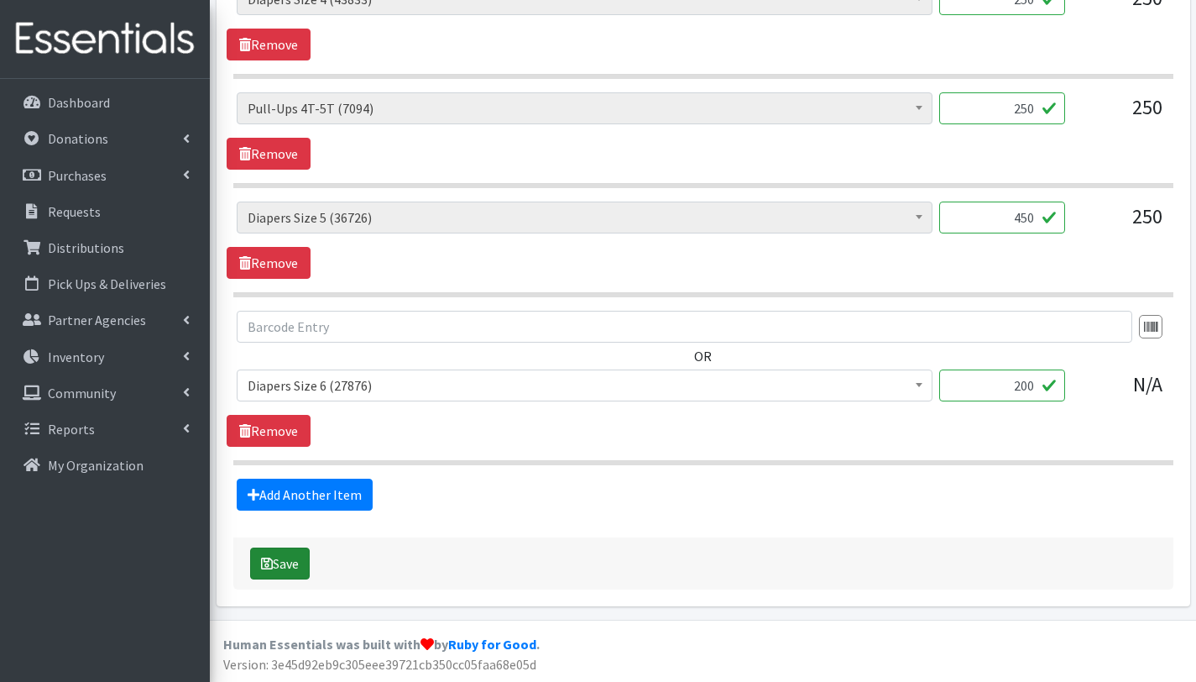
type textarea "WITH THIS ORDER YOU ARE SERVING 33 CHILDREN Other baby Essentials(123): 33 Alco…"
click at [282, 561] on button "Save" at bounding box center [280, 563] width 60 height 32
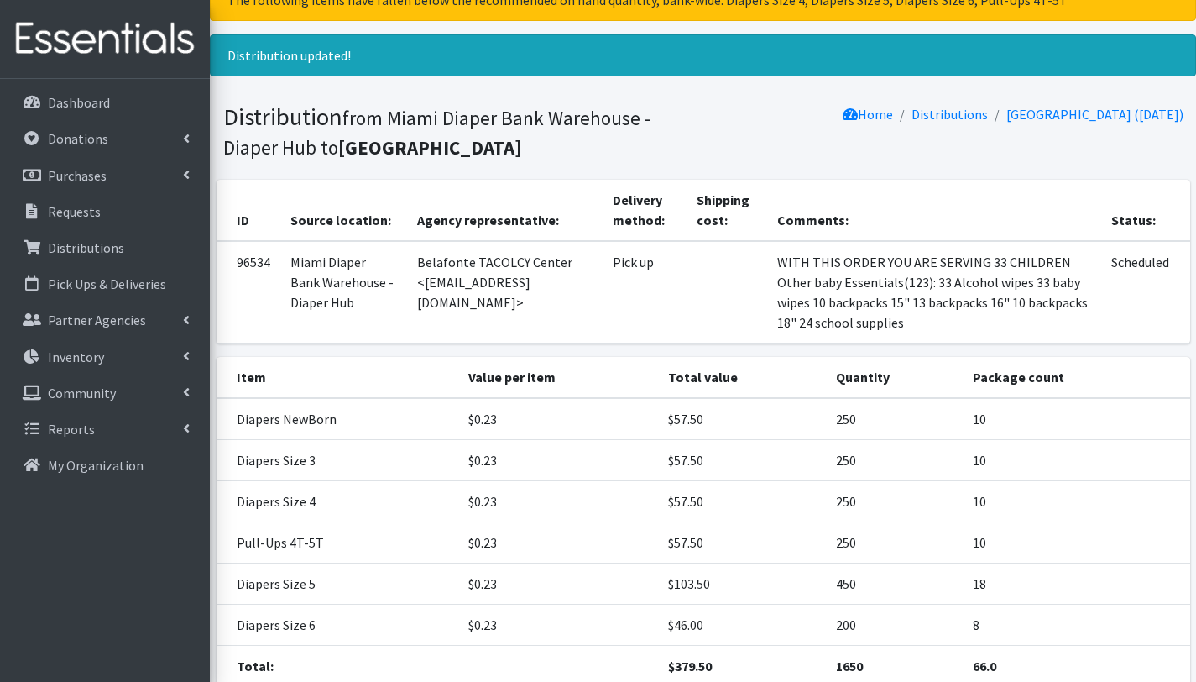
scroll to position [202, 0]
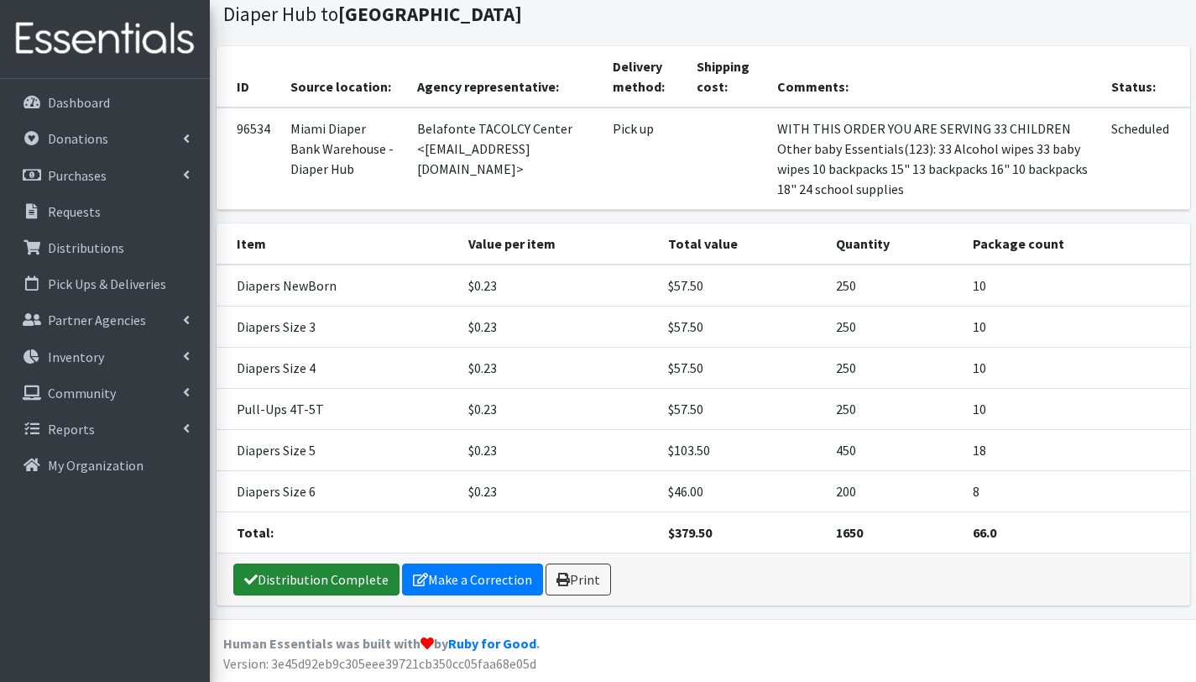
click at [316, 581] on link "Distribution Complete" at bounding box center [316, 579] width 166 height 32
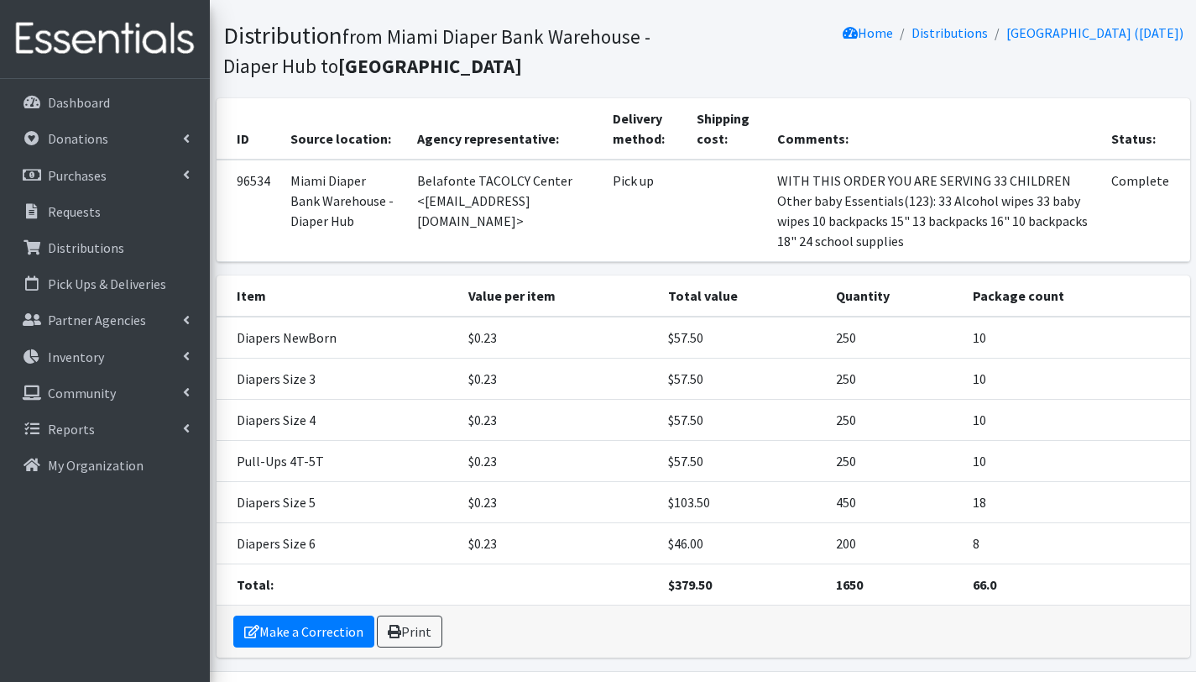
scroll to position [147, 0]
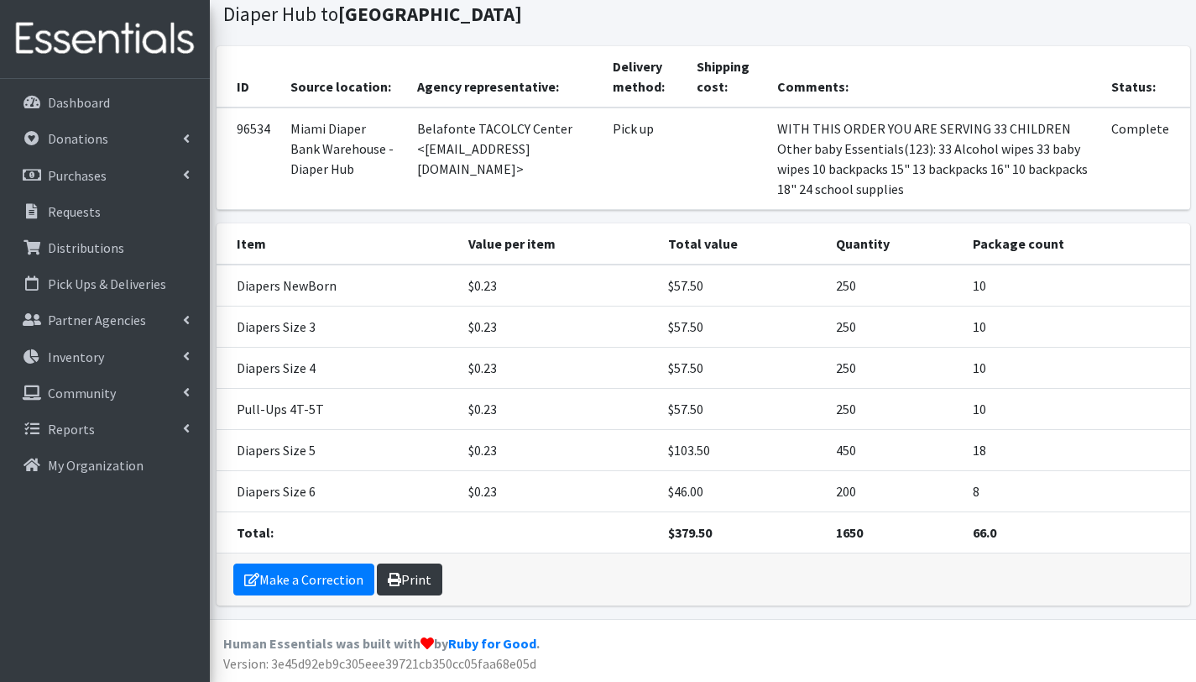
click at [417, 580] on link "Print" at bounding box center [409, 579] width 65 height 32
click at [101, 245] on p "Distributions" at bounding box center [86, 247] width 76 height 17
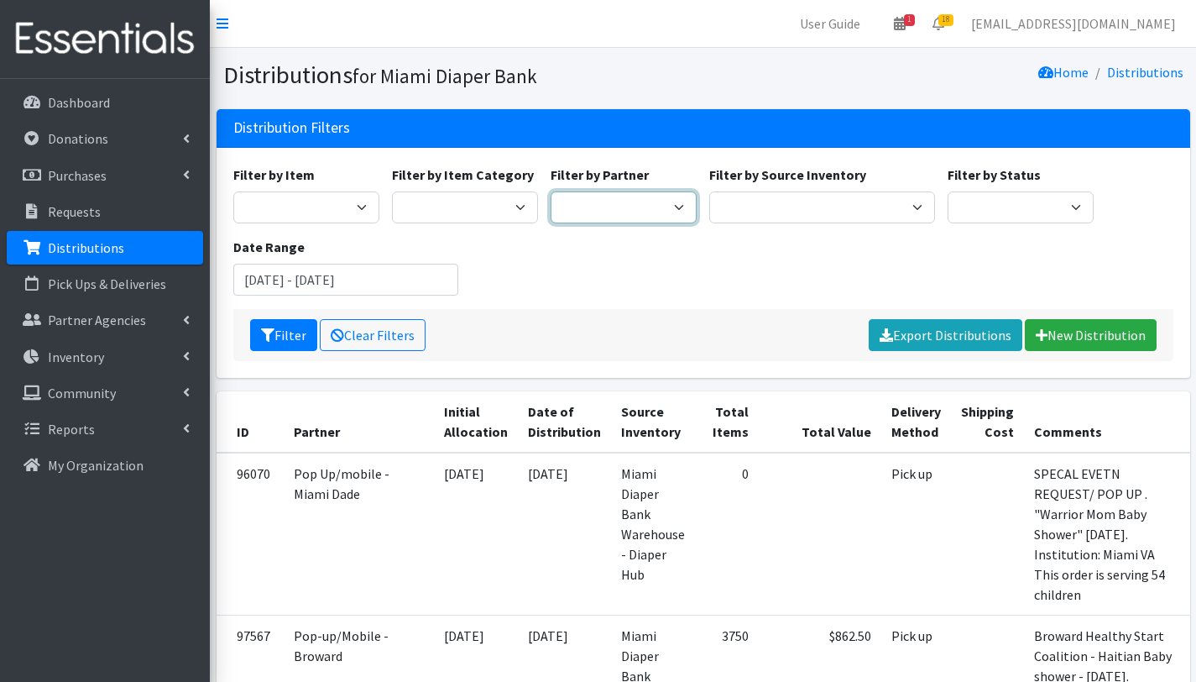
click at [643, 201] on select "305 Pink Pack A Safe Haven for Newborns Basic Needs [GEOGRAPHIC_DATA] Belafonte…" at bounding box center [624, 207] width 146 height 32
select select "7048"
click at [551, 191] on select "305 Pink Pack A Safe Haven for Newborns Basic Needs [GEOGRAPHIC_DATA] Belafonte…" at bounding box center [624, 207] width 146 height 32
click at [293, 329] on button "Filter" at bounding box center [283, 335] width 67 height 32
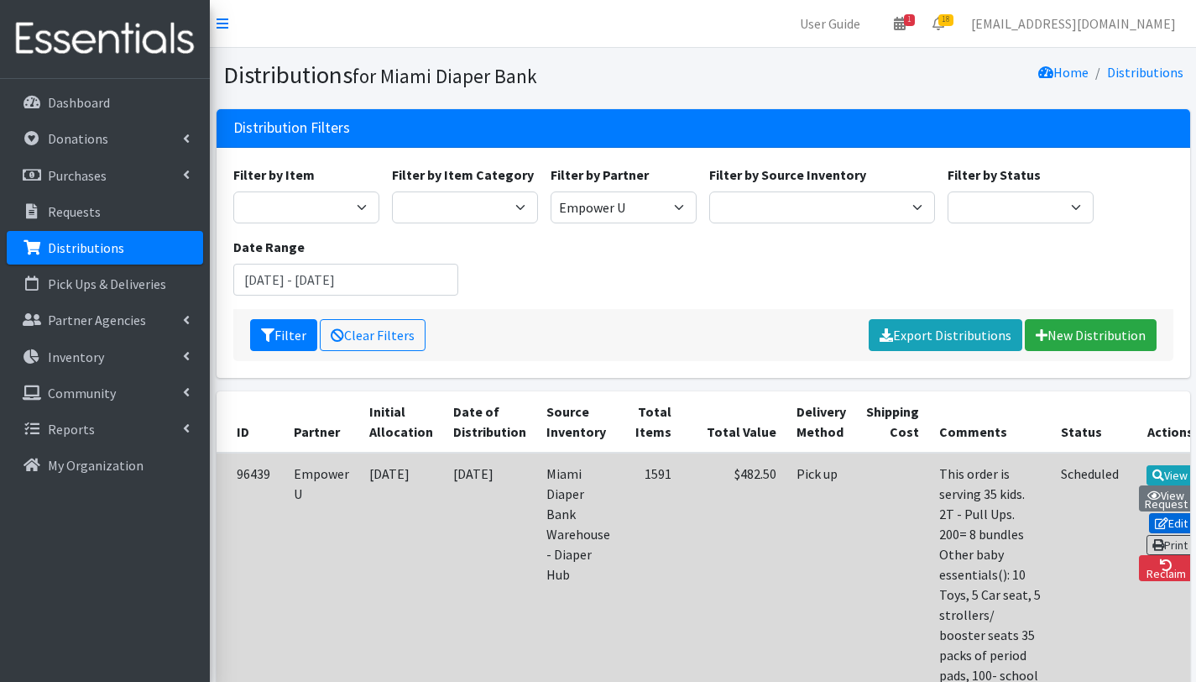
click at [1149, 523] on link "Edit" at bounding box center [1171, 523] width 45 height 20
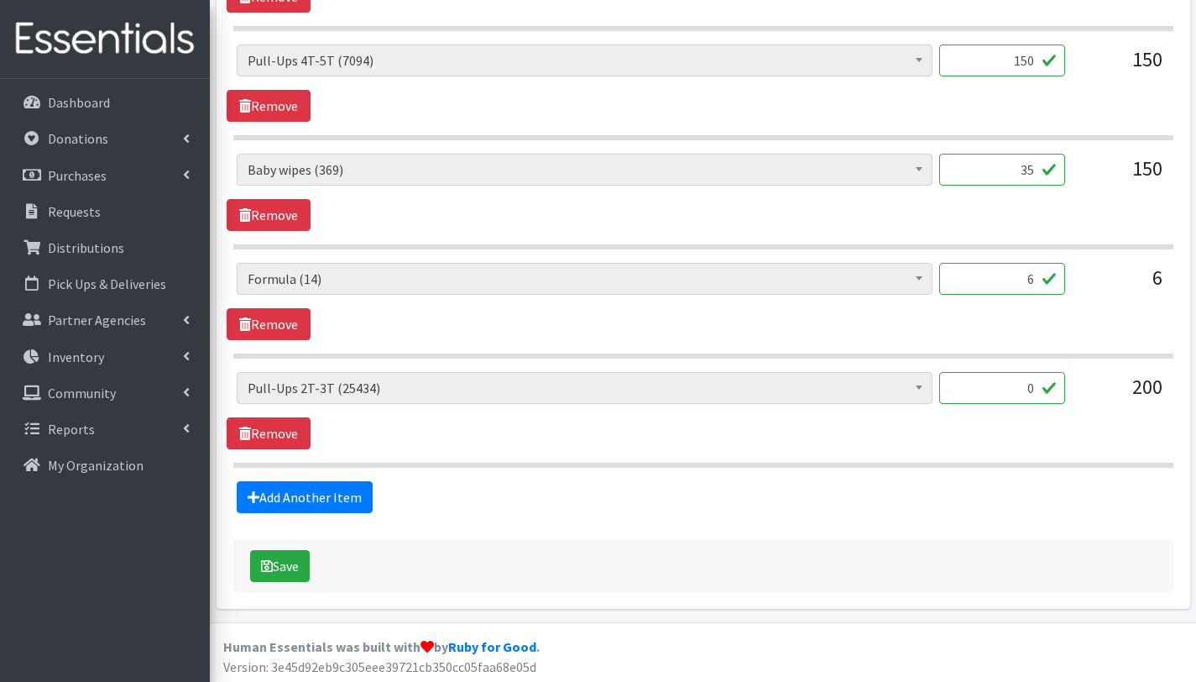
scroll to position [1661, 0]
click at [1007, 383] on input "0" at bounding box center [1002, 389] width 126 height 32
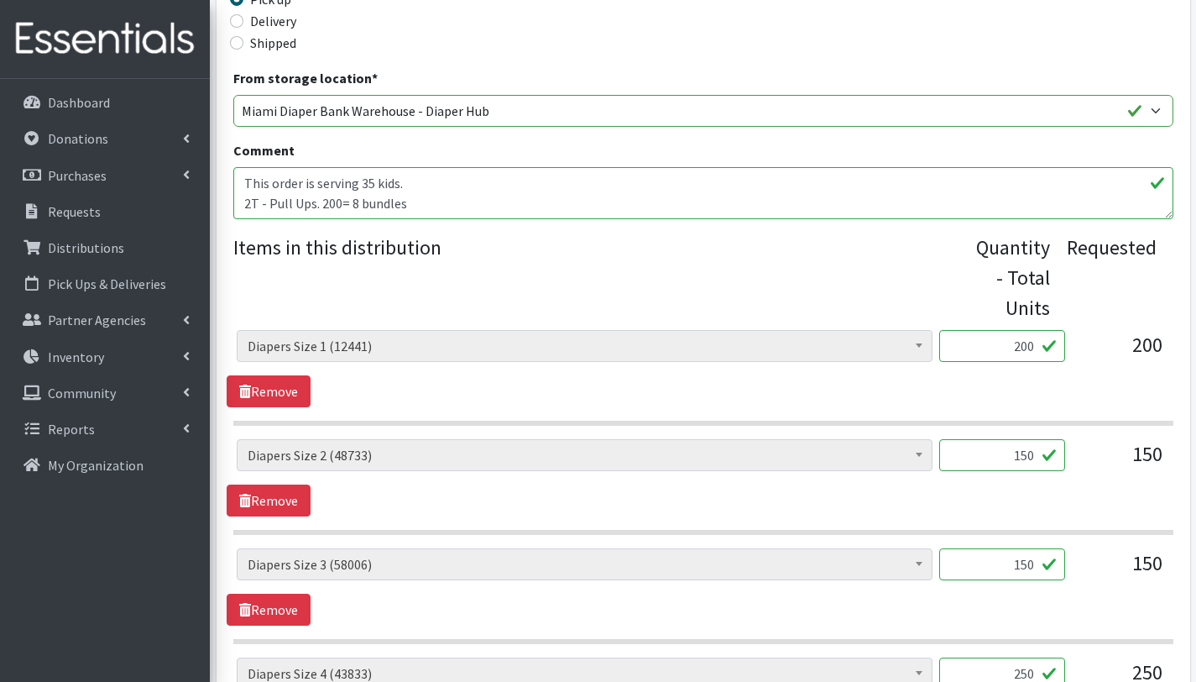
scroll to position [504, 0]
type input "200"
drag, startPoint x: 407, startPoint y: 203, endPoint x: 223, endPoint y: 198, distance: 183.9
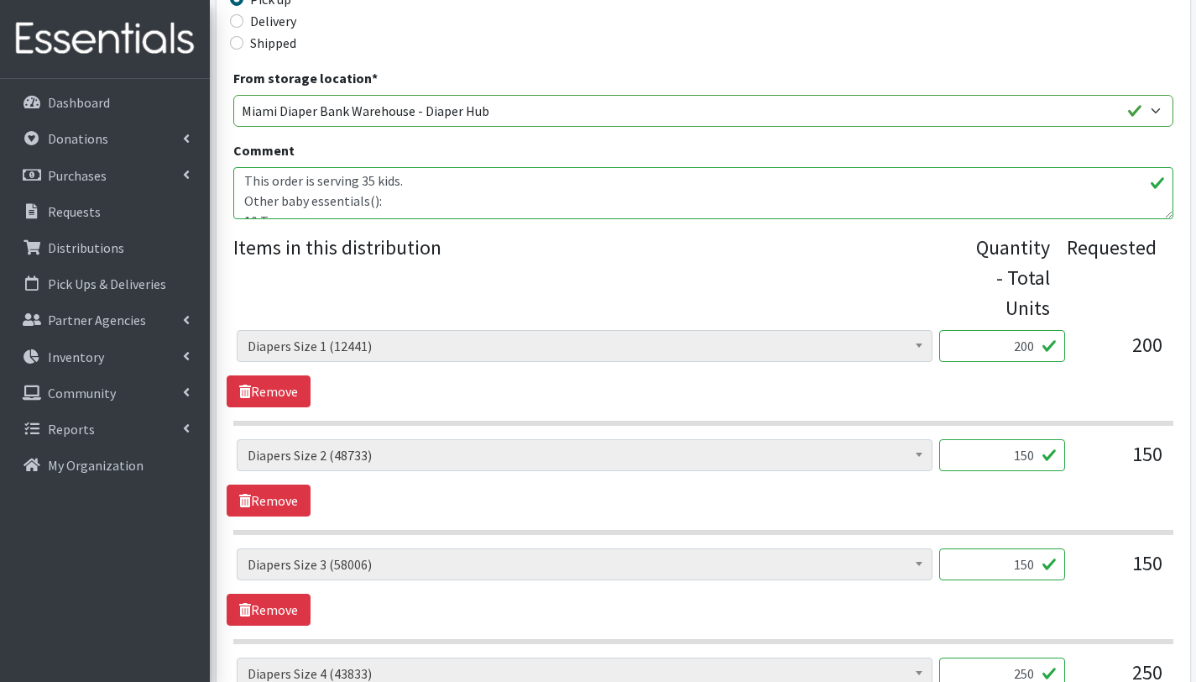
click at [408, 195] on textarea "This order is serving 35 kids. 2T - Pull Ups. 200= 8 bundles Other baby essenti…" at bounding box center [703, 193] width 940 height 52
click at [378, 212] on textarea "This order is serving 35 kids. 2T - Pull Ups. 200= 8 bundles Other baby essenti…" at bounding box center [703, 193] width 940 height 52
click at [290, 204] on textarea "This order is serving 35 kids. 2T - Pull Ups. 200= 8 bundles Other baby essenti…" at bounding box center [703, 193] width 940 height 52
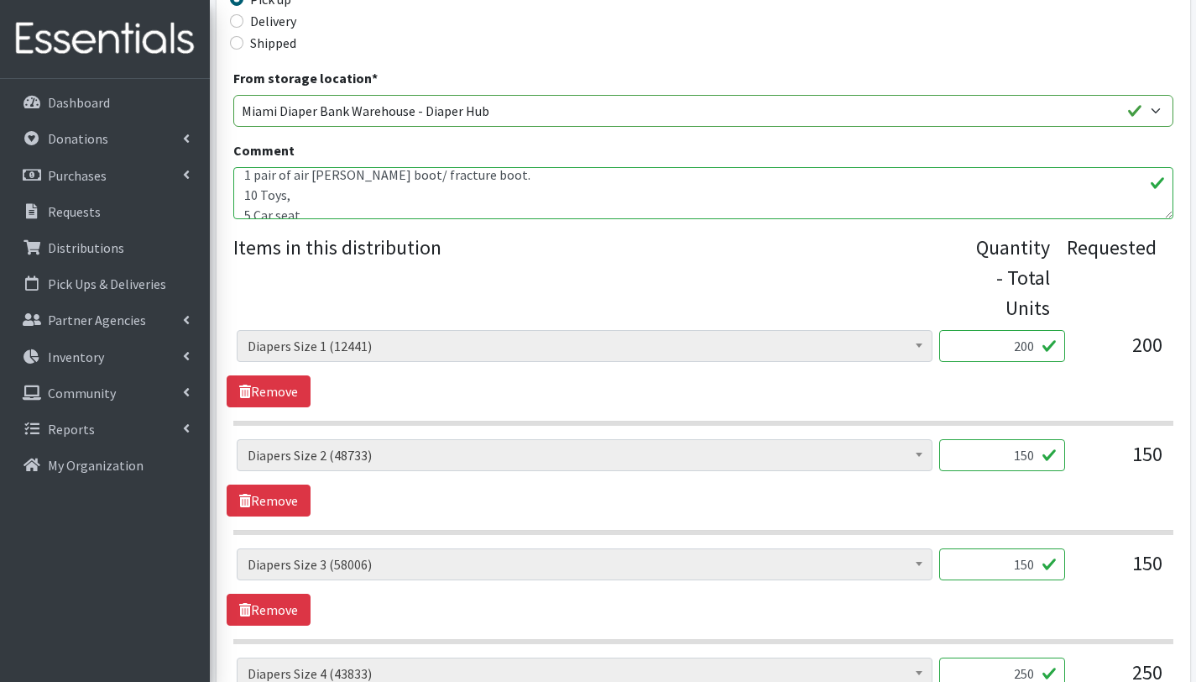
scroll to position [62, 0]
click at [250, 200] on textarea "This order is serving 35 kids. 2T - Pull Ups. 200= 8 bundles Other baby essenti…" at bounding box center [703, 193] width 940 height 52
drag, startPoint x: 306, startPoint y: 210, endPoint x: 254, endPoint y: 194, distance: 54.4
click at [254, 194] on textarea "This order is serving 35 kids. 2T - Pull Ups. 200= 8 bundles Other baby essenti…" at bounding box center [703, 193] width 940 height 52
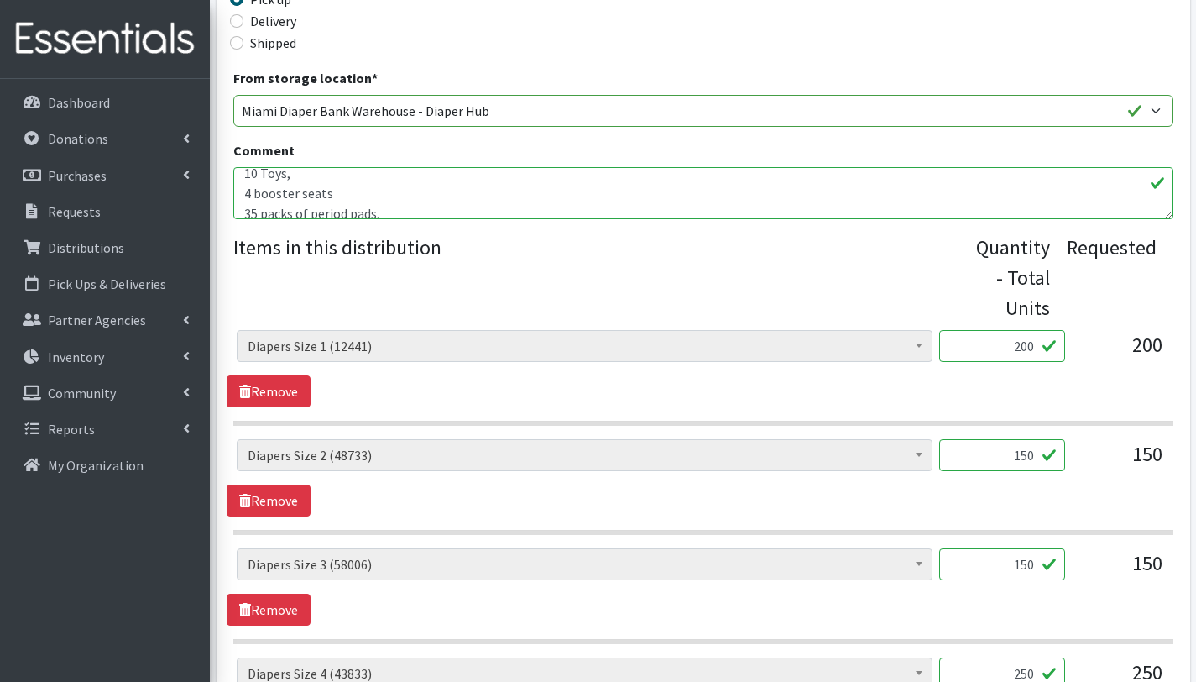
click at [257, 212] on textarea "This order is serving 35 kids. 2T - Pull Ups. 200= 8 bundles Other baby essenti…" at bounding box center [703, 193] width 940 height 52
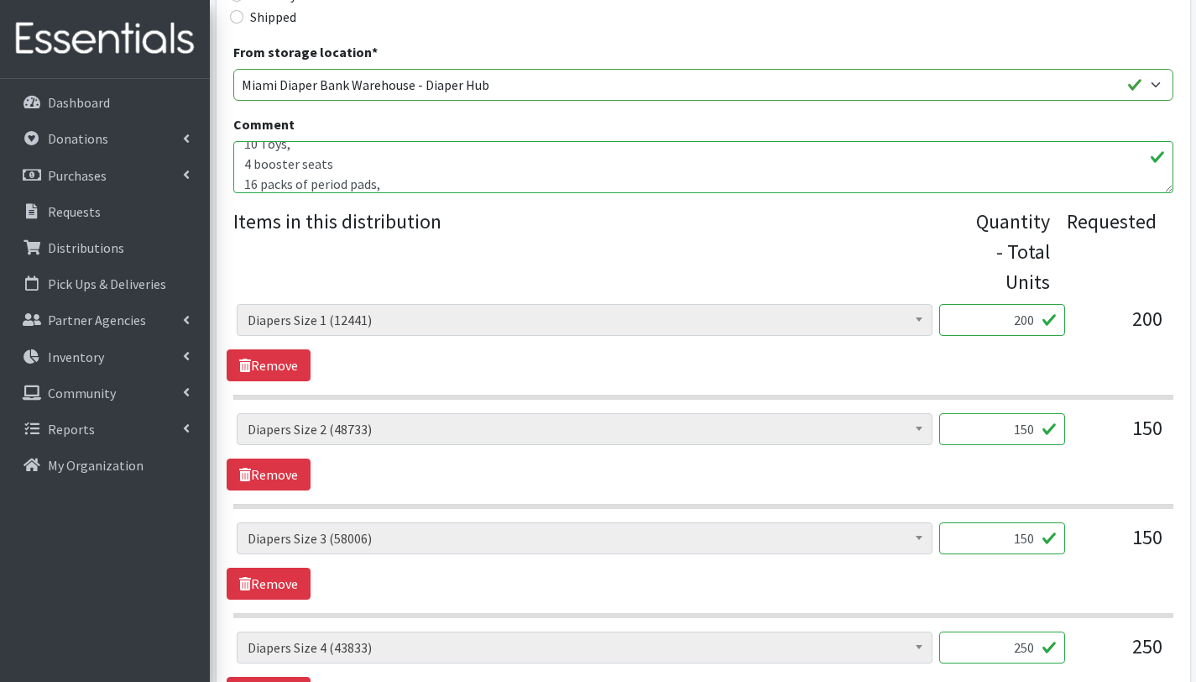
scroll to position [532, 0]
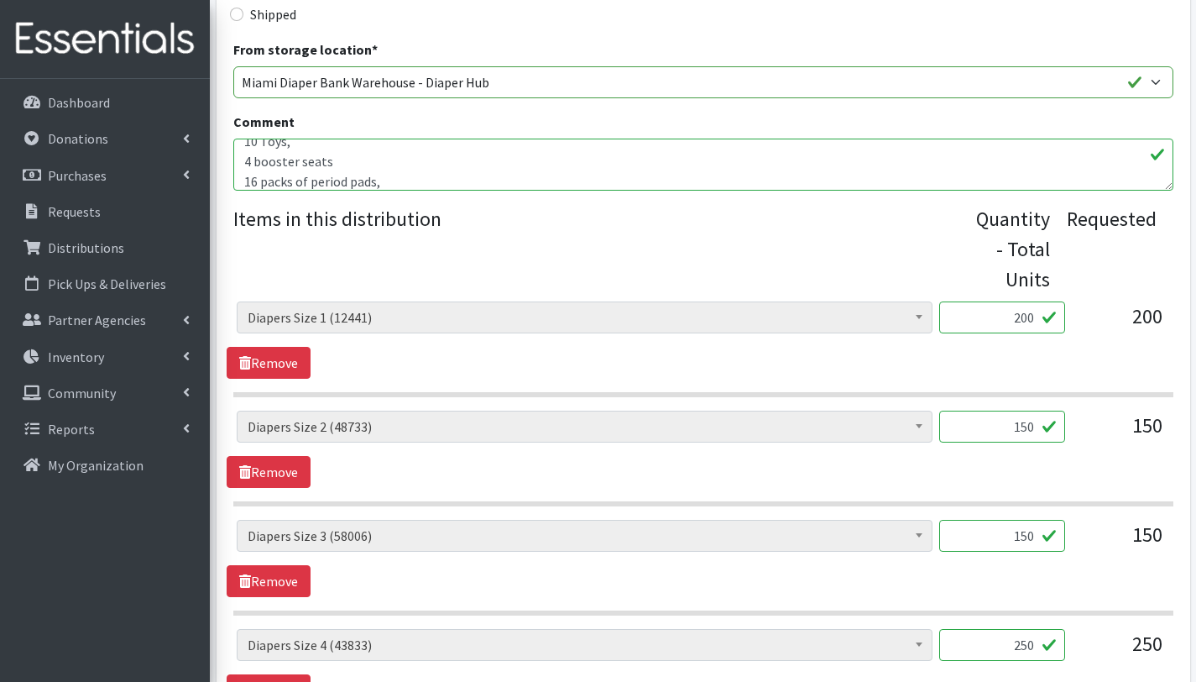
click at [374, 160] on textarea "This order is serving 35 kids. 2T - Pull Ups. 200= 8 bundles Other baby essenti…" at bounding box center [703, 165] width 940 height 52
drag, startPoint x: 359, startPoint y: 171, endPoint x: 236, endPoint y: 154, distance: 124.5
click at [236, 154] on textarea "This order is serving 35 kids. 2T - Pull Ups. 200= 8 bundles Other baby essenti…" at bounding box center [703, 165] width 940 height 52
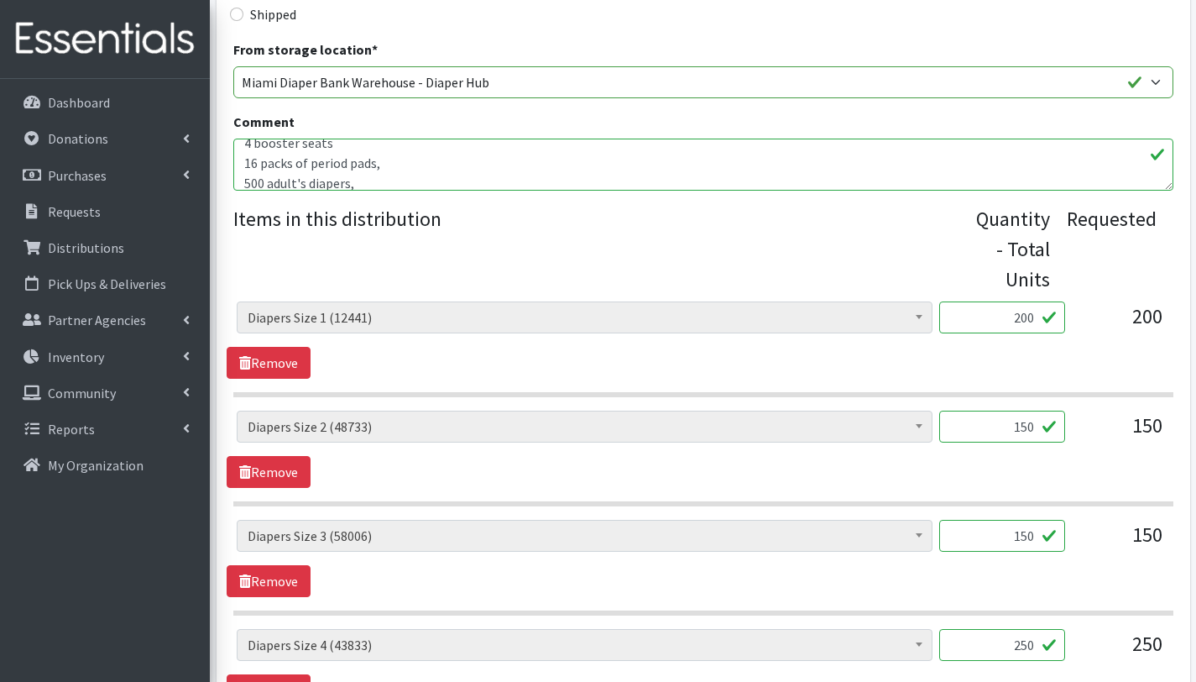
click at [261, 179] on textarea "This order is serving 35 kids. 2T - Pull Ups. 200= 8 bundles Other baby essenti…" at bounding box center [703, 165] width 940 height 52
click at [257, 171] on textarea "This order is serving 35 kids. 2T - Pull Ups. 200= 8 bundles Other baby essenti…" at bounding box center [703, 165] width 940 height 52
click at [251, 164] on textarea "This order is serving 35 kids. 2T - Pull Ups. 200= 8 bundles Other baby essenti…" at bounding box center [703, 165] width 940 height 52
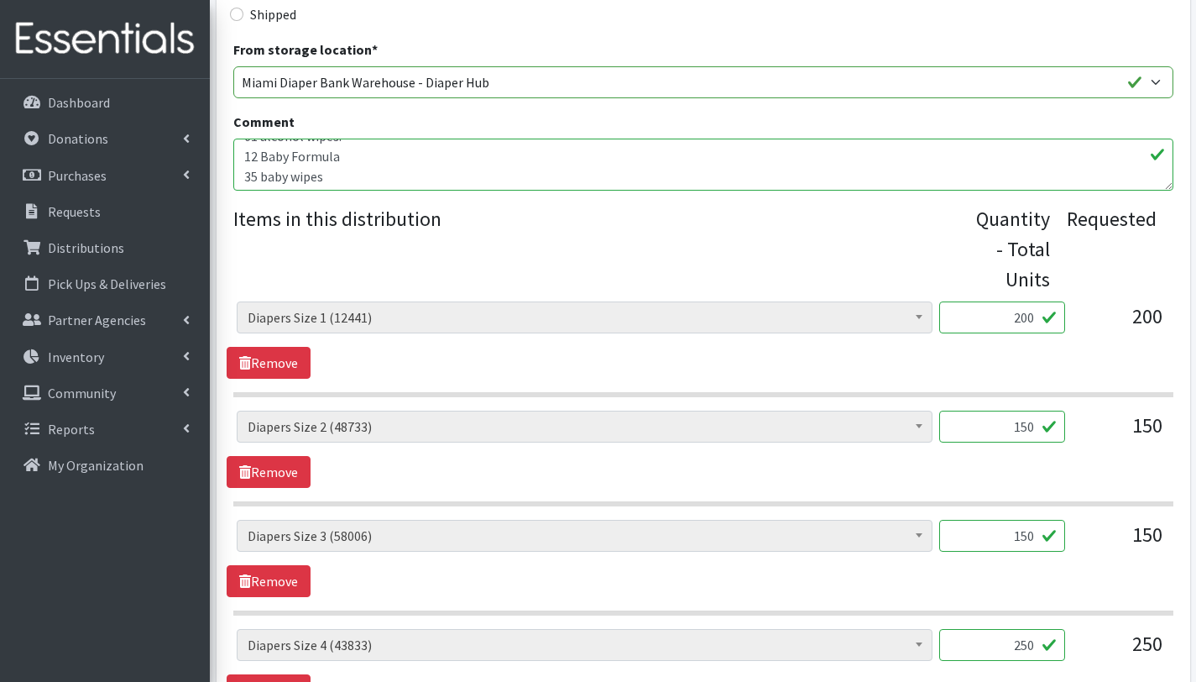
scroll to position [161, 0]
click at [340, 174] on textarea "This order is serving 35 kids. 2T - Pull Ups. 200= 8 bundles Other baby essenti…" at bounding box center [703, 165] width 940 height 52
drag, startPoint x: 295, startPoint y: 177, endPoint x: 312, endPoint y: 195, distance: 24.9
click at [295, 177] on textarea "This order is serving 35 kids. 2T - Pull Ups. 200= 8 bundles Other baby essenti…" at bounding box center [703, 165] width 940 height 52
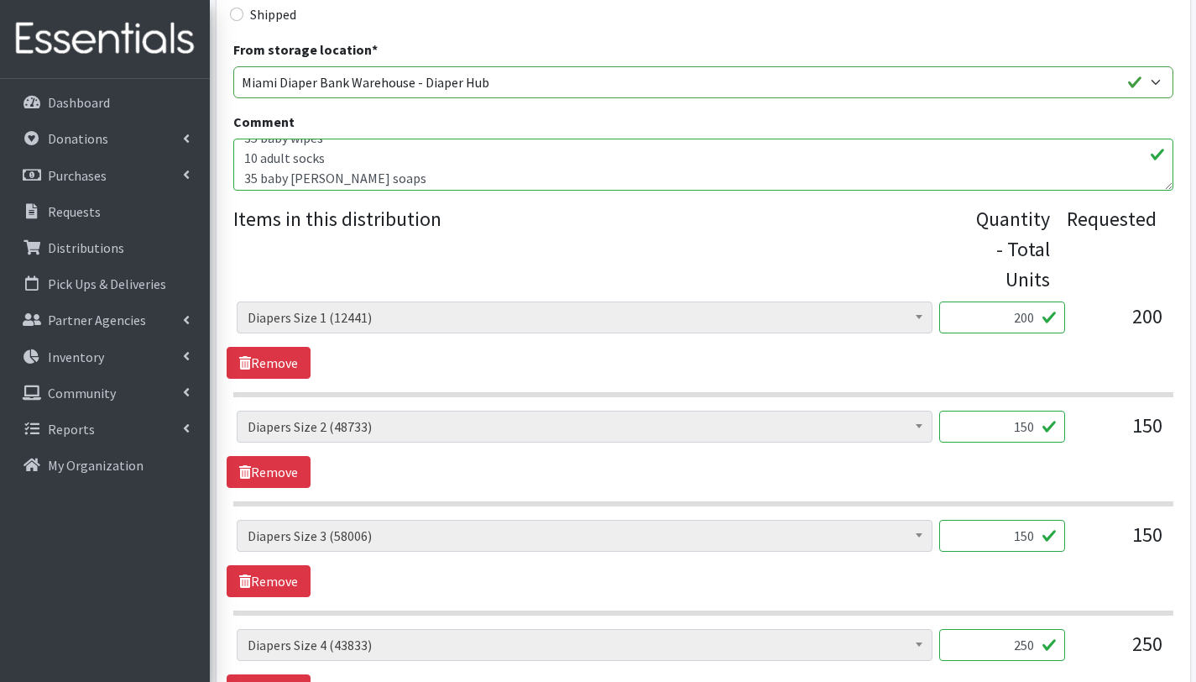
scroll to position [201, 0]
click at [311, 174] on textarea "This order is serving 35 kids. 2T - Pull Ups. 200= 8 bundles Other baby essenti…" at bounding box center [703, 165] width 940 height 52
click at [387, 165] on textarea "This order is serving 35 kids. 2T - Pull Ups. 200= 8 bundles Other baby essenti…" at bounding box center [703, 165] width 940 height 52
click at [301, 174] on textarea "This order is serving 35 kids. 2T - Pull Ups. 200= 8 bundles Other baby essenti…" at bounding box center [703, 165] width 940 height 52
click at [390, 171] on textarea "This order is serving 35 kids. 2T - Pull Ups. 200= 8 bundles Other baby essenti…" at bounding box center [703, 165] width 940 height 52
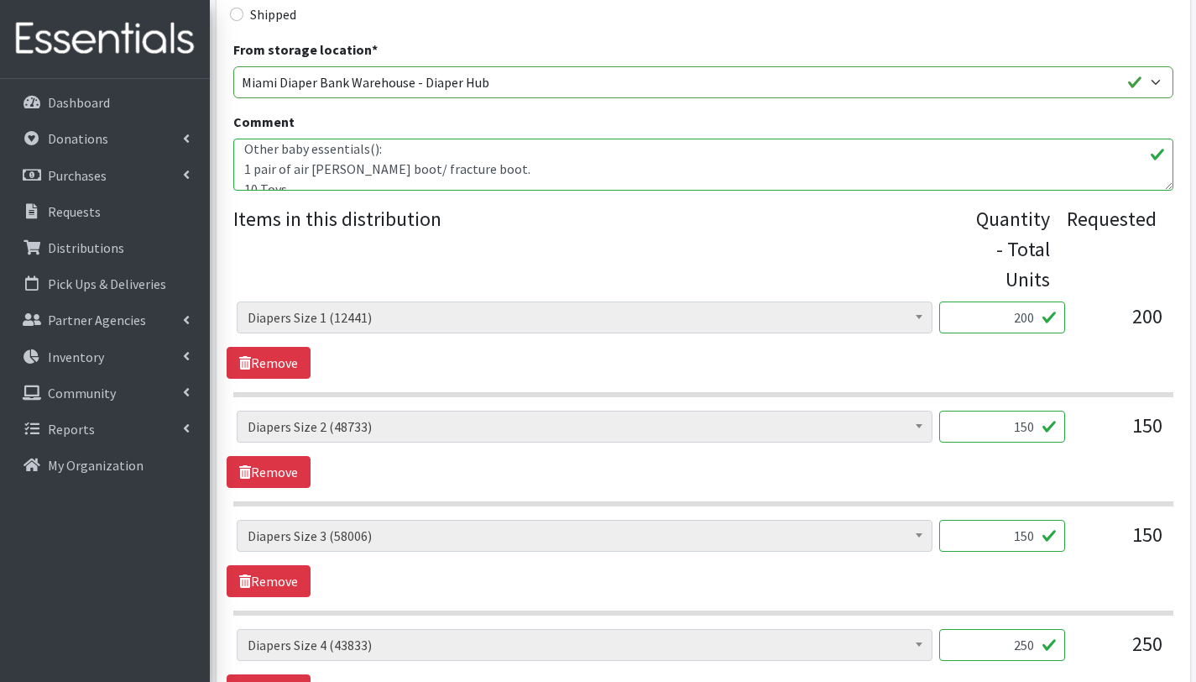
scroll to position [27, 0]
click at [369, 150] on textarea "This order is serving 35 kids. 2T - Pull Ups. 200= 8 bundles Other baby essenti…" at bounding box center [703, 165] width 940 height 52
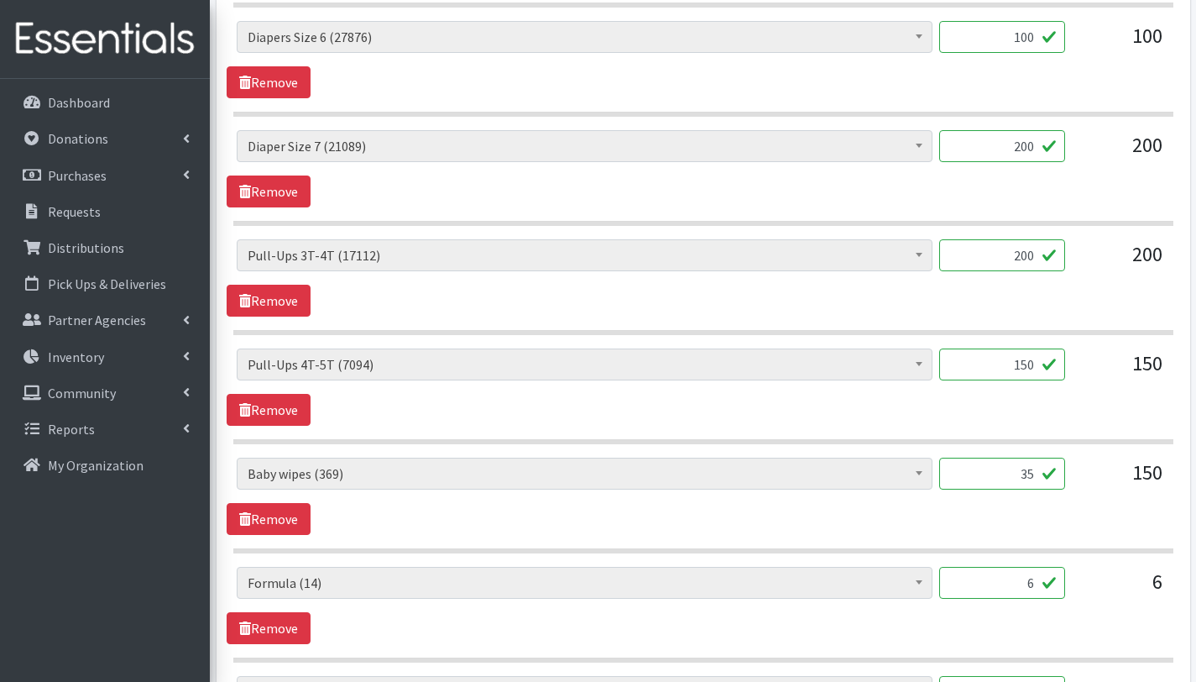
scroll to position [1665, 0]
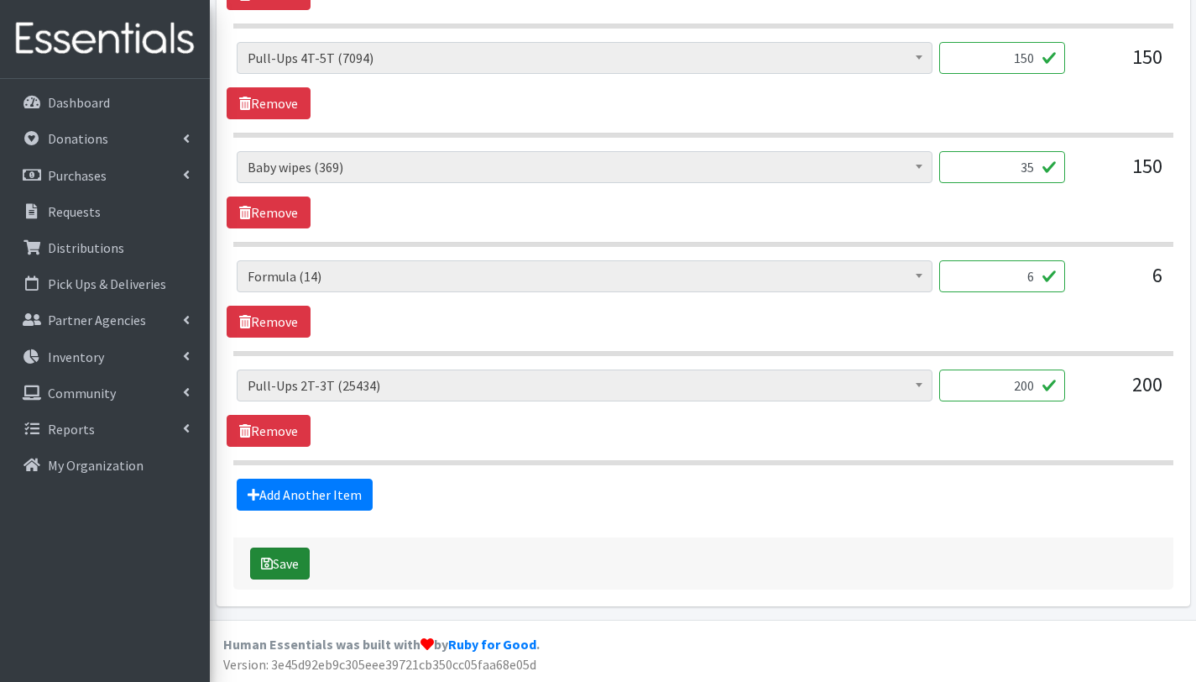
type textarea "This order is serving 35 kids. Other baby essentials(696): 1 pair of air [PERSO…"
click at [283, 570] on button "Save" at bounding box center [280, 563] width 60 height 32
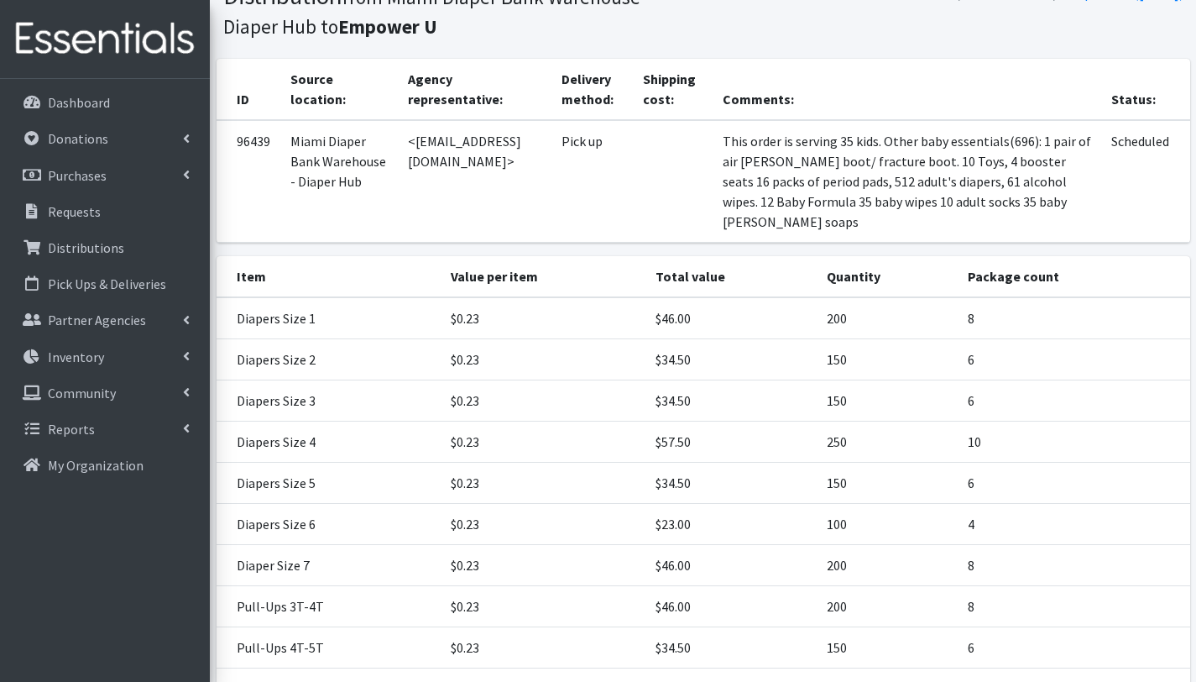
scroll to position [449, 0]
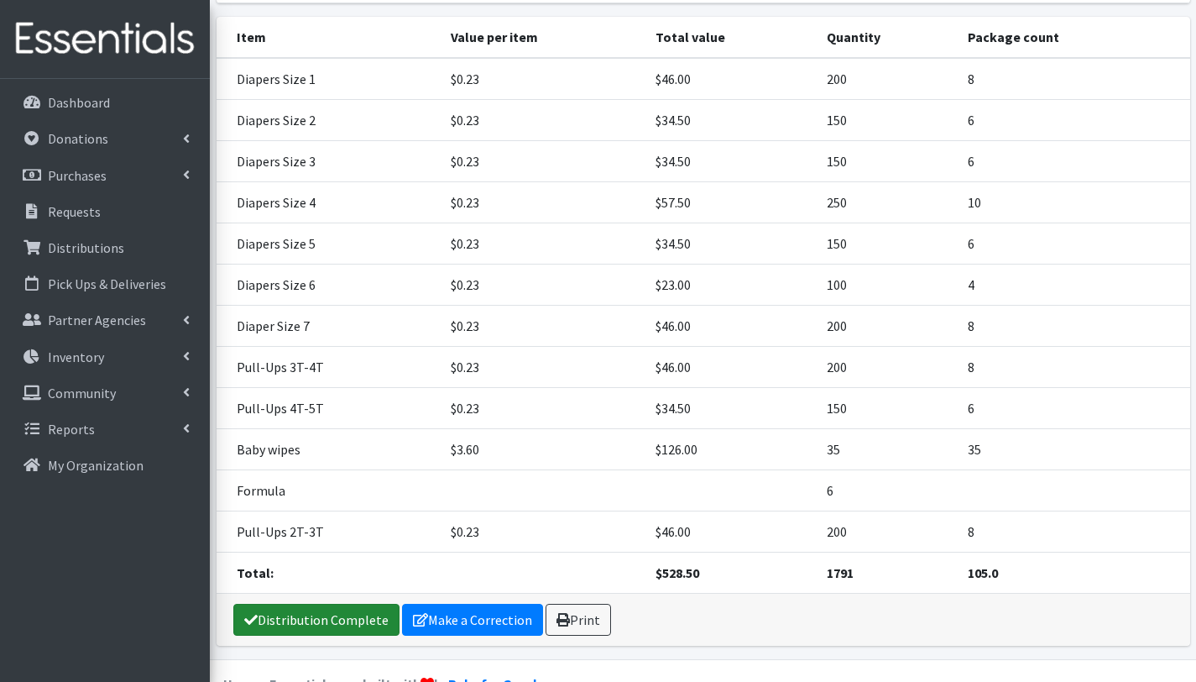
click at [333, 604] on link "Distribution Complete" at bounding box center [316, 620] width 166 height 32
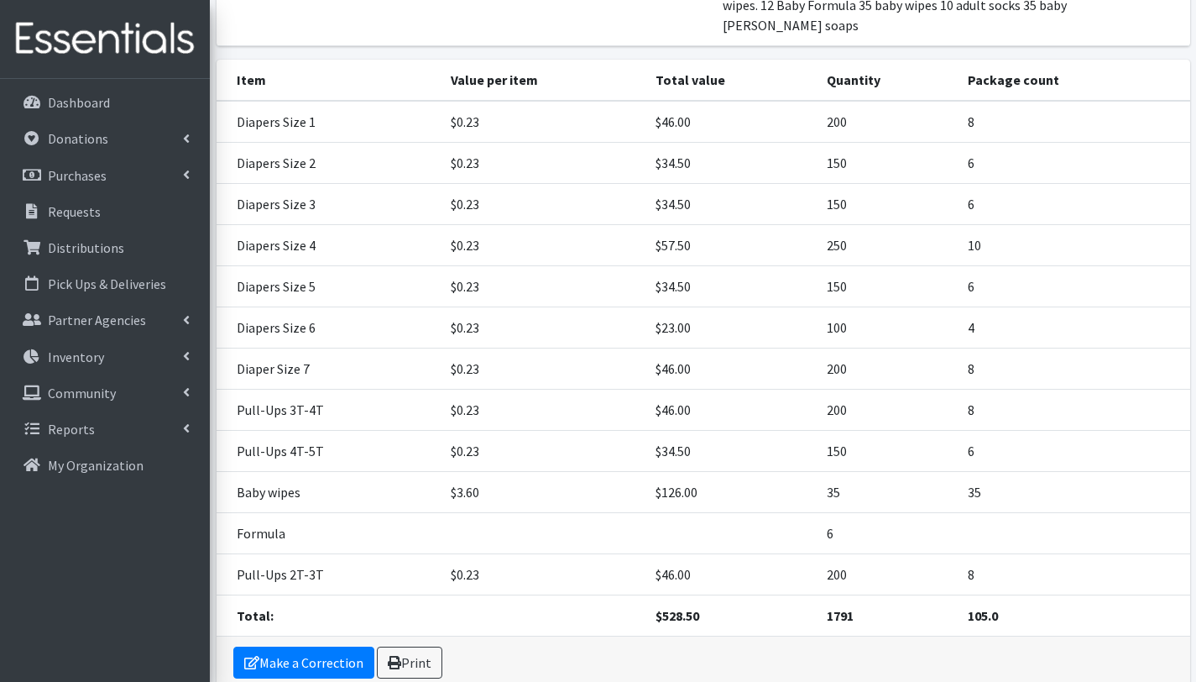
scroll to position [334, 0]
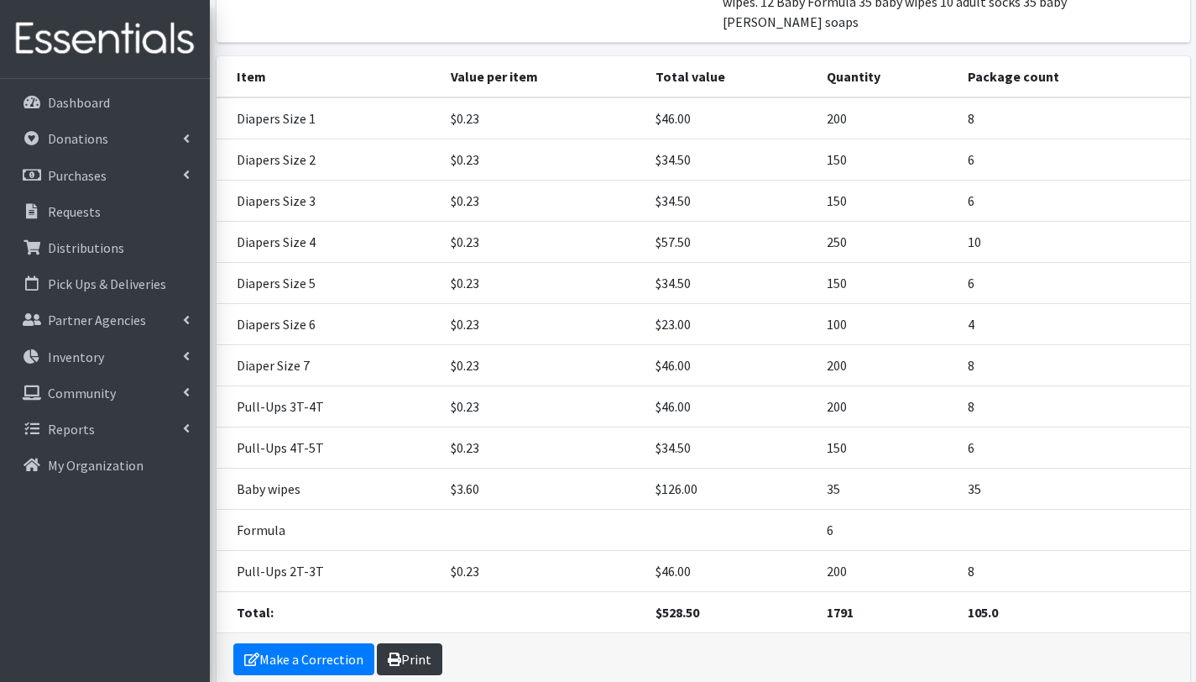
click at [416, 647] on link "Print" at bounding box center [409, 659] width 65 height 32
click at [81, 243] on p "Distributions" at bounding box center [86, 247] width 76 height 17
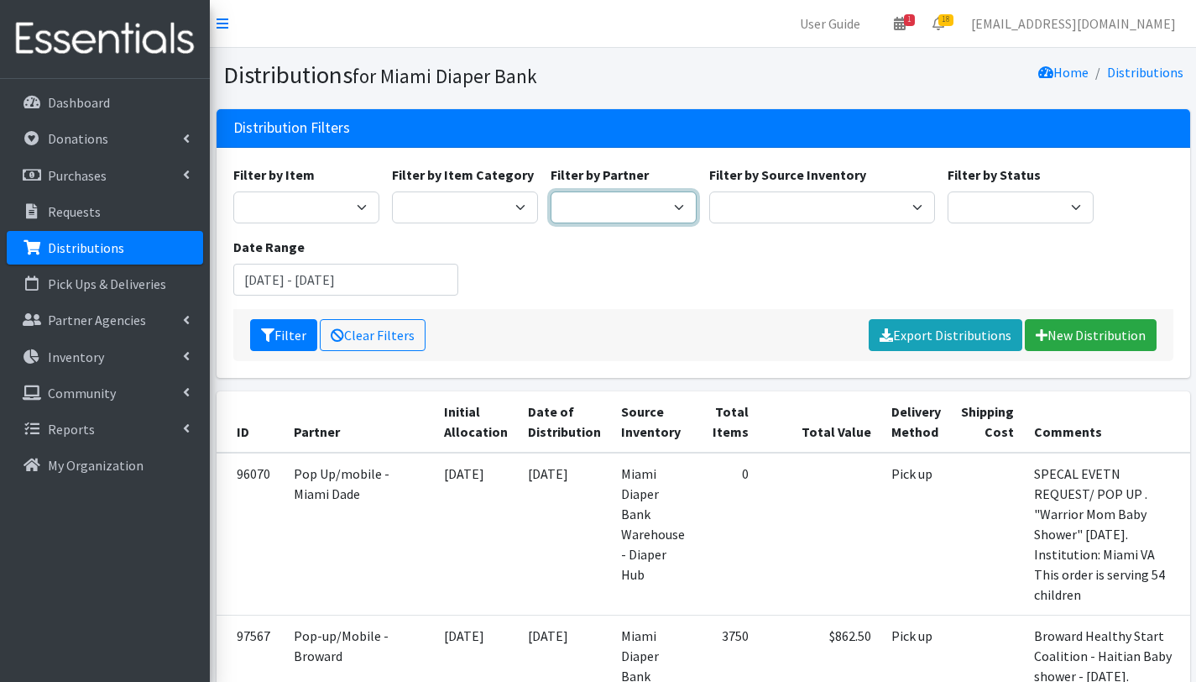
click at [665, 206] on select "305 Pink Pack A Safe Haven for Newborns Basic Needs [GEOGRAPHIC_DATA] Belafonte…" at bounding box center [624, 207] width 146 height 32
select select "2808"
click at [551, 191] on select "305 Pink Pack A Safe Haven for Newborns Basic Needs [GEOGRAPHIC_DATA] Belafonte…" at bounding box center [624, 207] width 146 height 32
click at [293, 341] on button "Filter" at bounding box center [283, 335] width 67 height 32
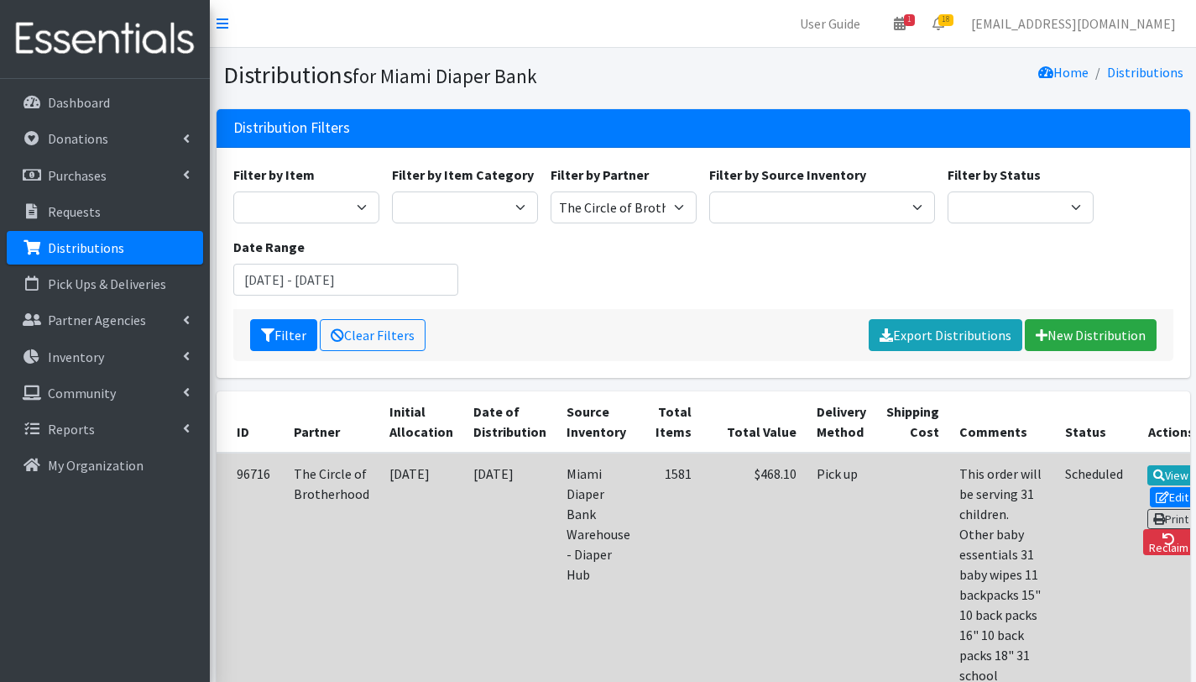
scroll to position [238, 0]
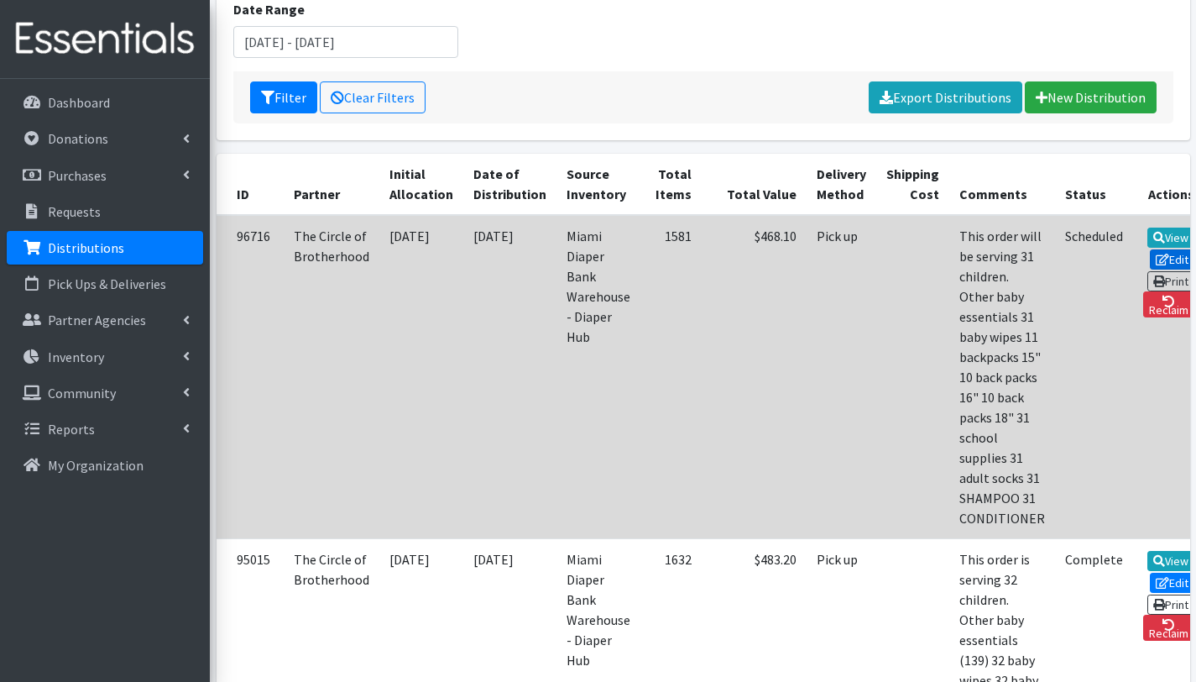
click at [1152, 259] on link "Edit" at bounding box center [1172, 259] width 45 height 20
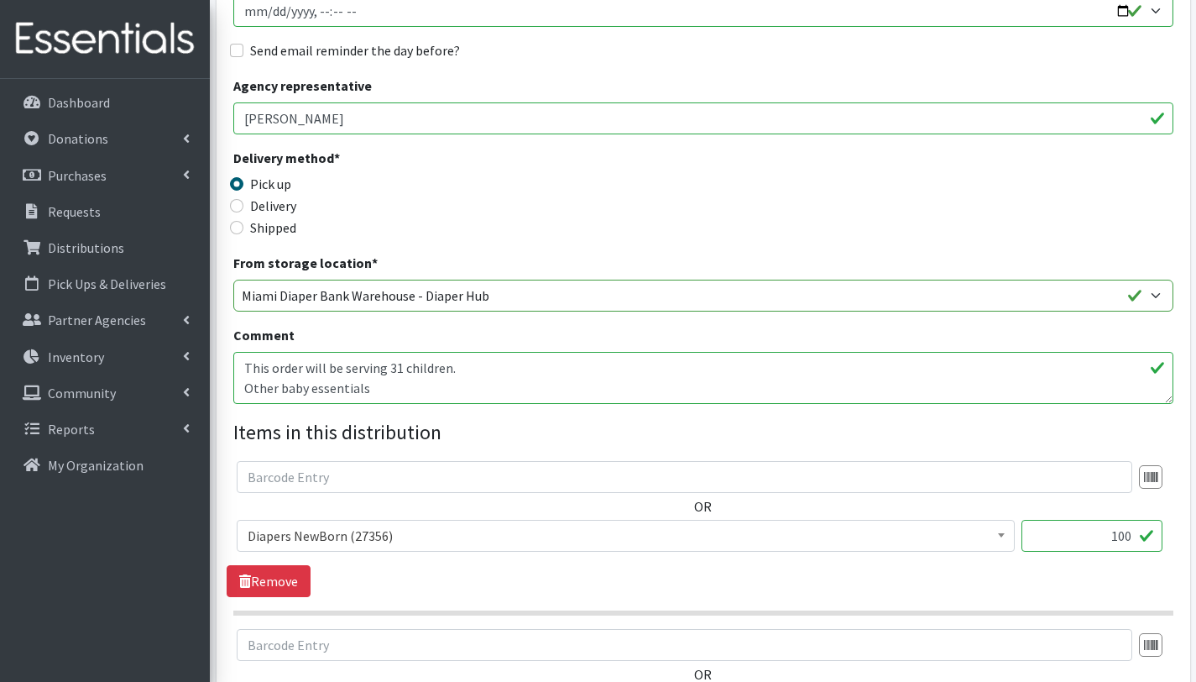
scroll to position [311, 0]
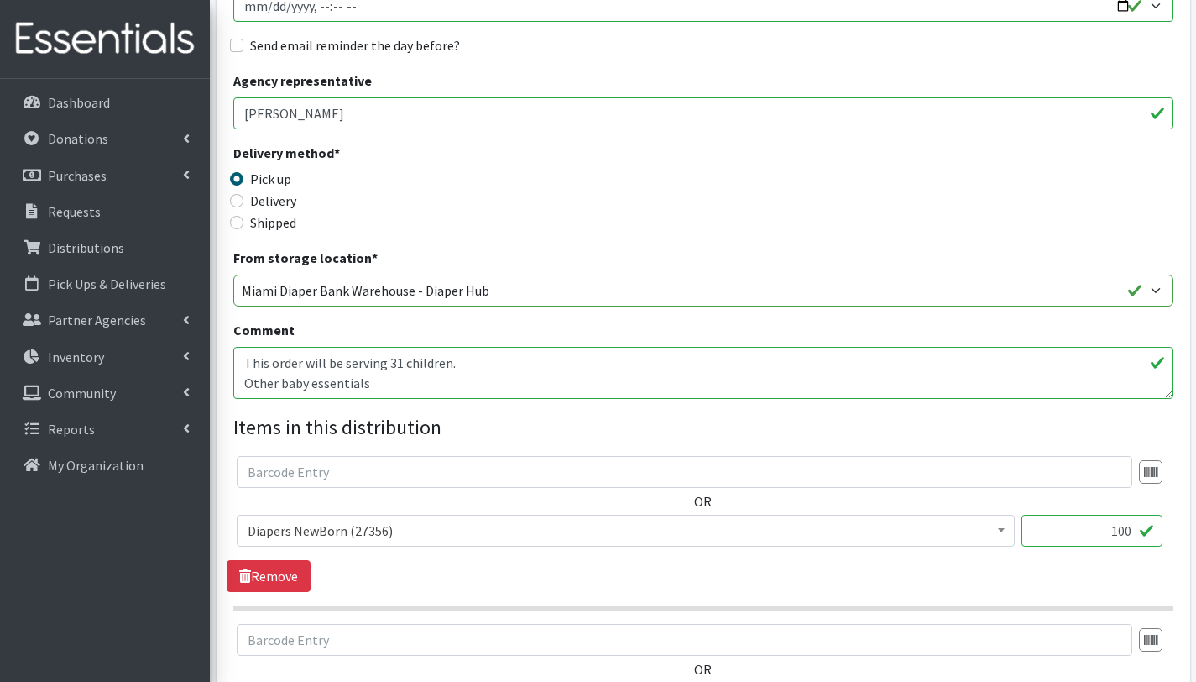
click at [407, 361] on textarea "This order will be serving 31 children. Other baby essentials 31 baby wipes 11 …" at bounding box center [703, 373] width 940 height 52
click at [383, 385] on textarea "This order will be serving 31 children. Other baby essentials 31 baby wipes 11 …" at bounding box center [703, 373] width 940 height 52
drag, startPoint x: 345, startPoint y: 384, endPoint x: 243, endPoint y: 358, distance: 105.7
click at [243, 358] on textarea "This order will be serving 31 children. Other baby essentials 31 baby wipes 11 …" at bounding box center [703, 373] width 940 height 52
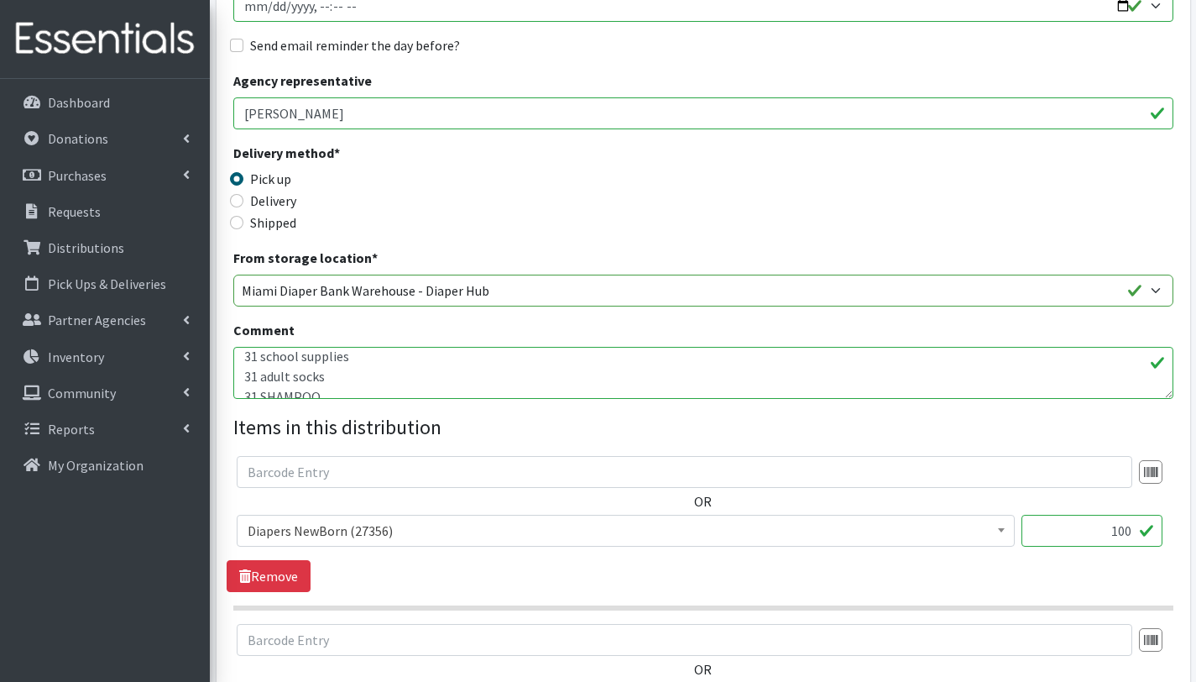
scroll to position [47, 0]
drag, startPoint x: 353, startPoint y: 374, endPoint x: 228, endPoint y: 375, distance: 124.2
drag, startPoint x: 255, startPoint y: 368, endPoint x: 278, endPoint y: 391, distance: 32.7
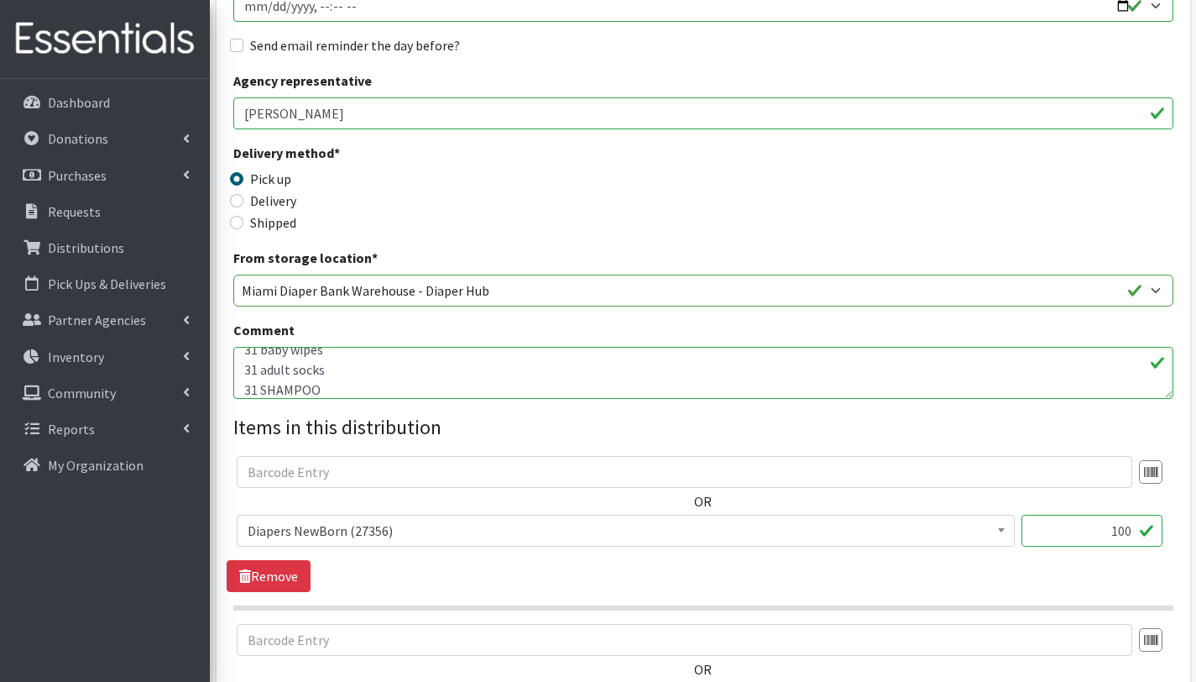
click at [255, 369] on textarea "This order will be serving 31 children. Other baby essentials 31 baby wipes 11 …" at bounding box center [703, 373] width 940 height 52
click at [256, 363] on textarea "This order will be serving 31 children. Other baby essentials 31 baby wipes 11 …" at bounding box center [703, 373] width 940 height 52
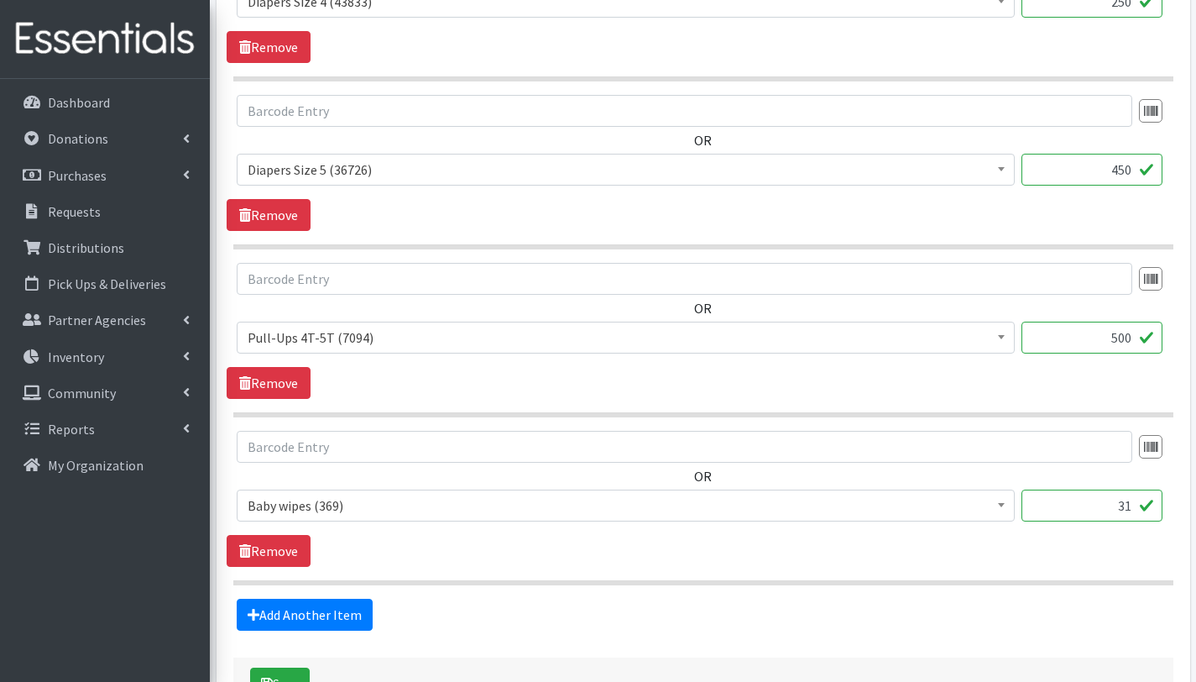
scroll to position [1295, 0]
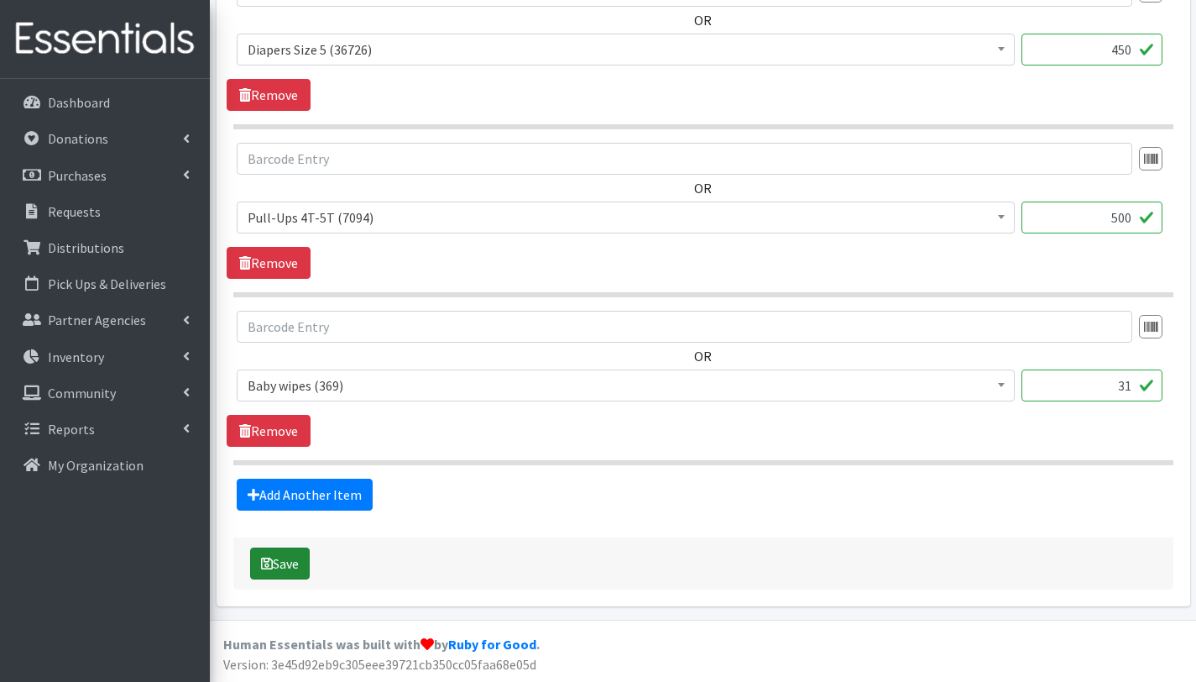
type textarea "This order will be serving 31 children. Other baby essentials (): 31 baby wipes…"
click at [296, 563] on button "Save" at bounding box center [280, 563] width 60 height 32
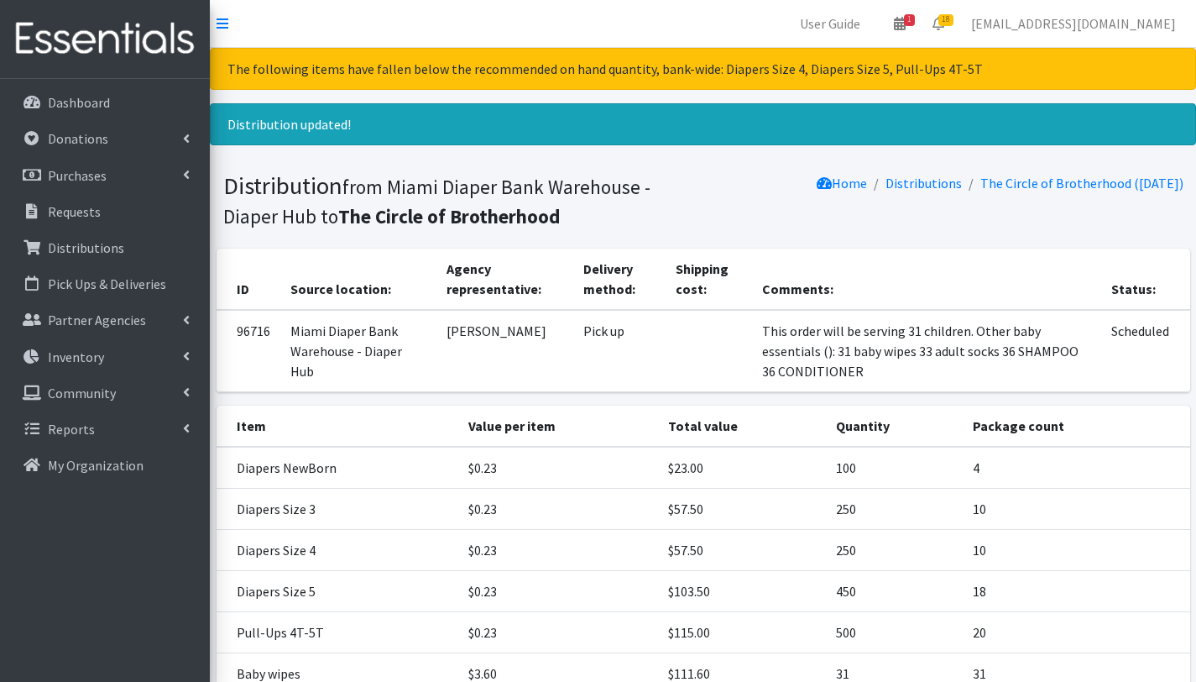
scroll to position [182, 0]
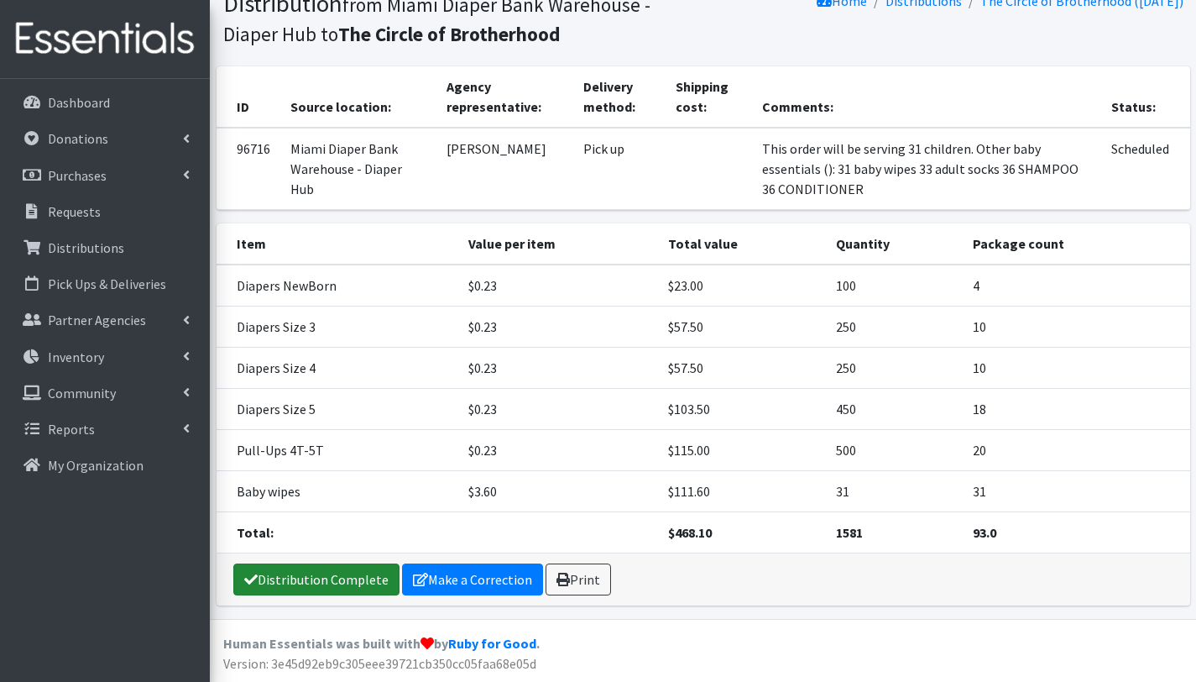
click at [350, 580] on link "Distribution Complete" at bounding box center [316, 579] width 166 height 32
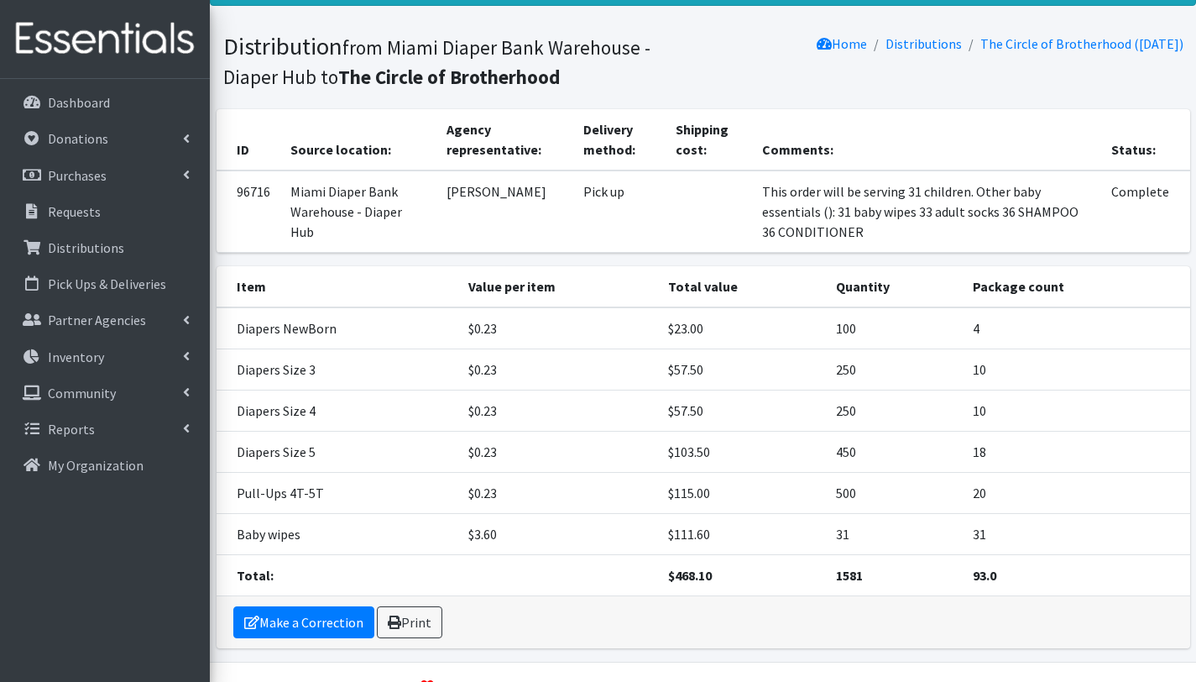
scroll to position [127, 0]
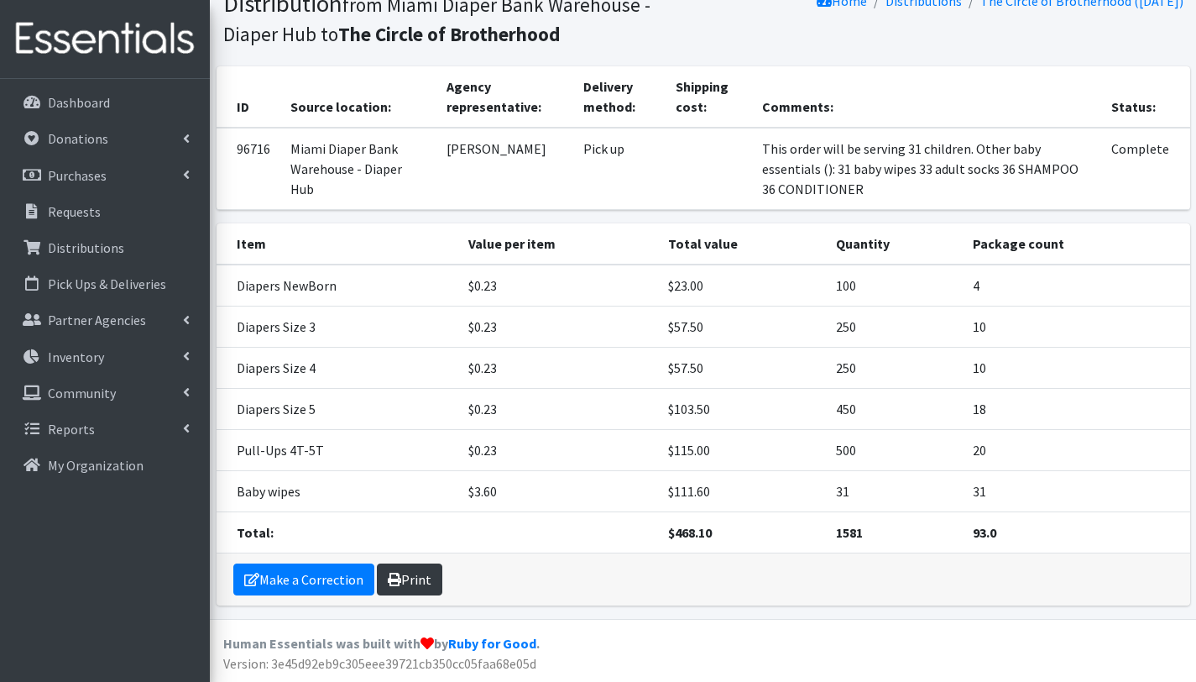
click at [415, 583] on link "Print" at bounding box center [409, 579] width 65 height 32
click at [325, 583] on link "Make a Correction" at bounding box center [303, 579] width 141 height 32
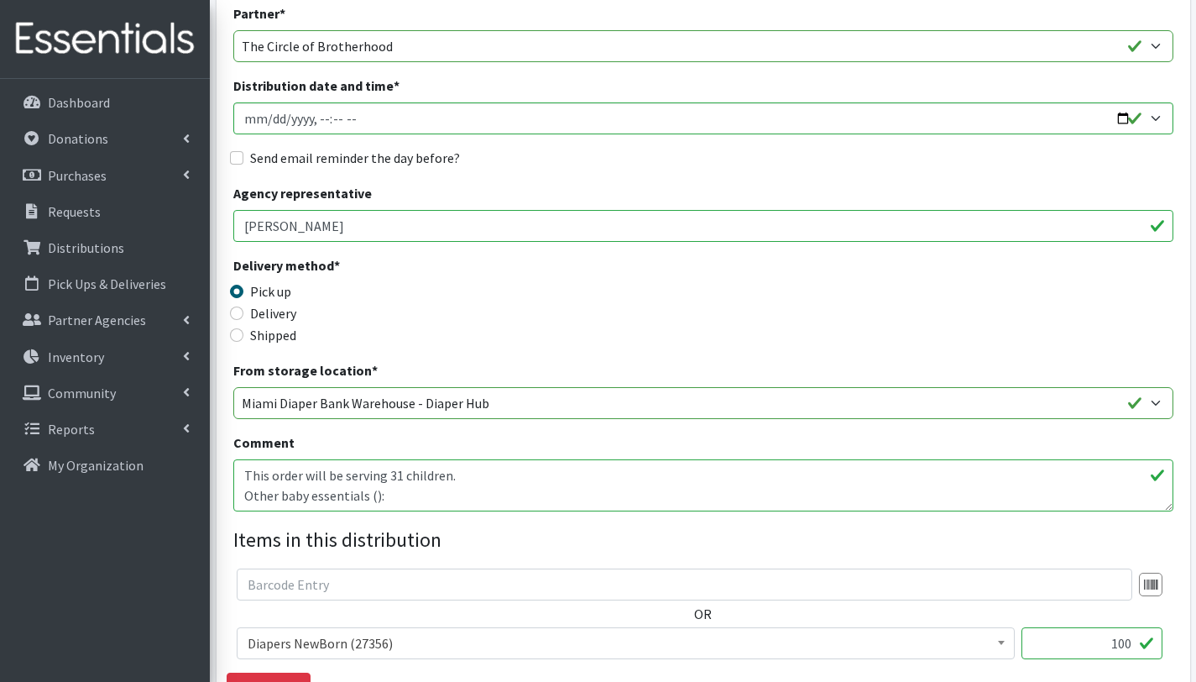
scroll to position [379, 0]
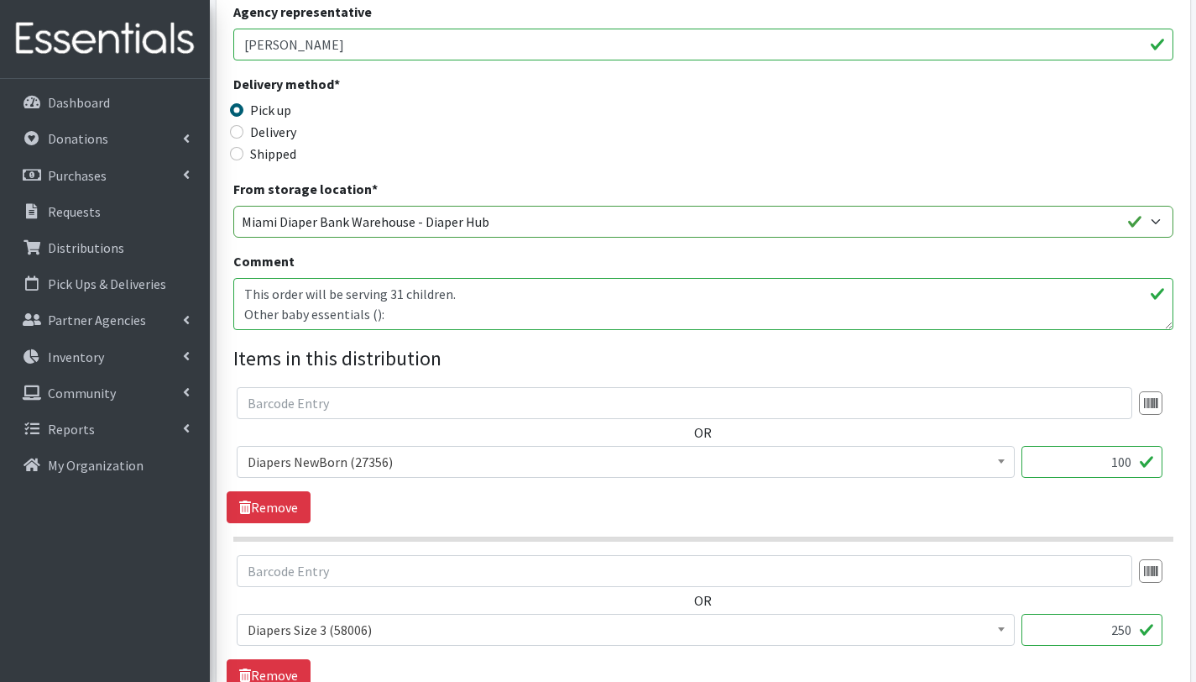
click at [372, 312] on textarea "This order will be serving 31 children. Other baby essentials (): 31 baby wipes…" at bounding box center [703, 304] width 940 height 52
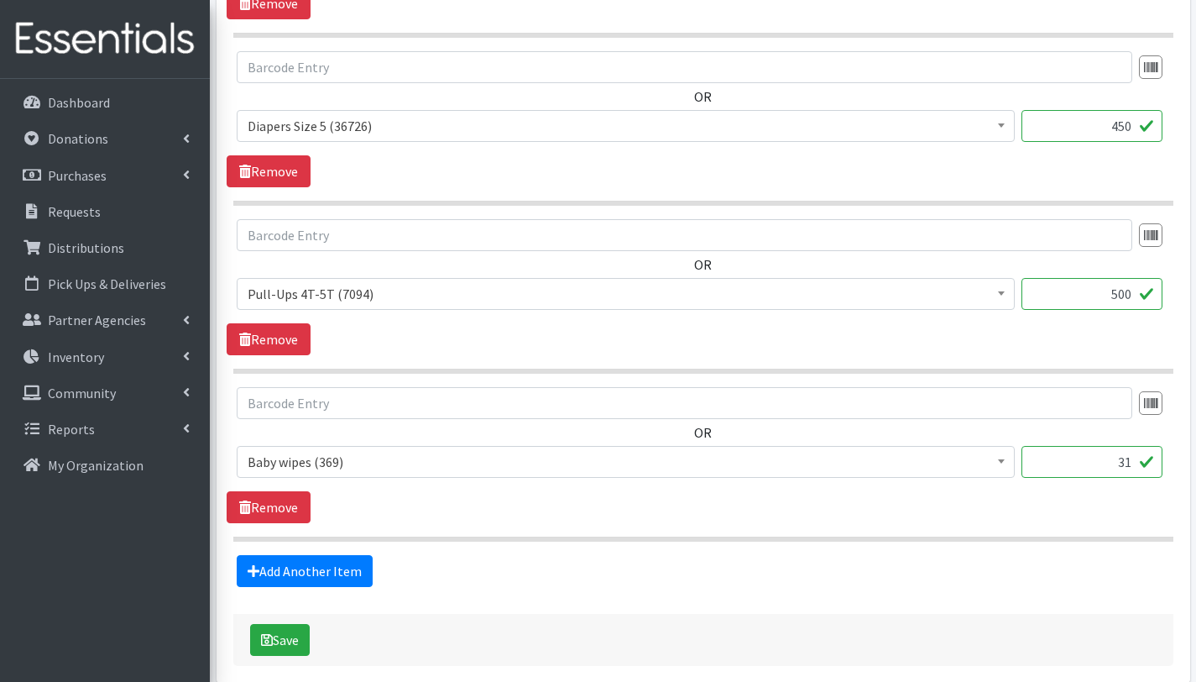
scroll to position [1273, 0]
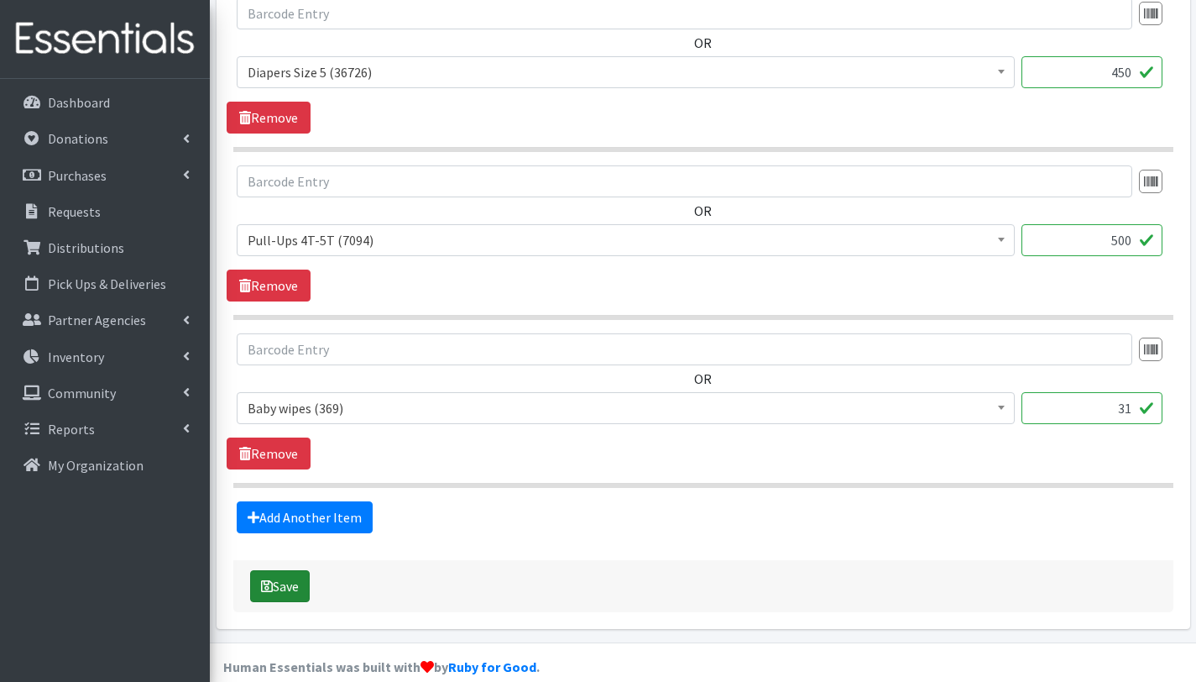
type textarea "This order will be serving 31 children. Other baby essentials (136): 31 baby wi…"
click at [298, 579] on button "Save" at bounding box center [280, 586] width 60 height 32
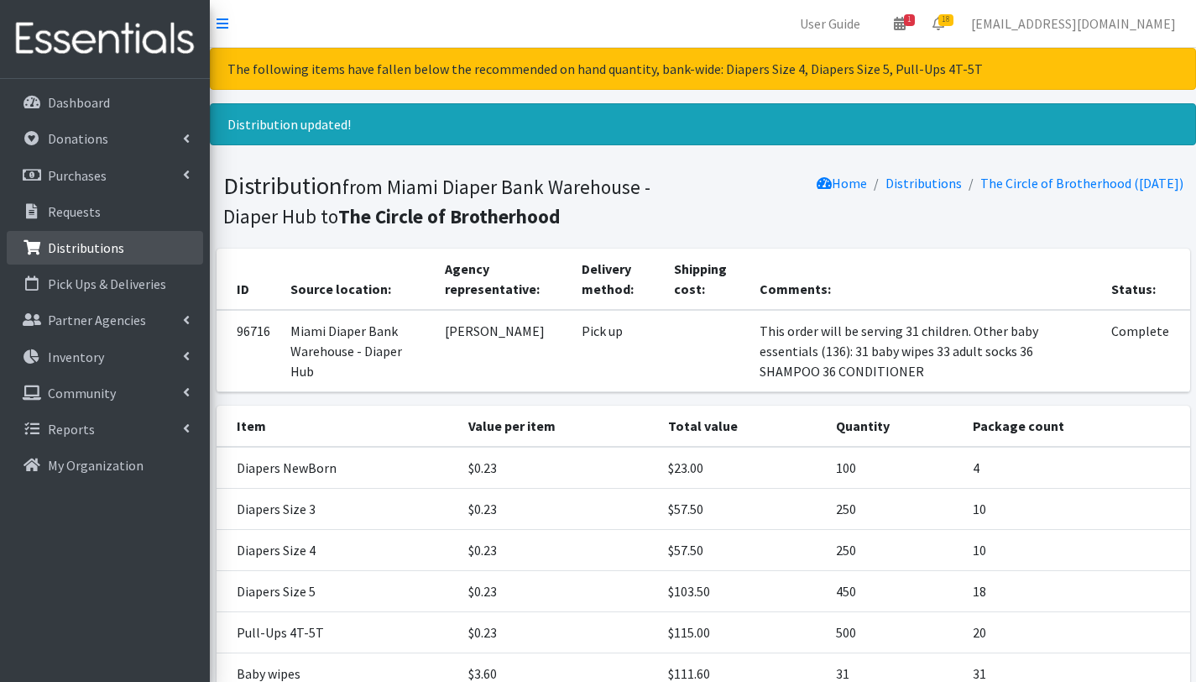
click at [87, 243] on p "Distributions" at bounding box center [86, 247] width 76 height 17
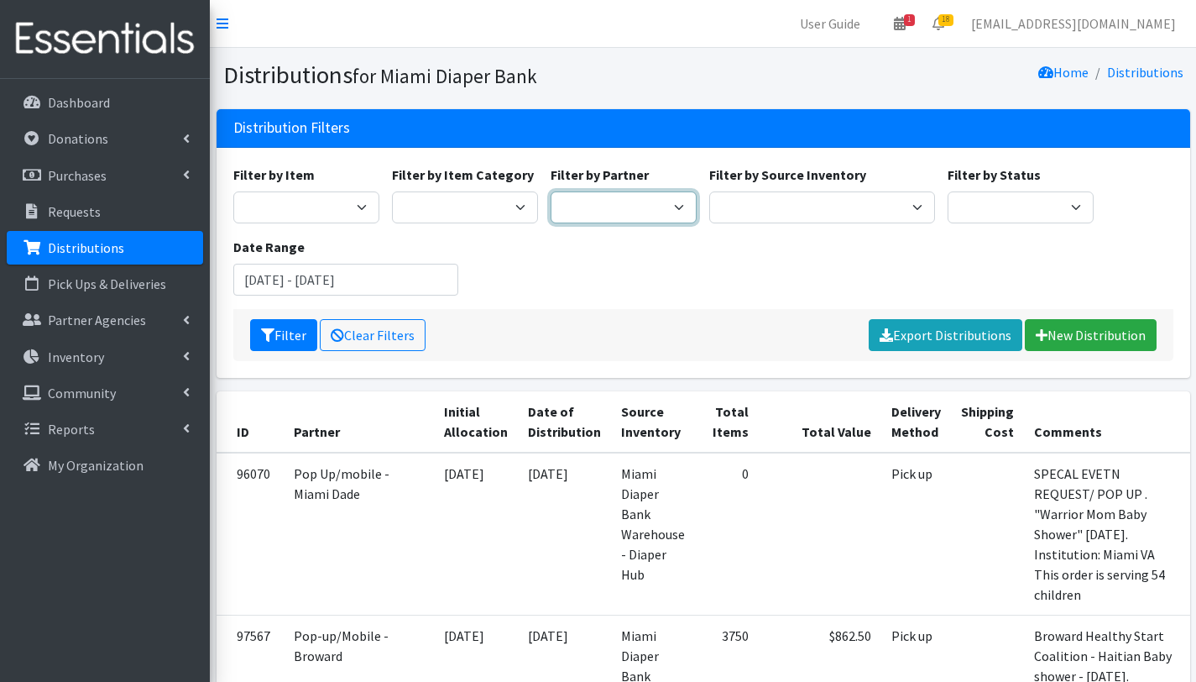
click at [614, 210] on select "305 Pink Pack A Safe Haven for Newborns Basic Needs [GEOGRAPHIC_DATA] Belafonte…" at bounding box center [624, 207] width 146 height 32
select select "7048"
click at [551, 191] on select "305 Pink Pack A Safe Haven for Newborns Basic Needs [GEOGRAPHIC_DATA] Belafonte…" at bounding box center [624, 207] width 146 height 32
click at [285, 320] on button "Filter" at bounding box center [283, 335] width 67 height 32
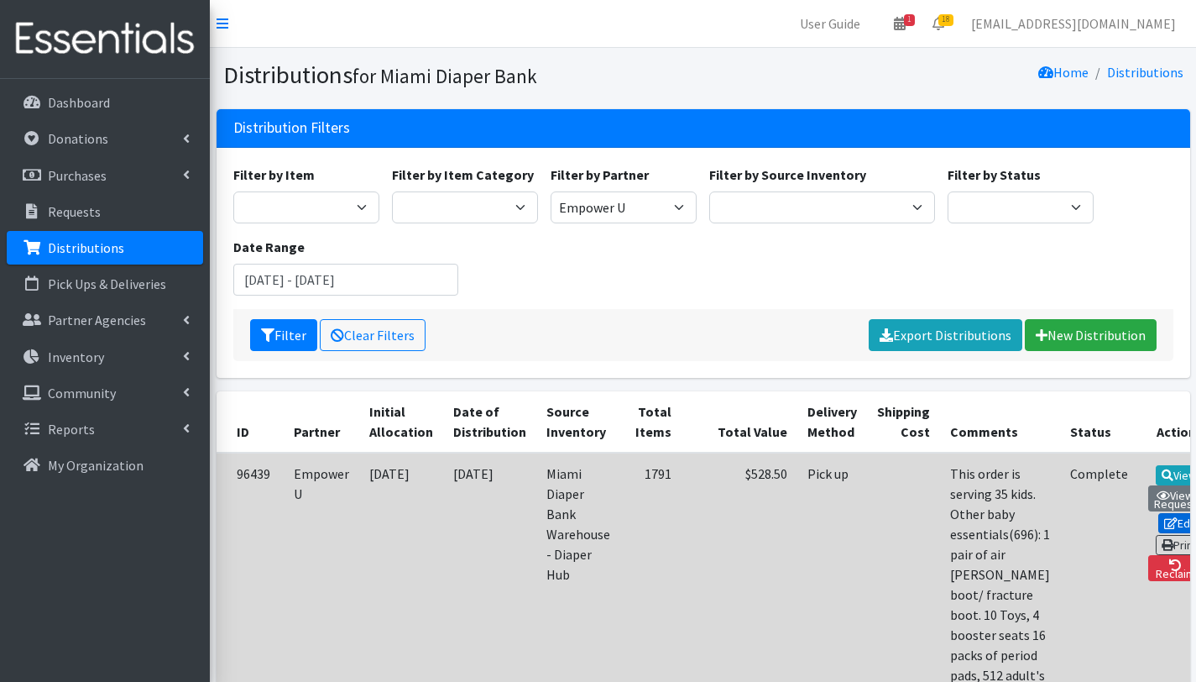
click at [1158, 521] on link "Edit" at bounding box center [1180, 523] width 45 height 20
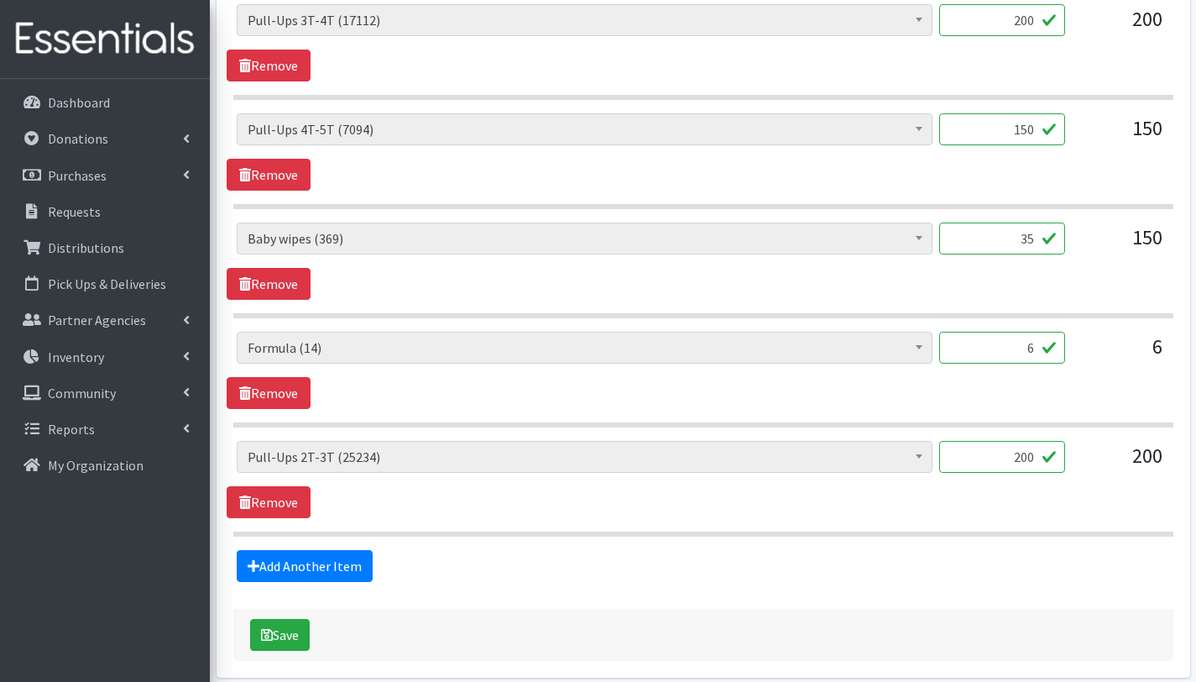
scroll to position [1594, 0]
click at [264, 391] on link "Remove" at bounding box center [269, 392] width 84 height 32
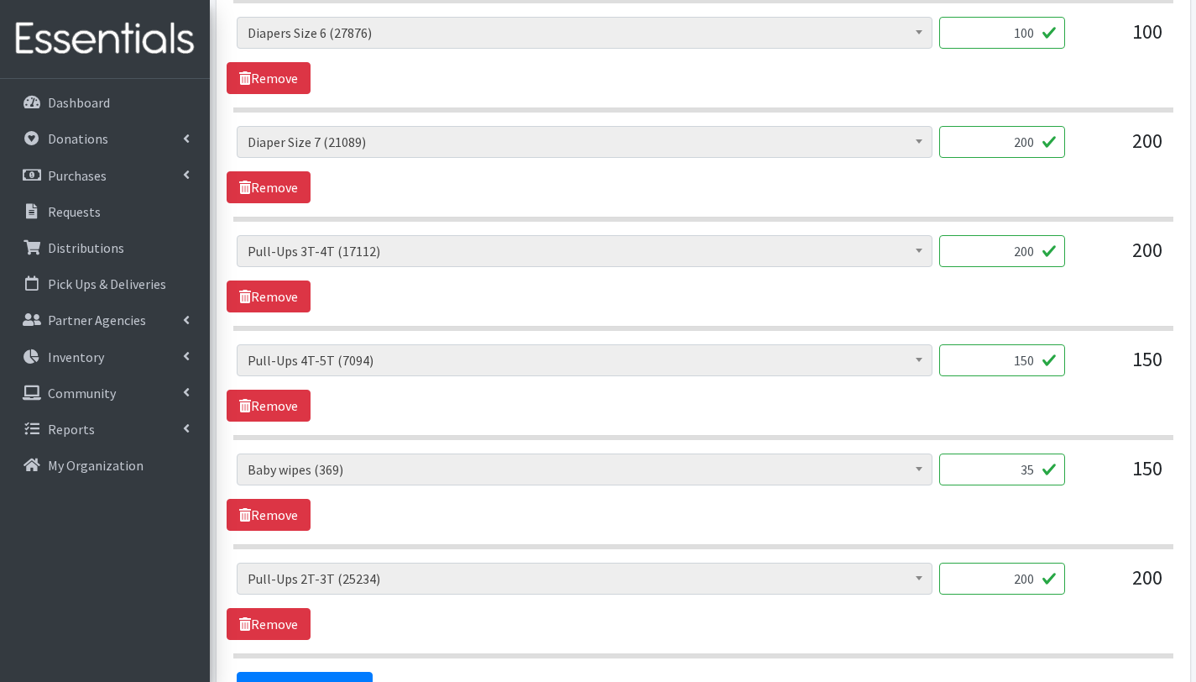
scroll to position [1556, 0]
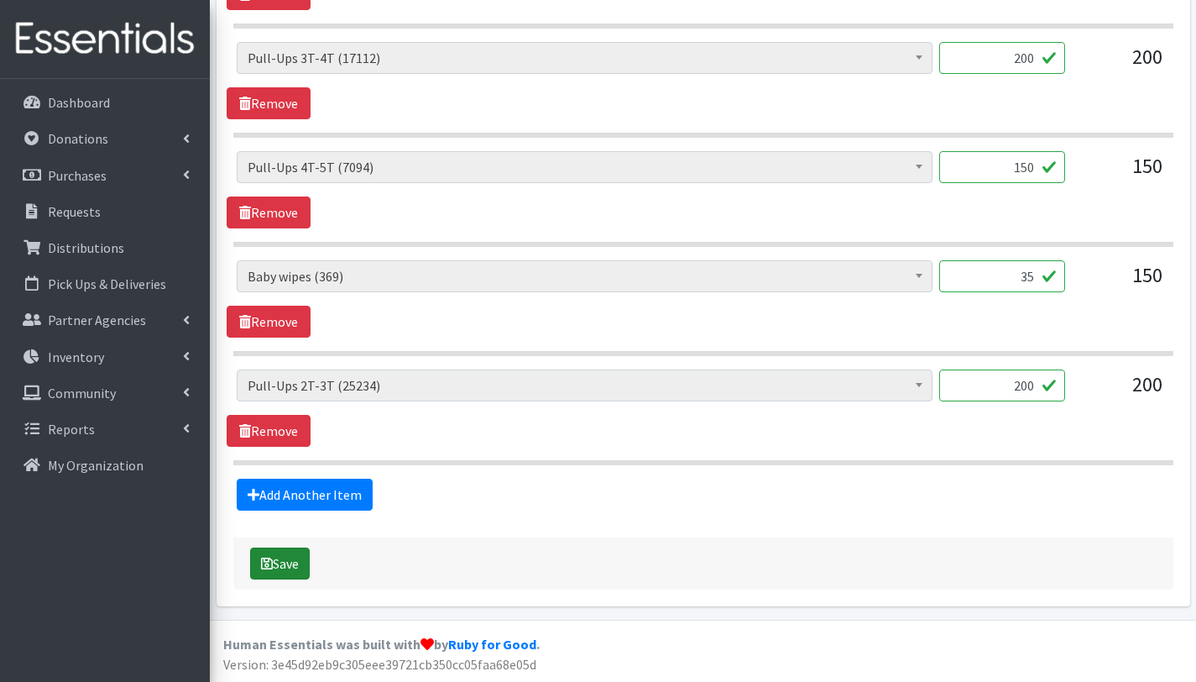
click at [275, 567] on button "Save" at bounding box center [280, 563] width 60 height 32
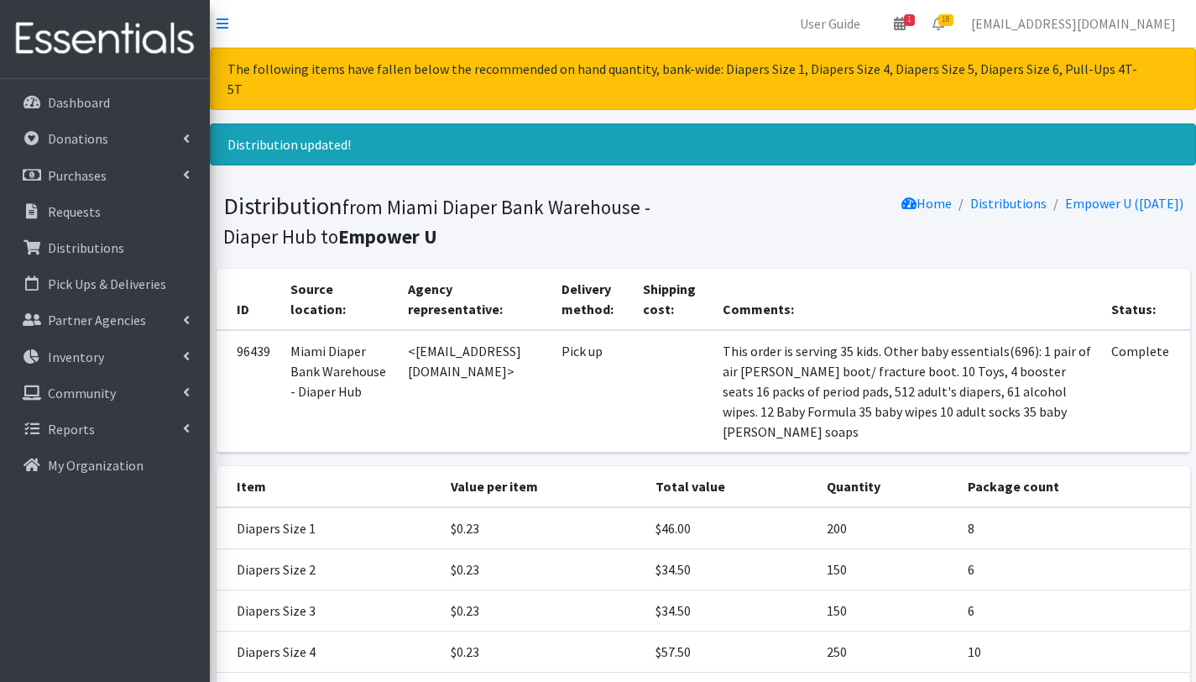
scroll to position [408, 0]
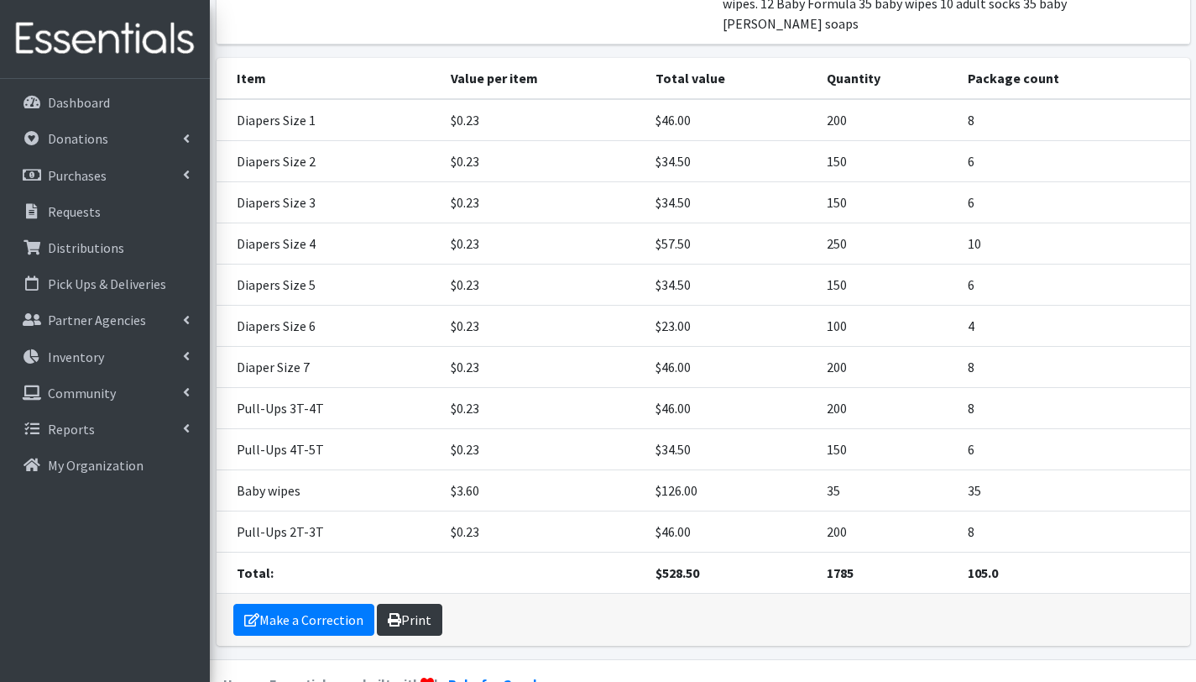
click at [412, 604] on link "Print" at bounding box center [409, 620] width 65 height 32
